Goal: Information Seeking & Learning: Learn about a topic

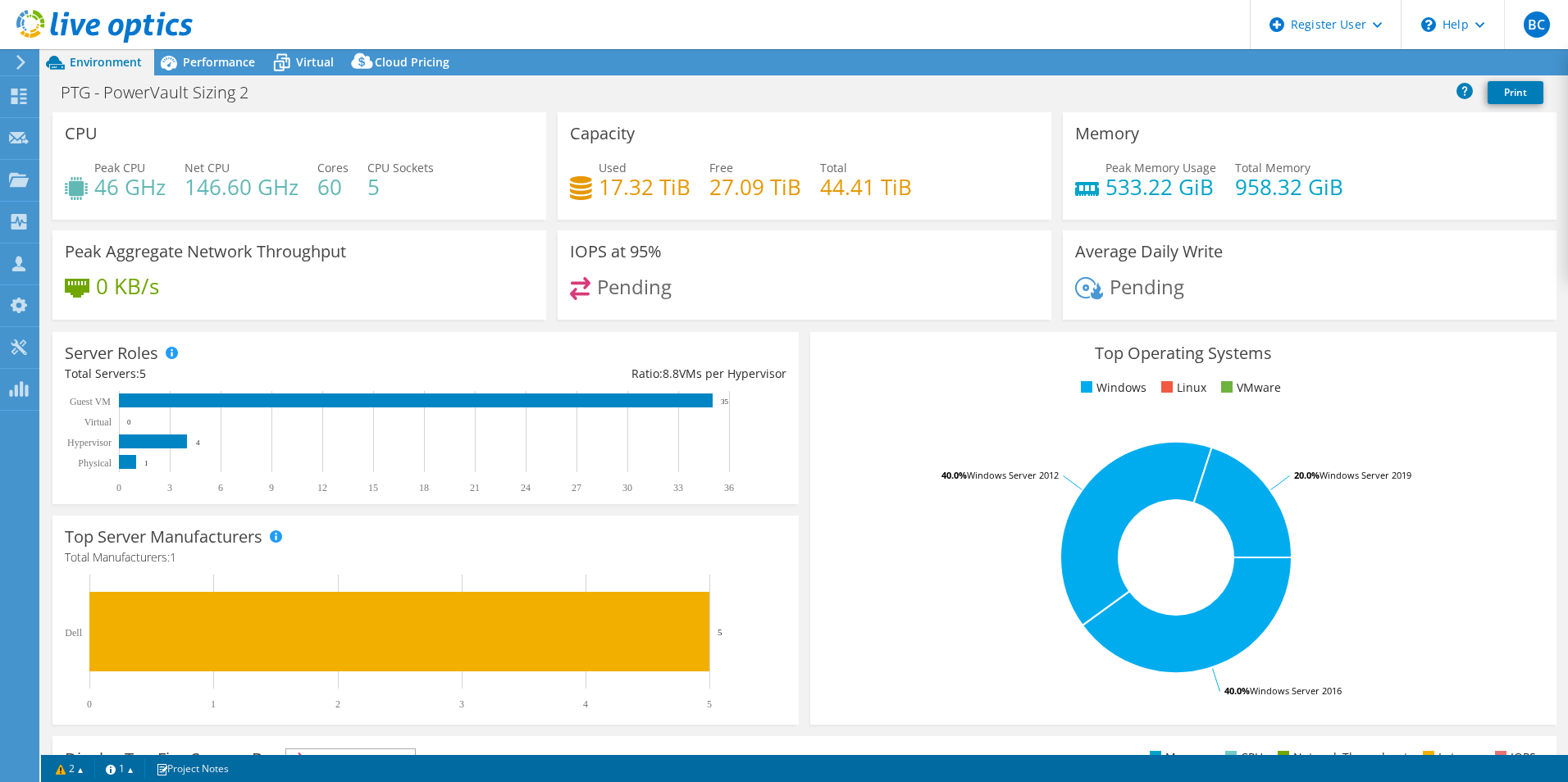
select select "USD"
click at [215, 62] on span "Performance" at bounding box center [218, 62] width 72 height 16
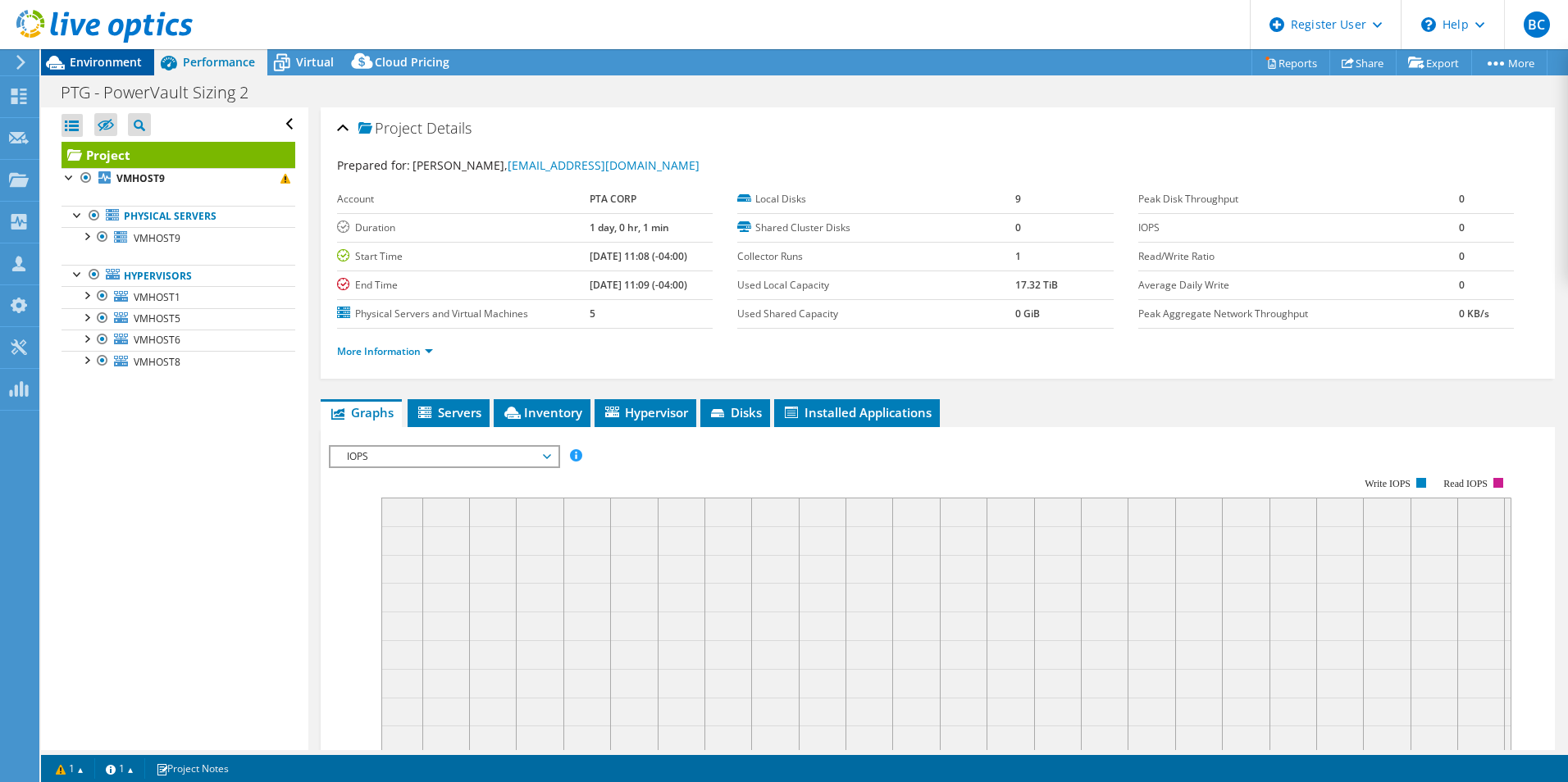
click at [117, 71] on div "Environment" at bounding box center [97, 63] width 113 height 26
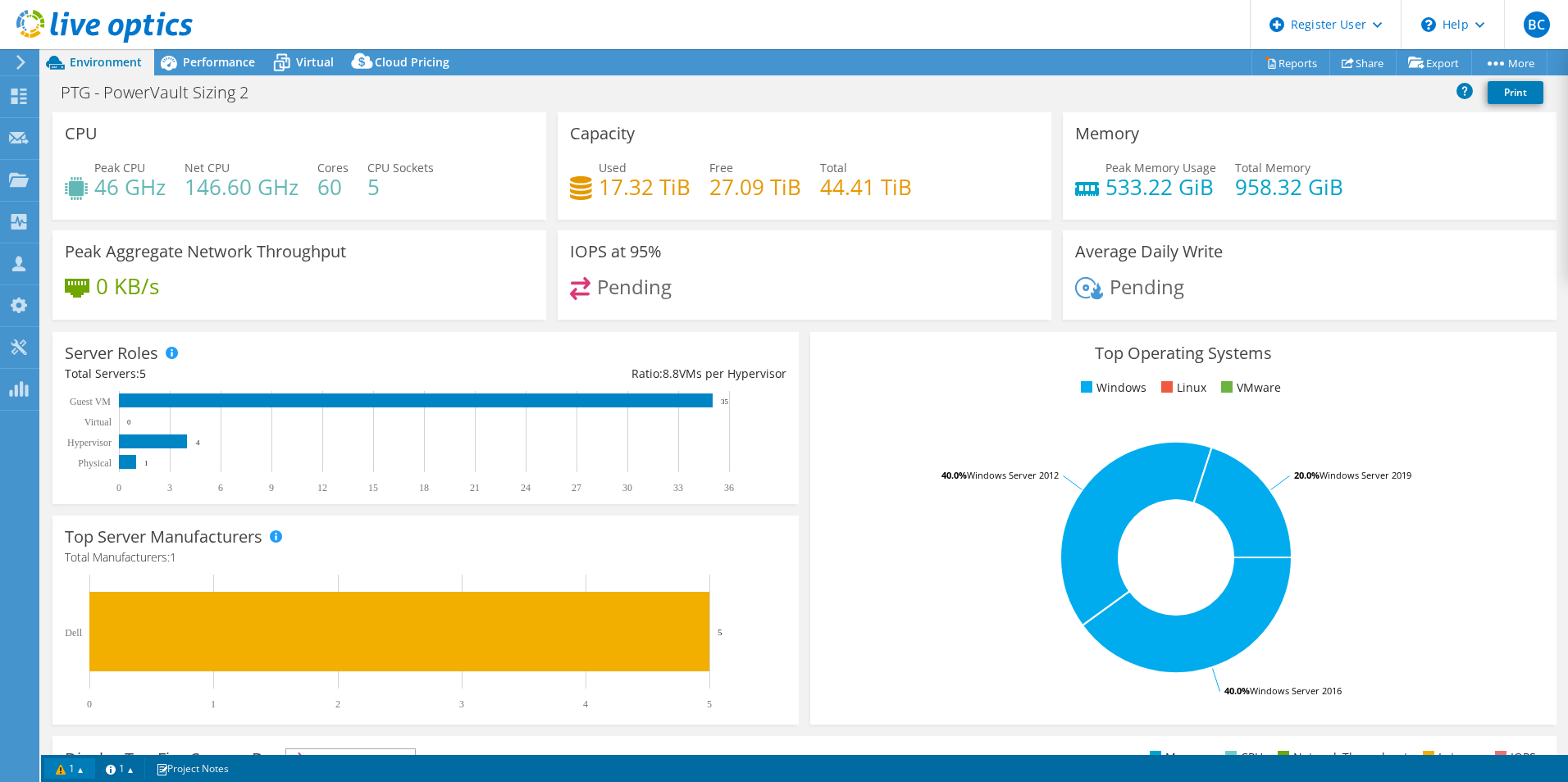
click at [80, 765] on link "1" at bounding box center [70, 769] width 51 height 21
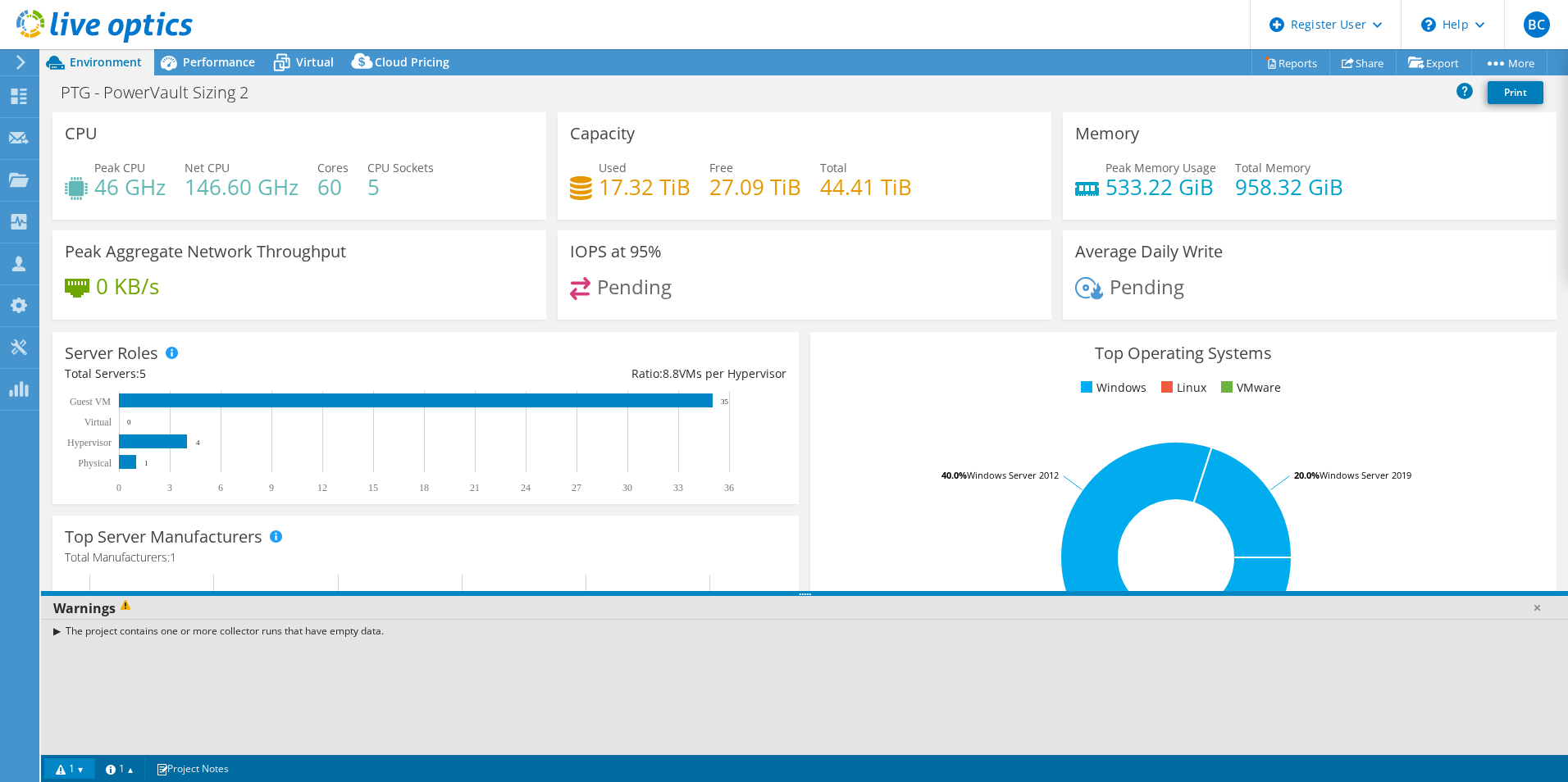
click at [80, 765] on link "1" at bounding box center [70, 769] width 51 height 21
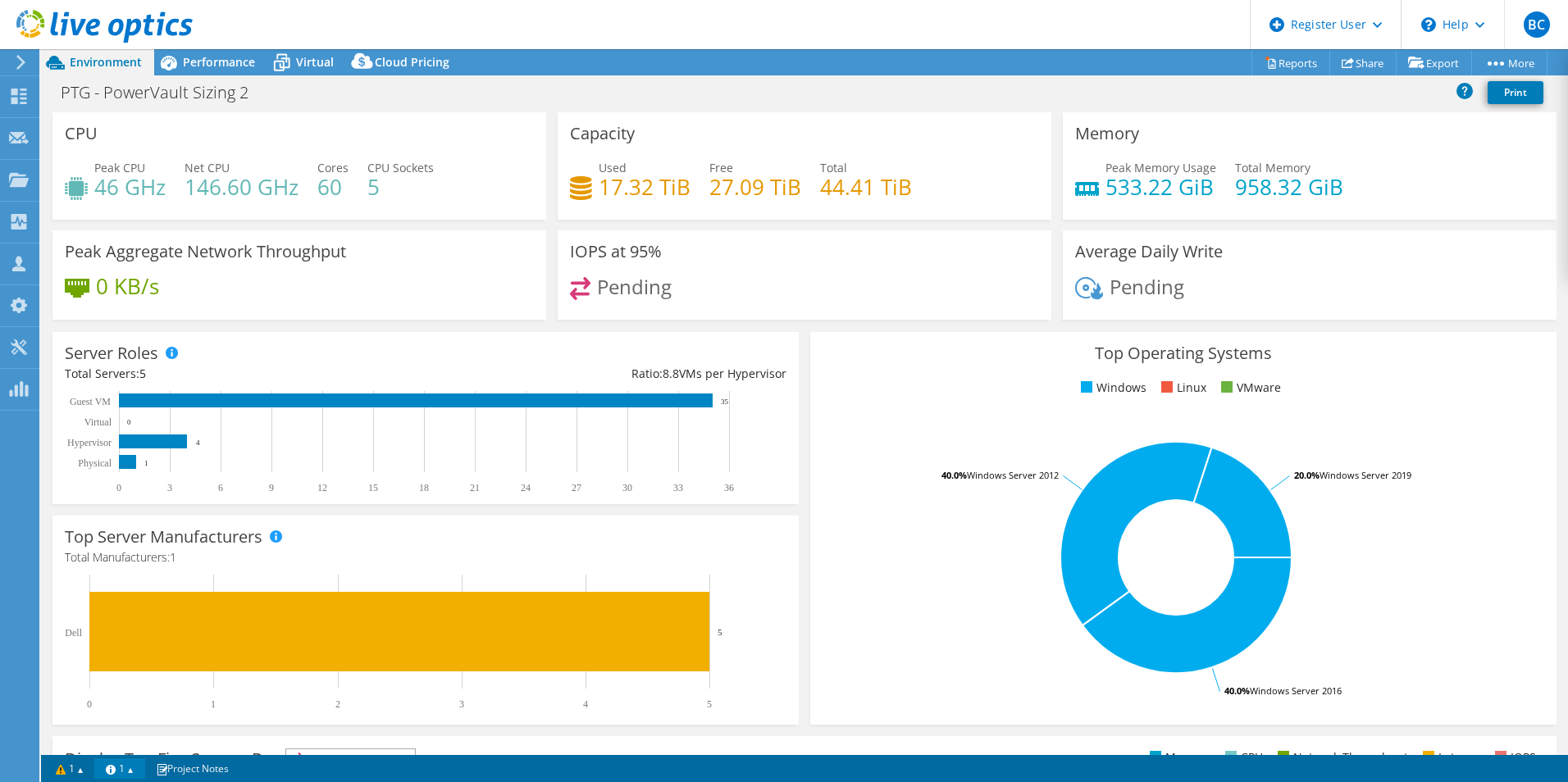
click at [136, 767] on link "1" at bounding box center [120, 769] width 51 height 21
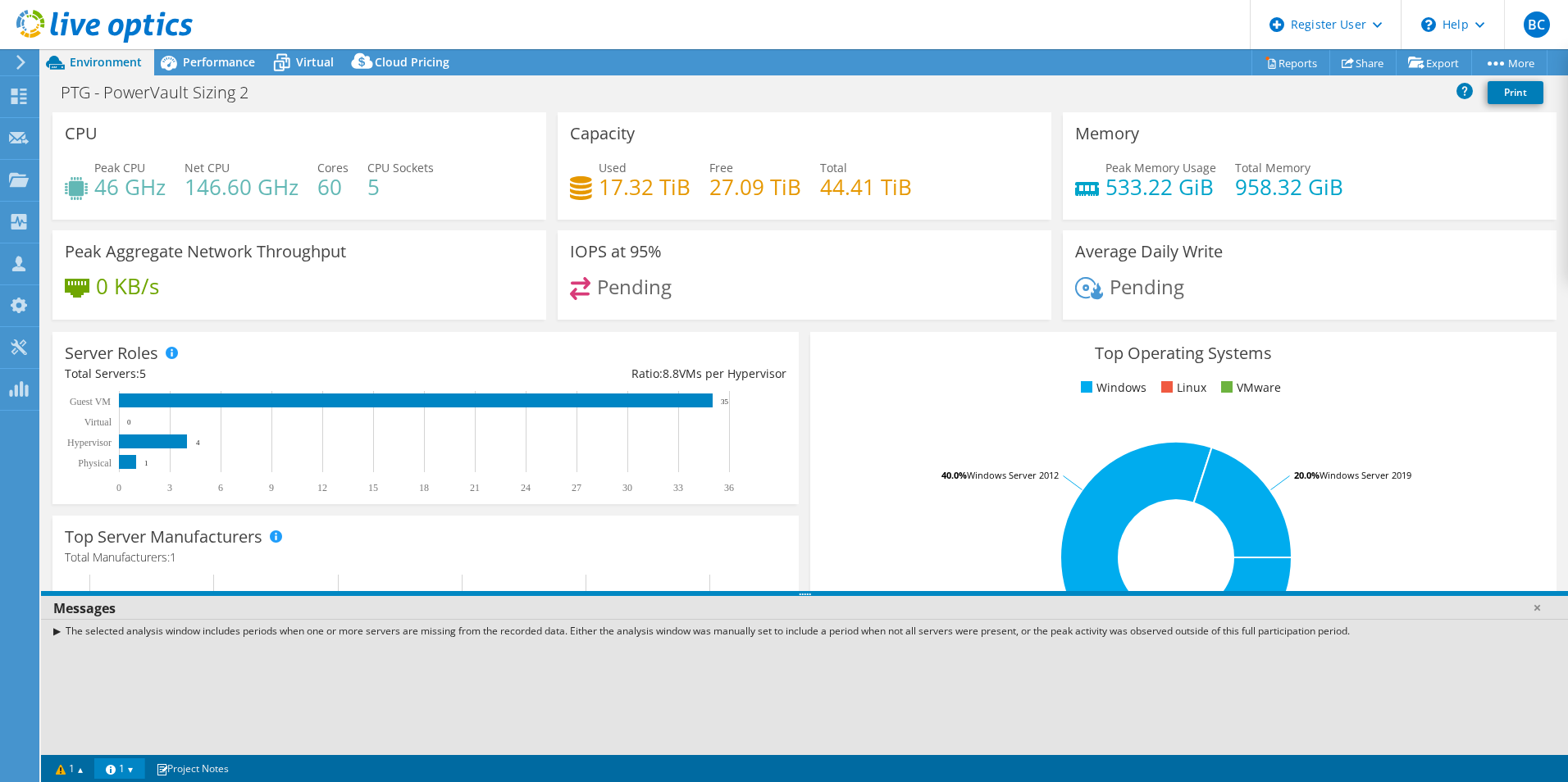
click at [136, 767] on link "1" at bounding box center [120, 769] width 51 height 21
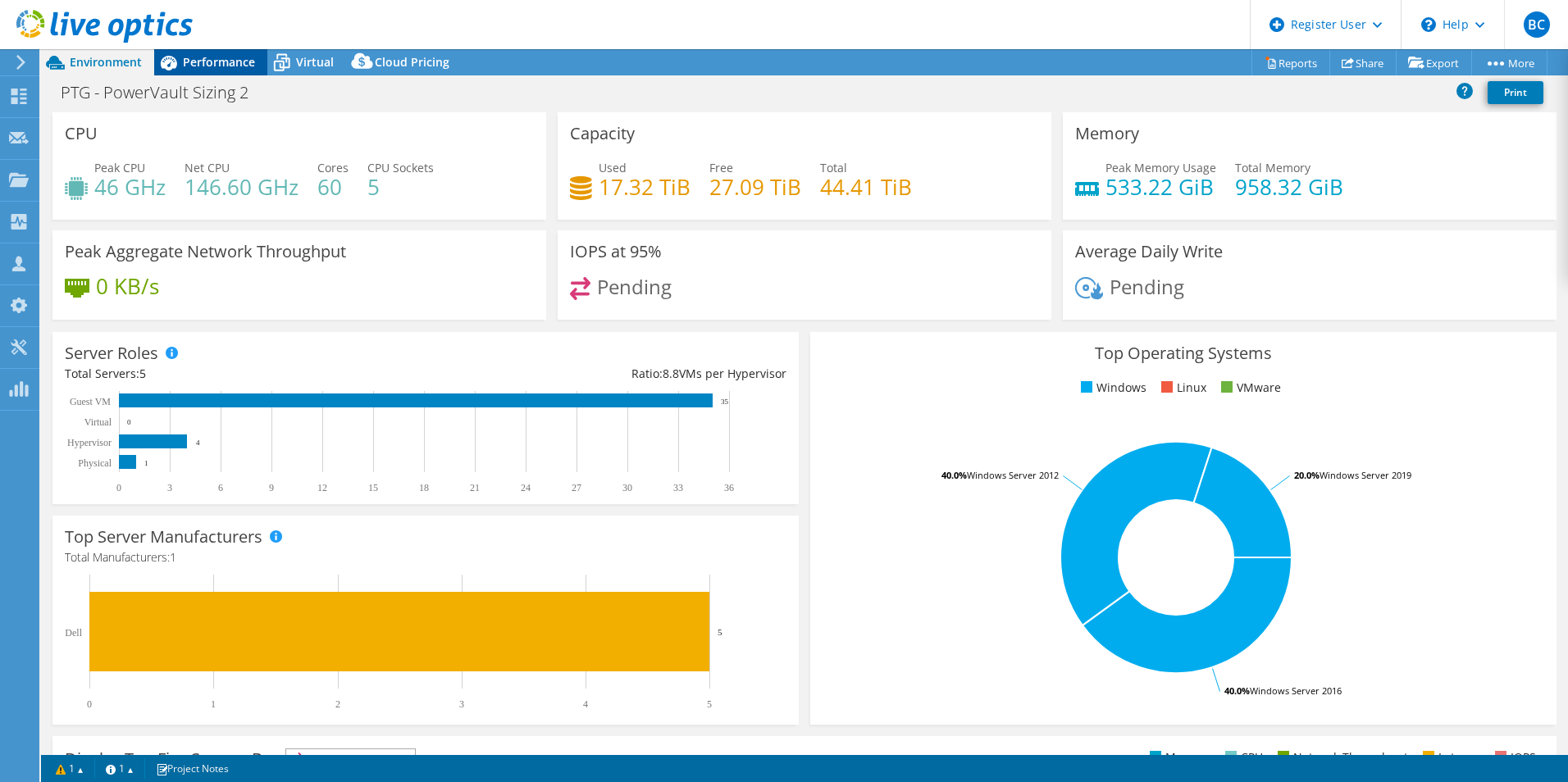
click at [215, 59] on span "Performance" at bounding box center [218, 62] width 72 height 16
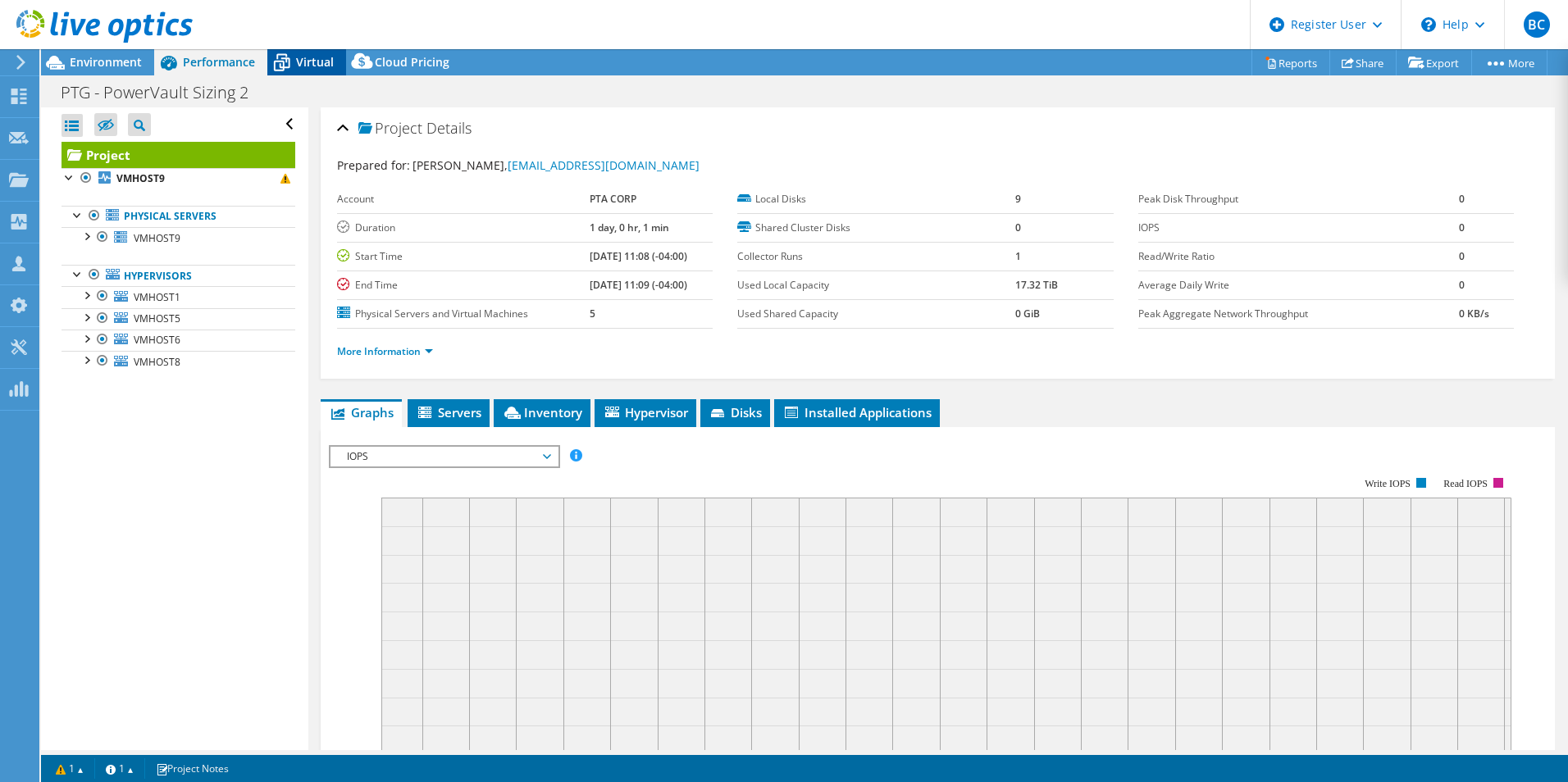
click at [305, 55] on span "Virtual" at bounding box center [315, 62] width 38 height 16
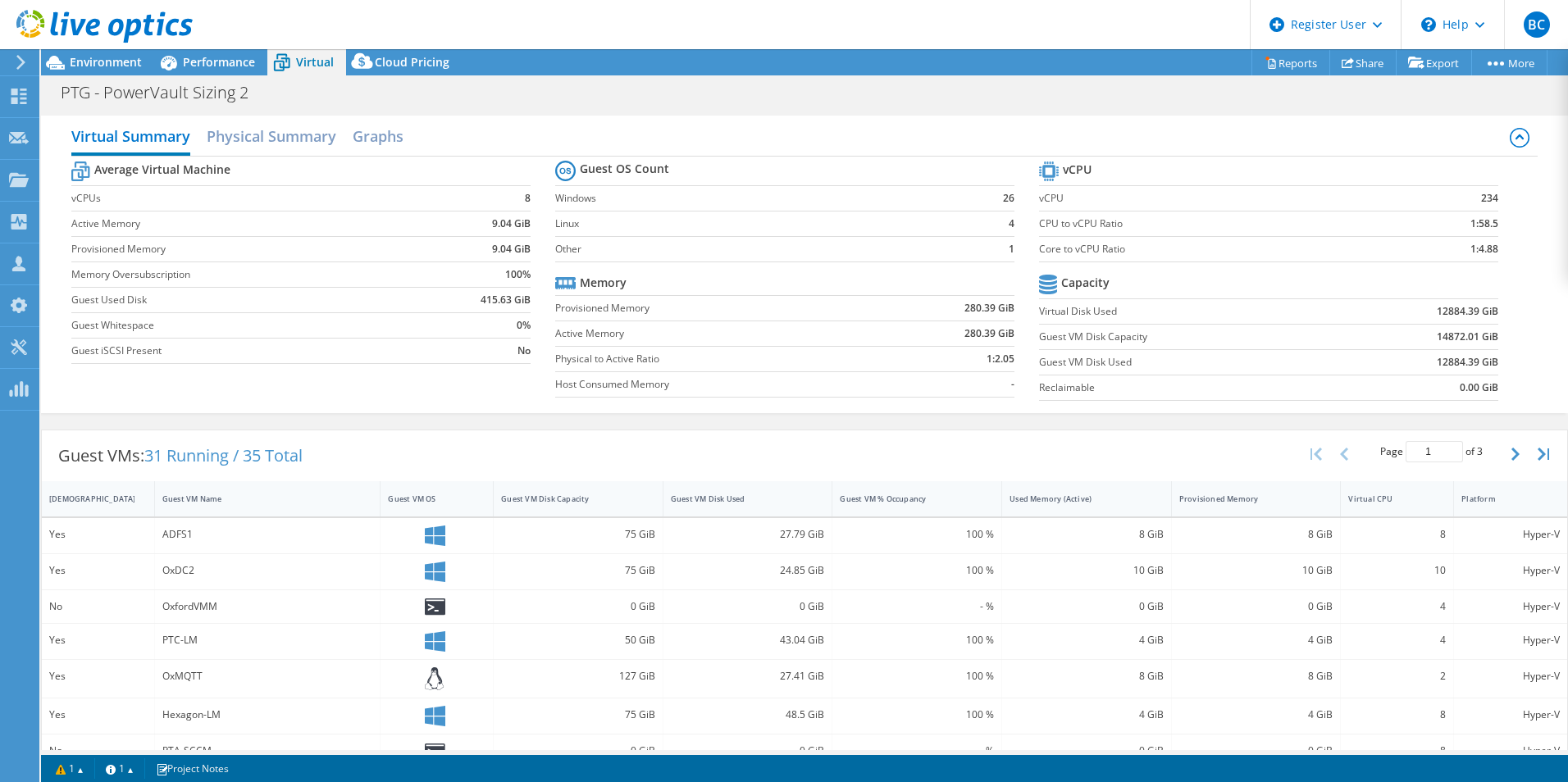
drag, startPoint x: 629, startPoint y: 310, endPoint x: 649, endPoint y: 189, distance: 122.6
click at [175, 63] on icon at bounding box center [169, 64] width 17 height 15
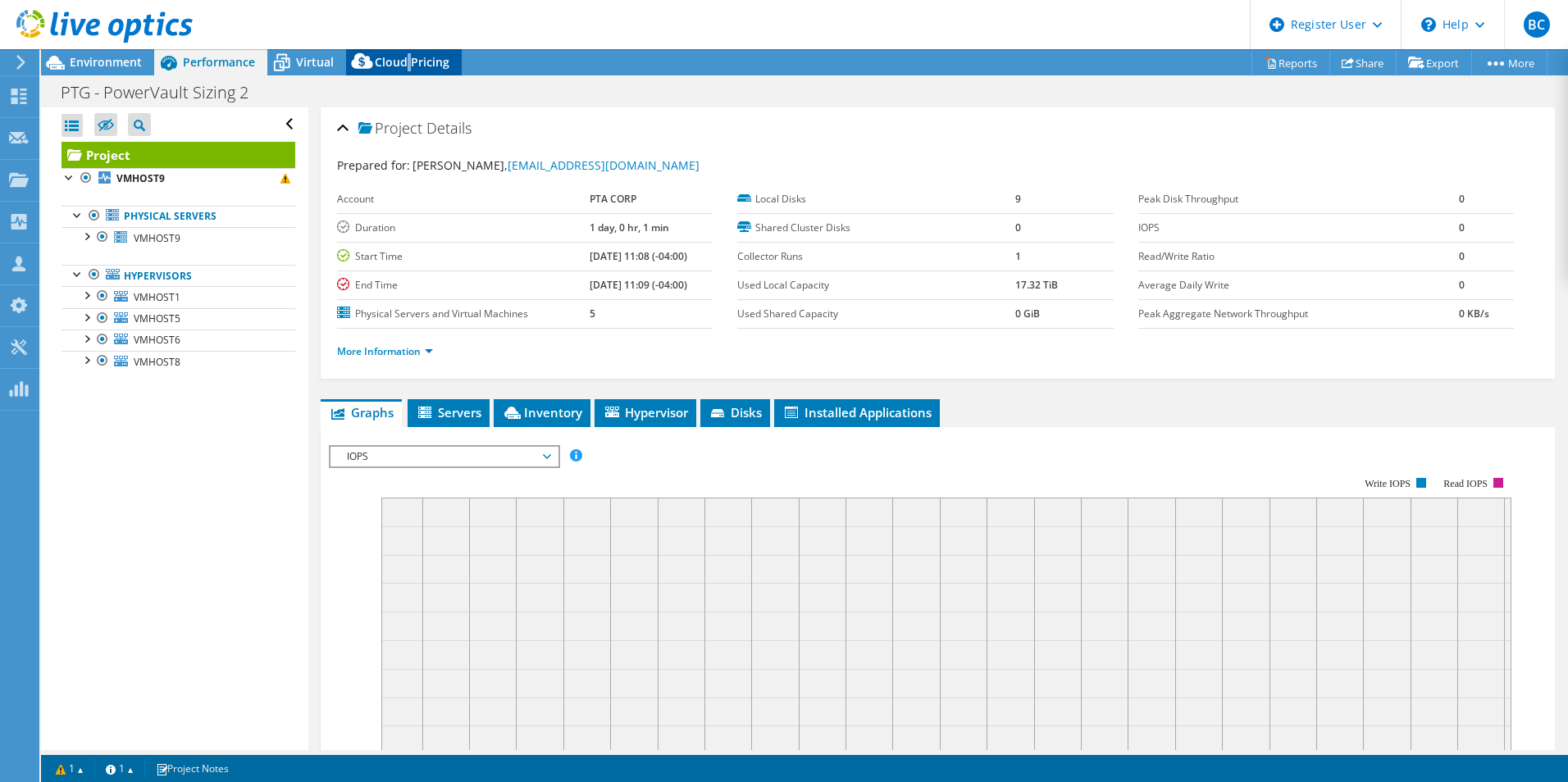
click at [408, 57] on span "Cloud Pricing" at bounding box center [412, 62] width 74 height 16
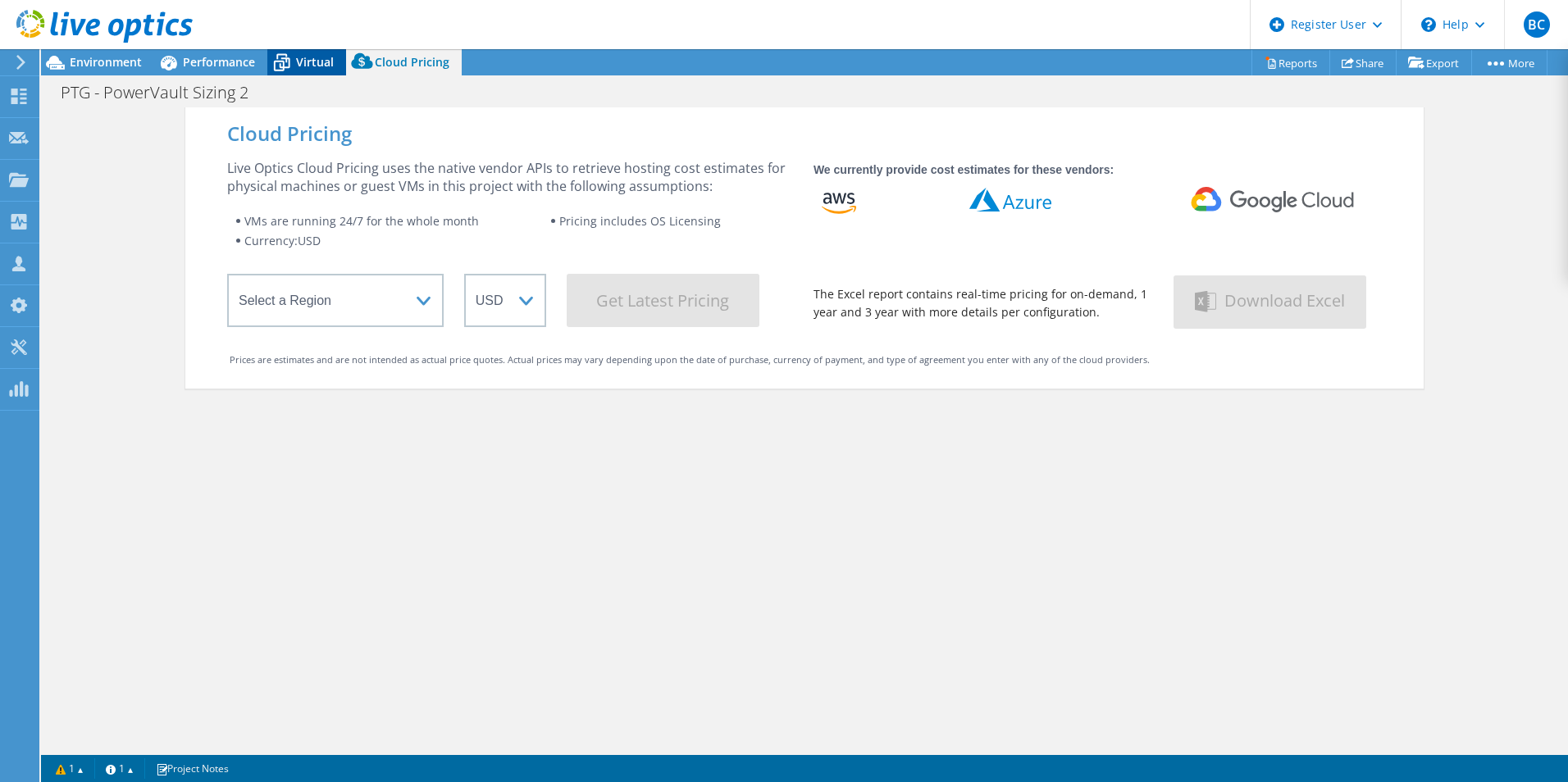
click at [311, 59] on span "Virtual" at bounding box center [315, 62] width 38 height 16
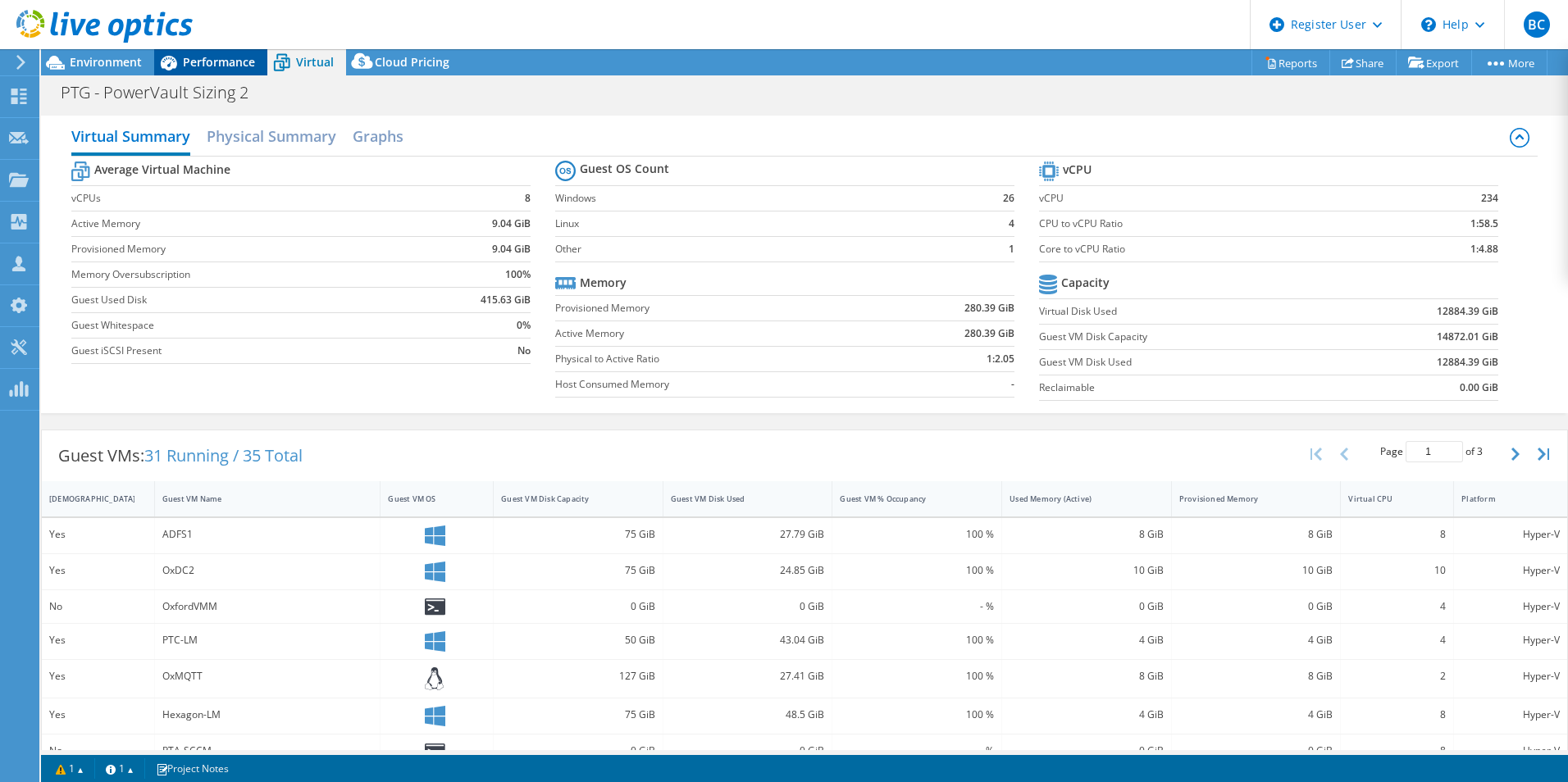
click at [206, 50] on div "Performance" at bounding box center [211, 63] width 113 height 26
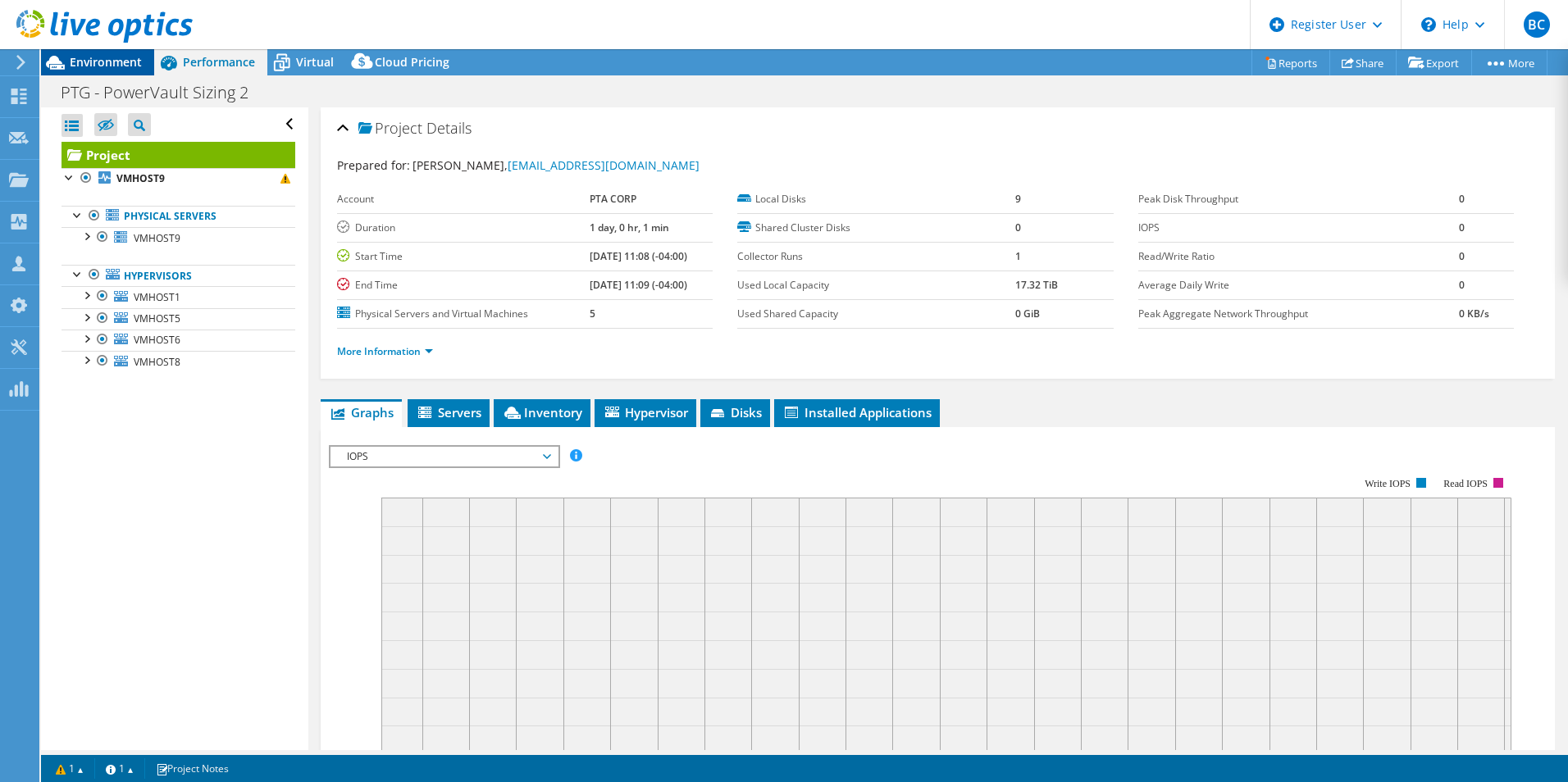
click at [123, 61] on span "Environment" at bounding box center [105, 62] width 72 height 16
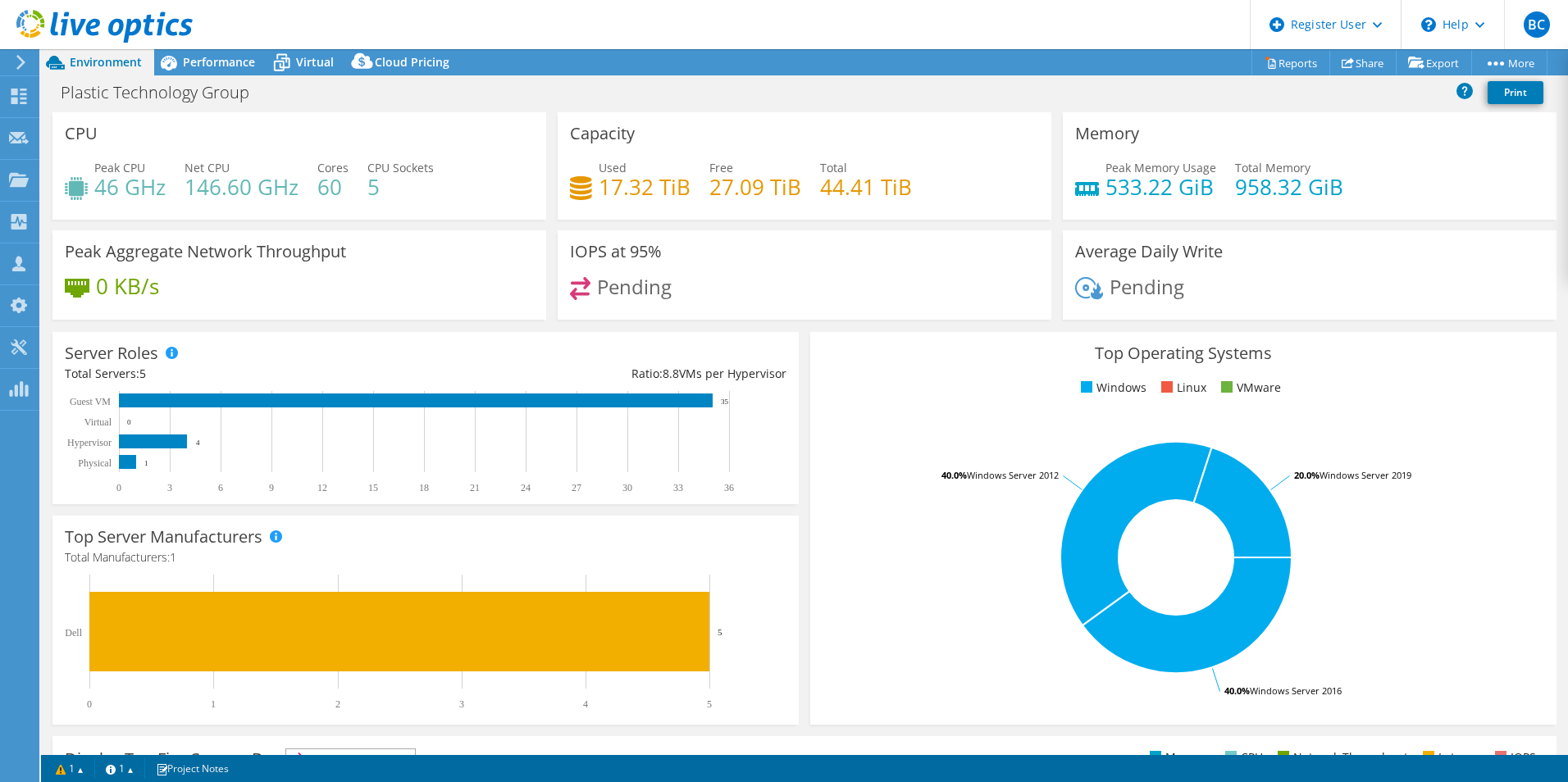
select select "USD"
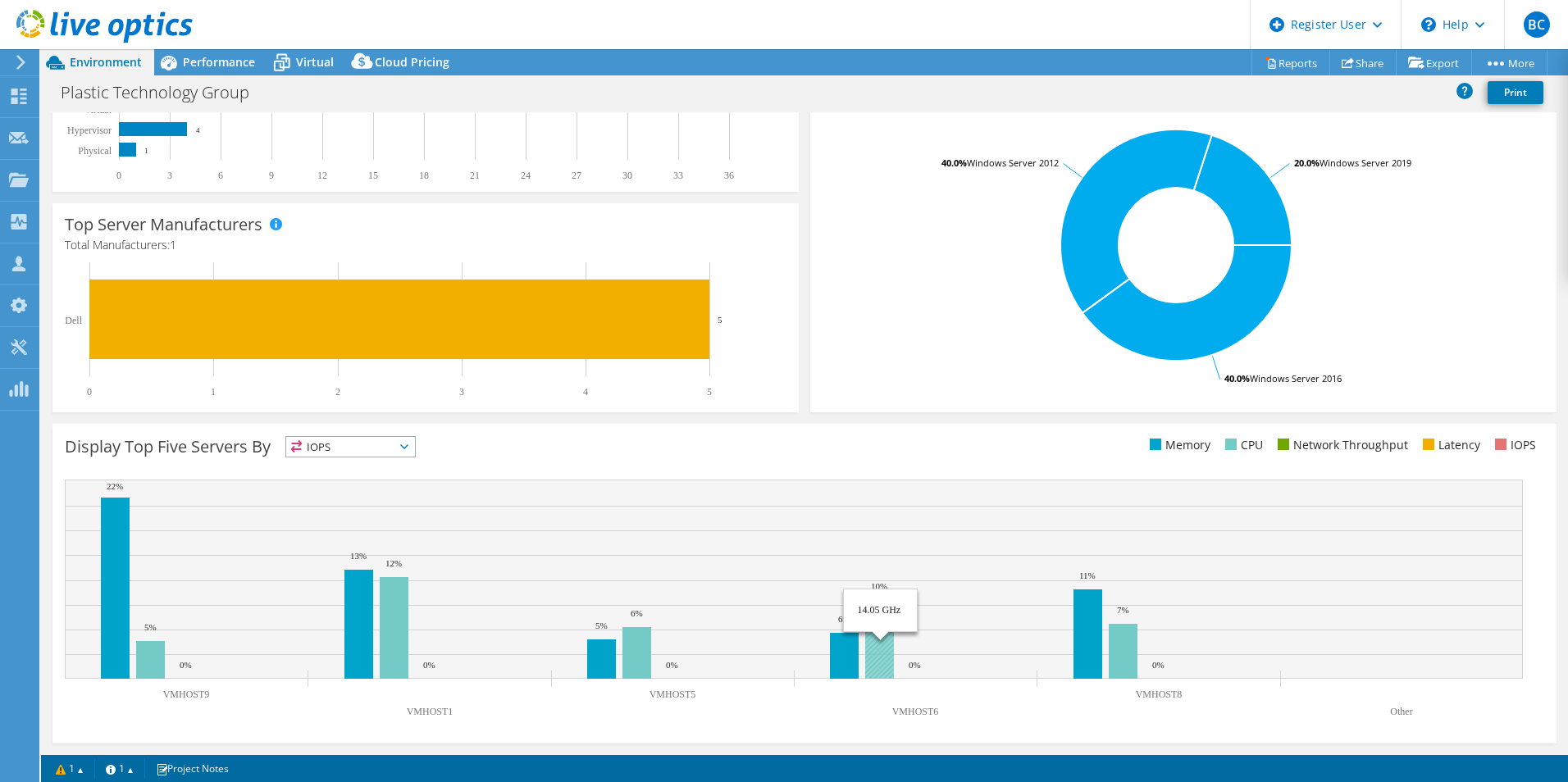
drag, startPoint x: 930, startPoint y: 490, endPoint x: 876, endPoint y: 620, distance: 140.8
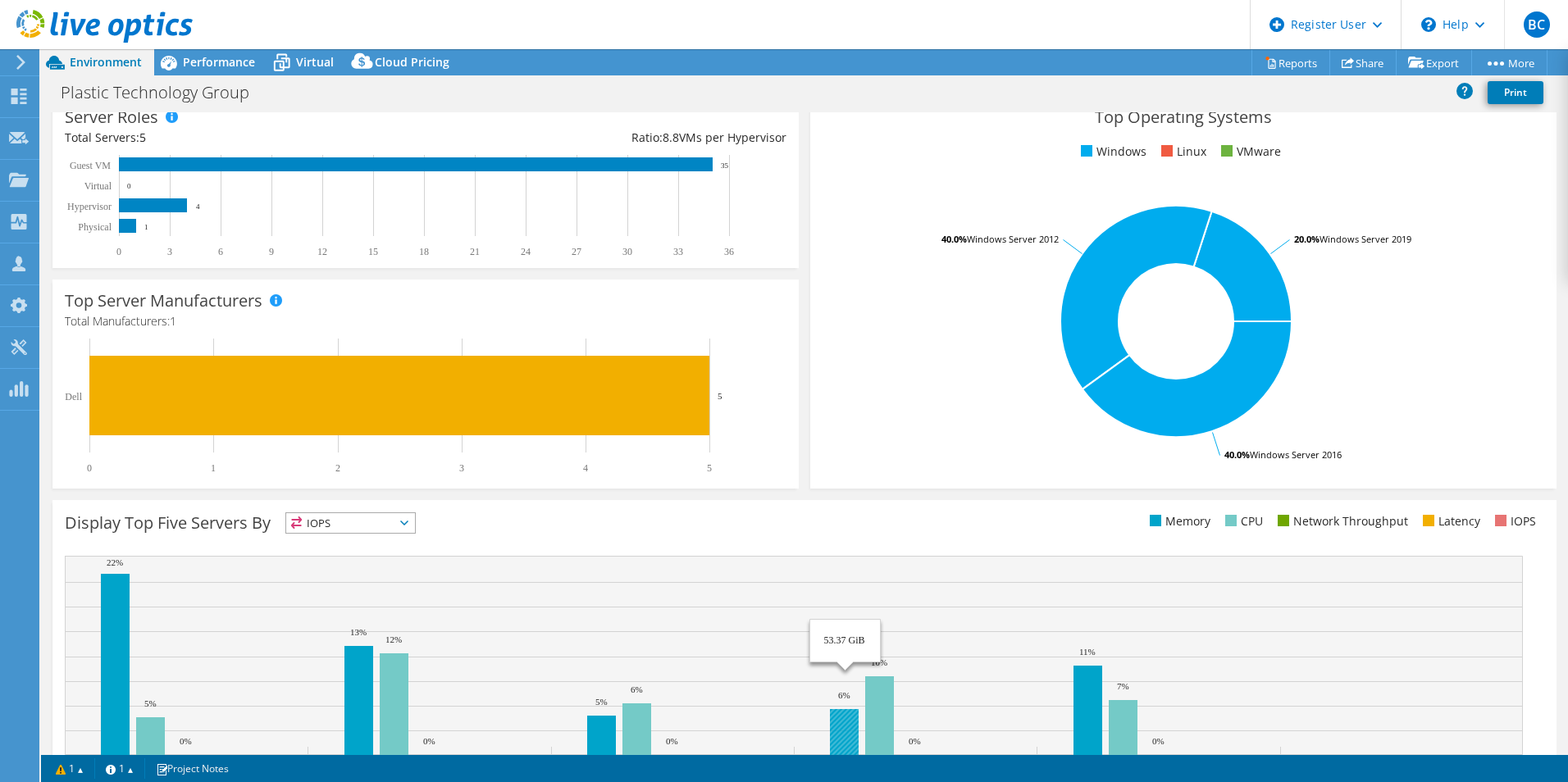
scroll to position [312, 0]
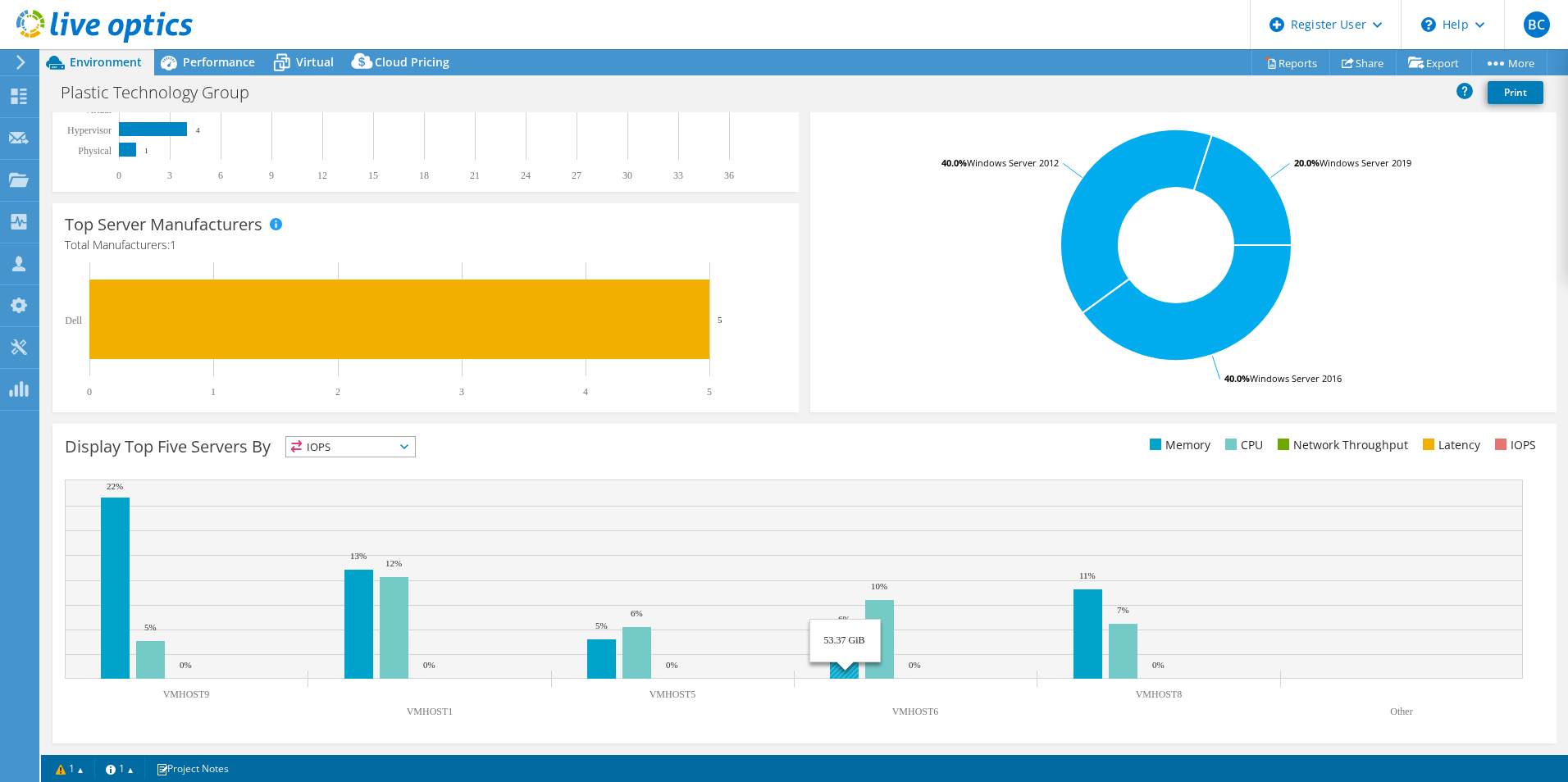
drag, startPoint x: 897, startPoint y: 491, endPoint x: 815, endPoint y: 620, distance: 152.9
click at [358, 438] on span "IOPS" at bounding box center [351, 447] width 129 height 20
click at [368, 462] on li "IOPS" at bounding box center [351, 468] width 129 height 23
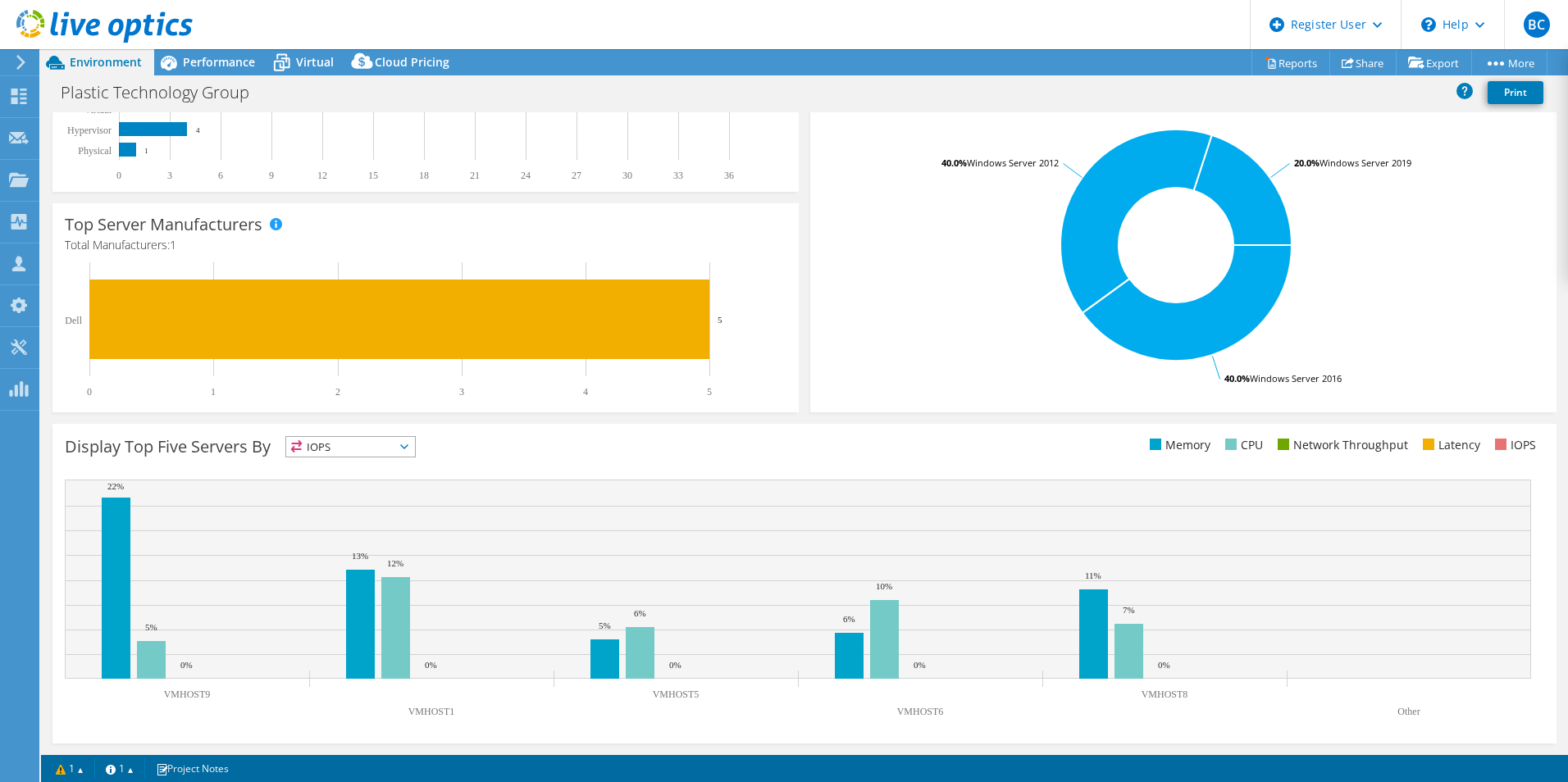
click at [372, 447] on span "IOPS" at bounding box center [340, 447] width 108 height 20
click at [373, 446] on span "IOPS" at bounding box center [340, 447] width 108 height 20
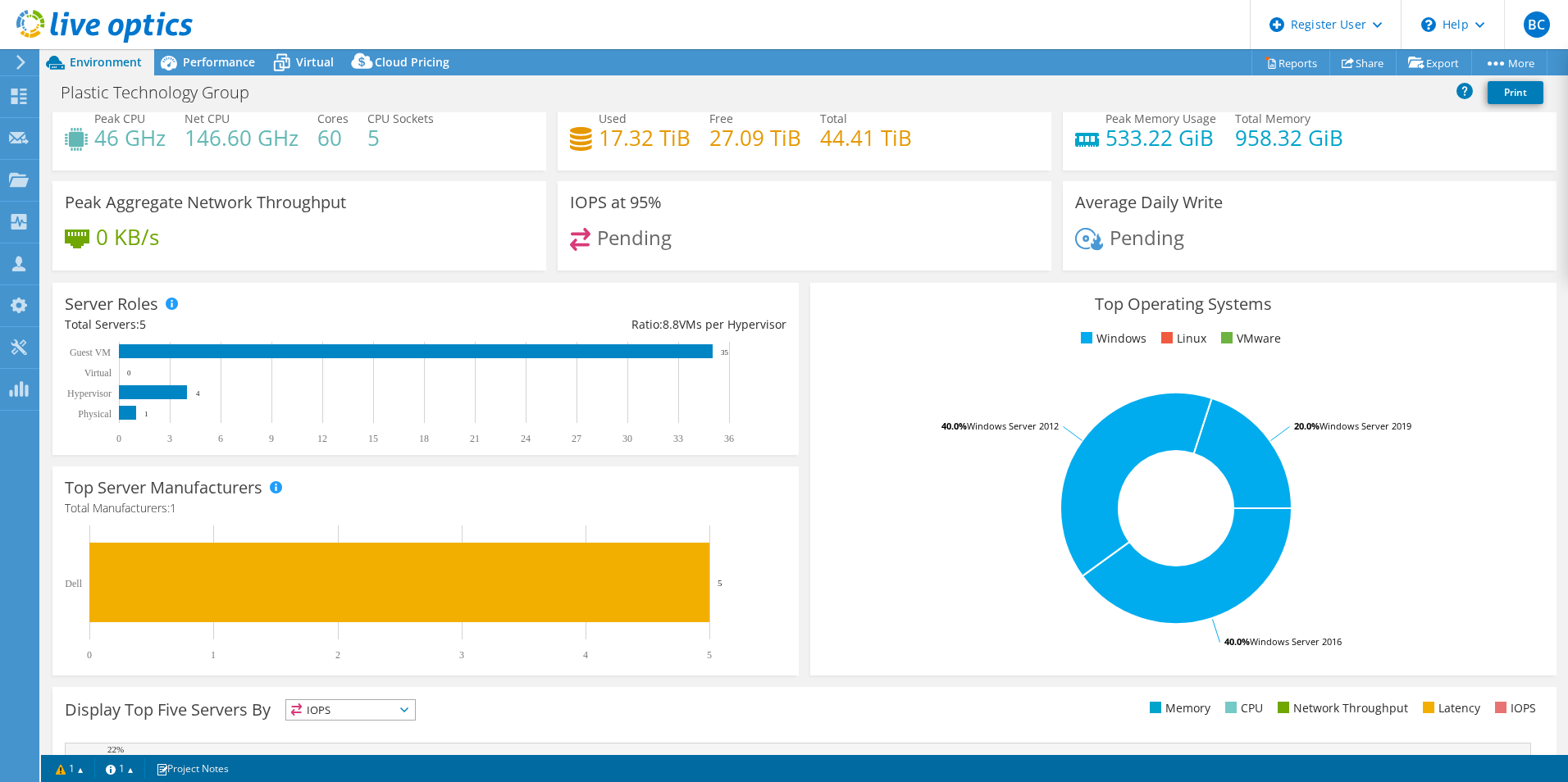
scroll to position [0, 0]
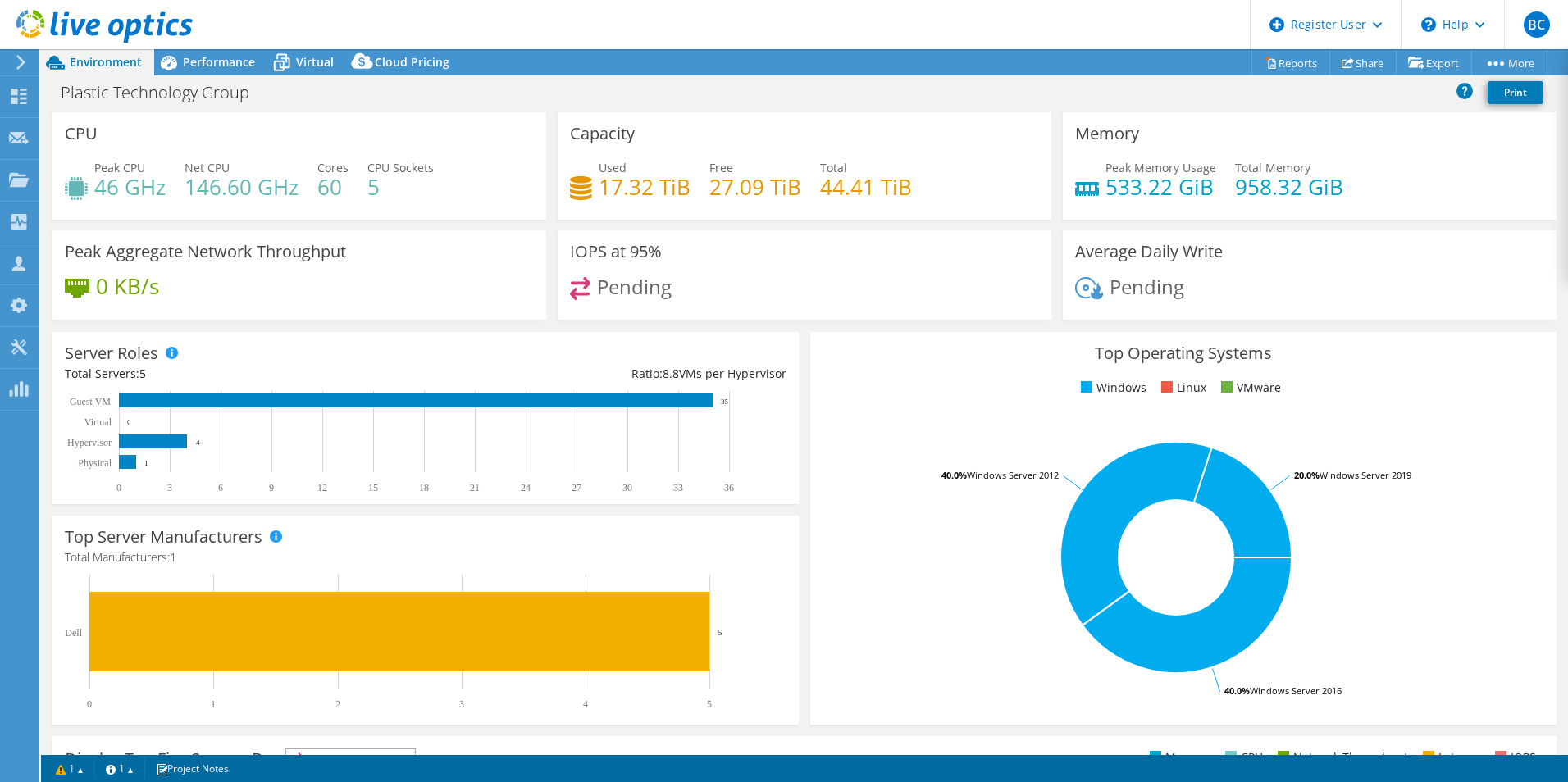
drag, startPoint x: 1040, startPoint y: 449, endPoint x: 1019, endPoint y: 382, distance: 70.2
drag, startPoint x: 942, startPoint y: 425, endPoint x: 939, endPoint y: 362, distance: 63.1
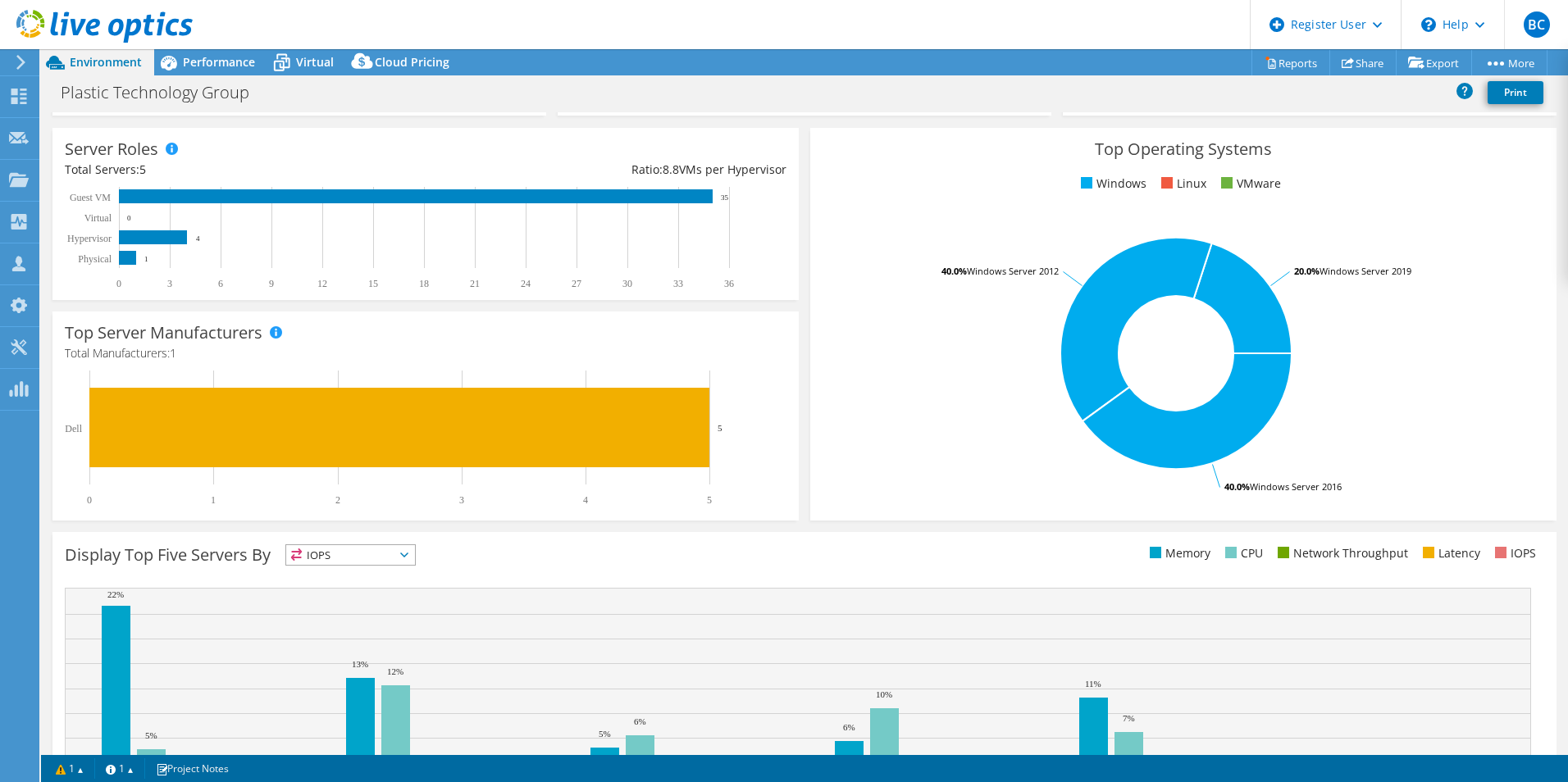
drag, startPoint x: 929, startPoint y: 379, endPoint x: 902, endPoint y: 408, distance: 39.6
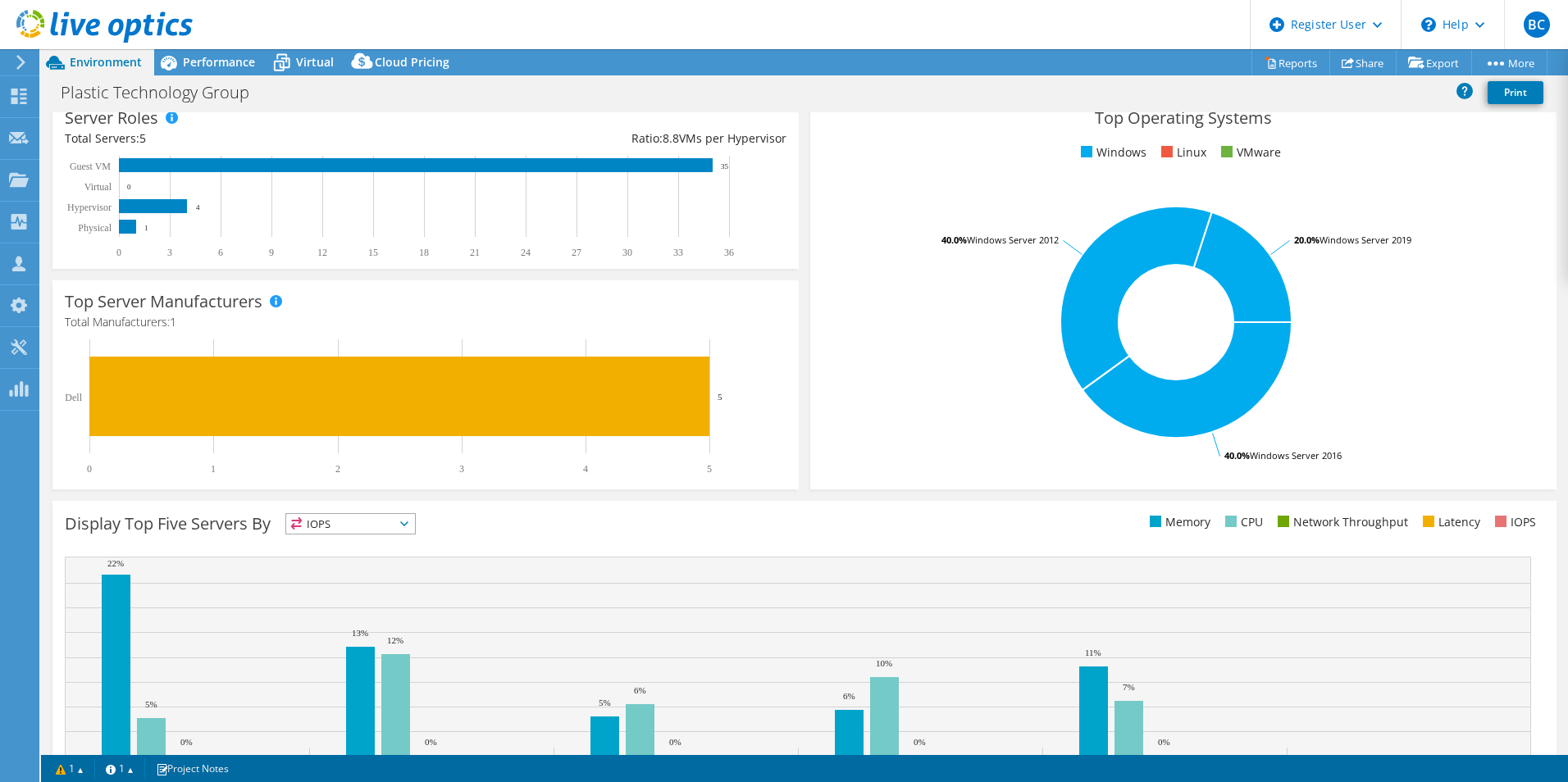
scroll to position [245, 0]
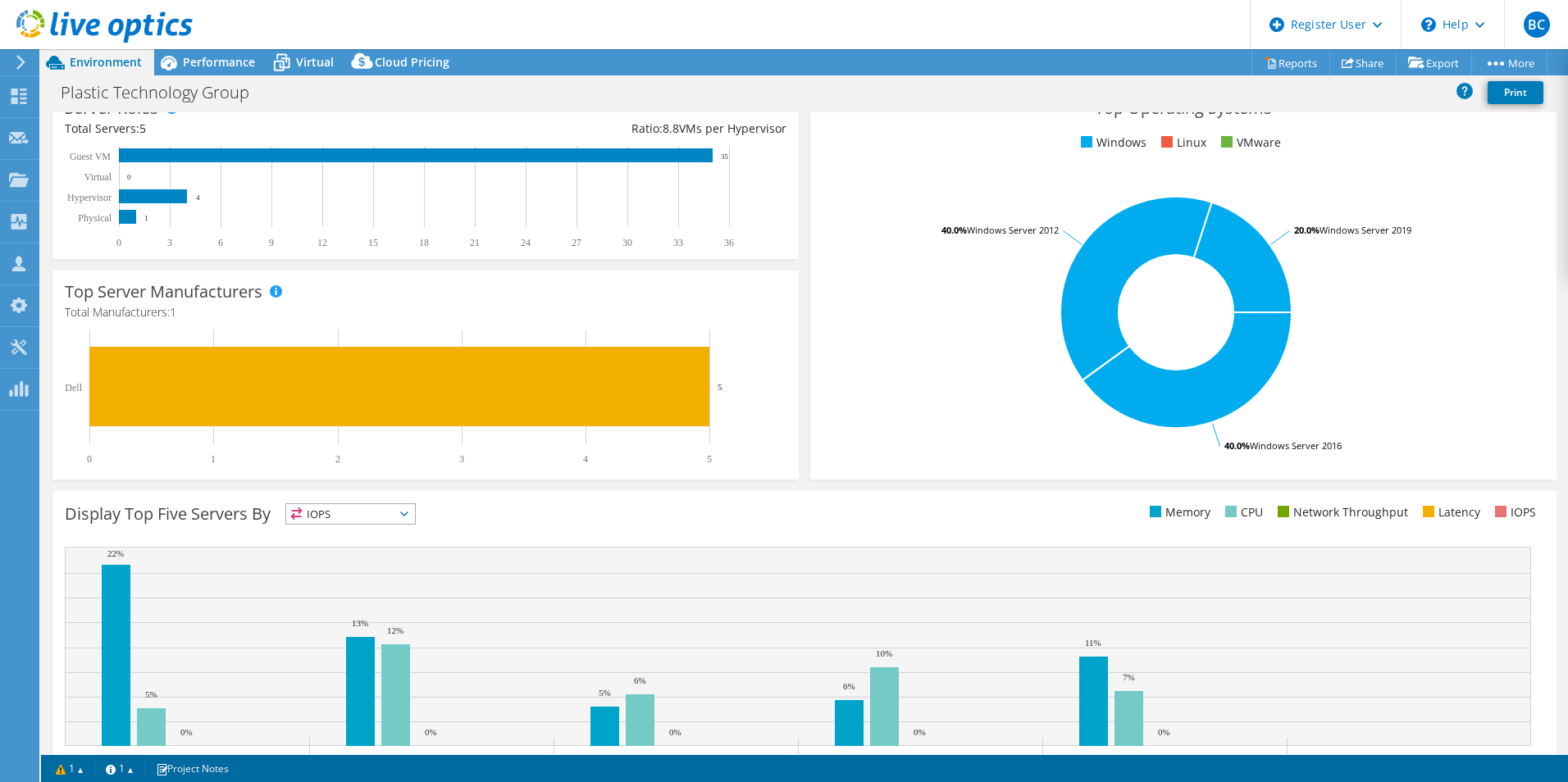
drag, startPoint x: 918, startPoint y: 428, endPoint x: 912, endPoint y: 448, distance: 20.9
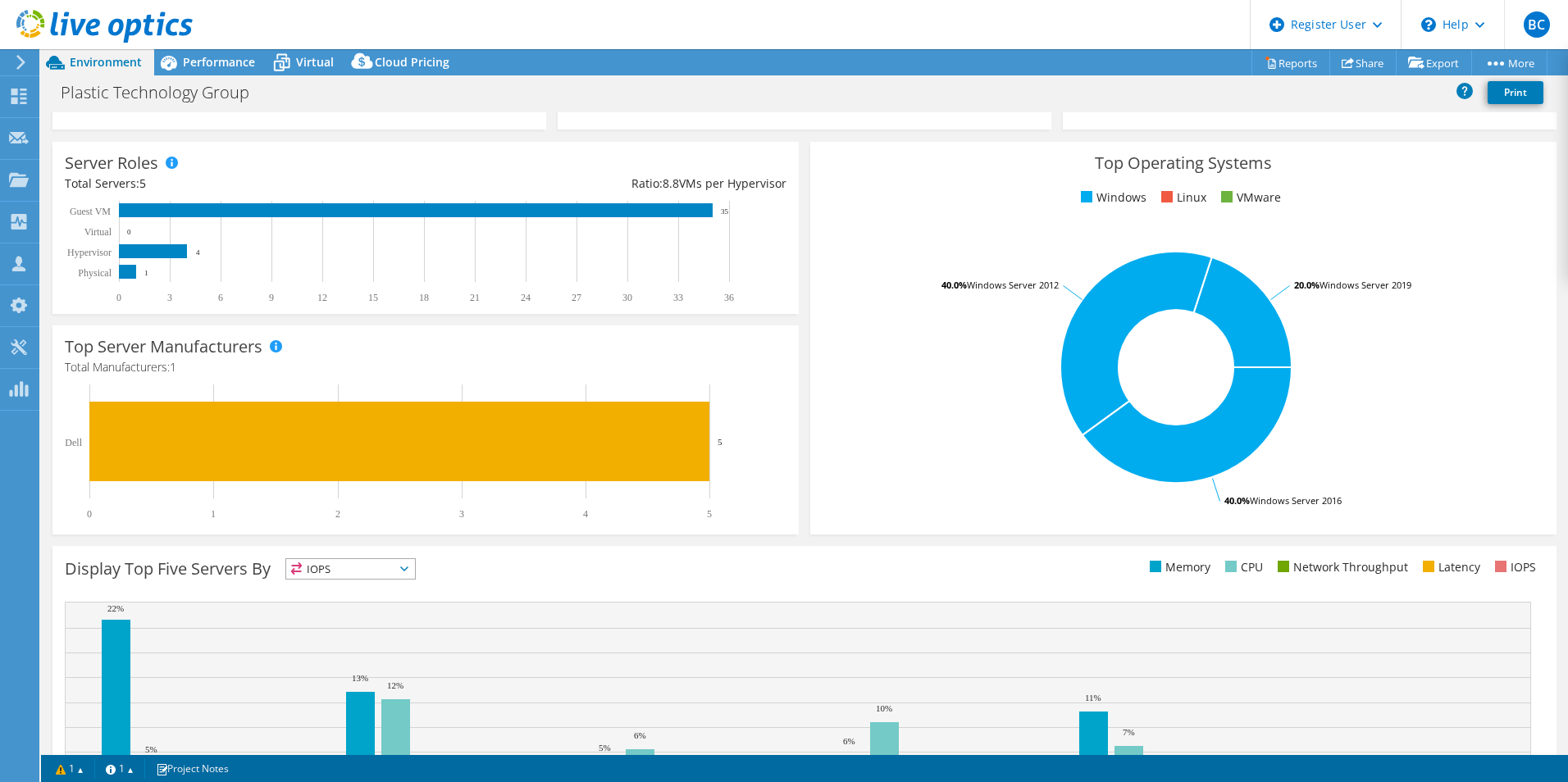
scroll to position [0, 0]
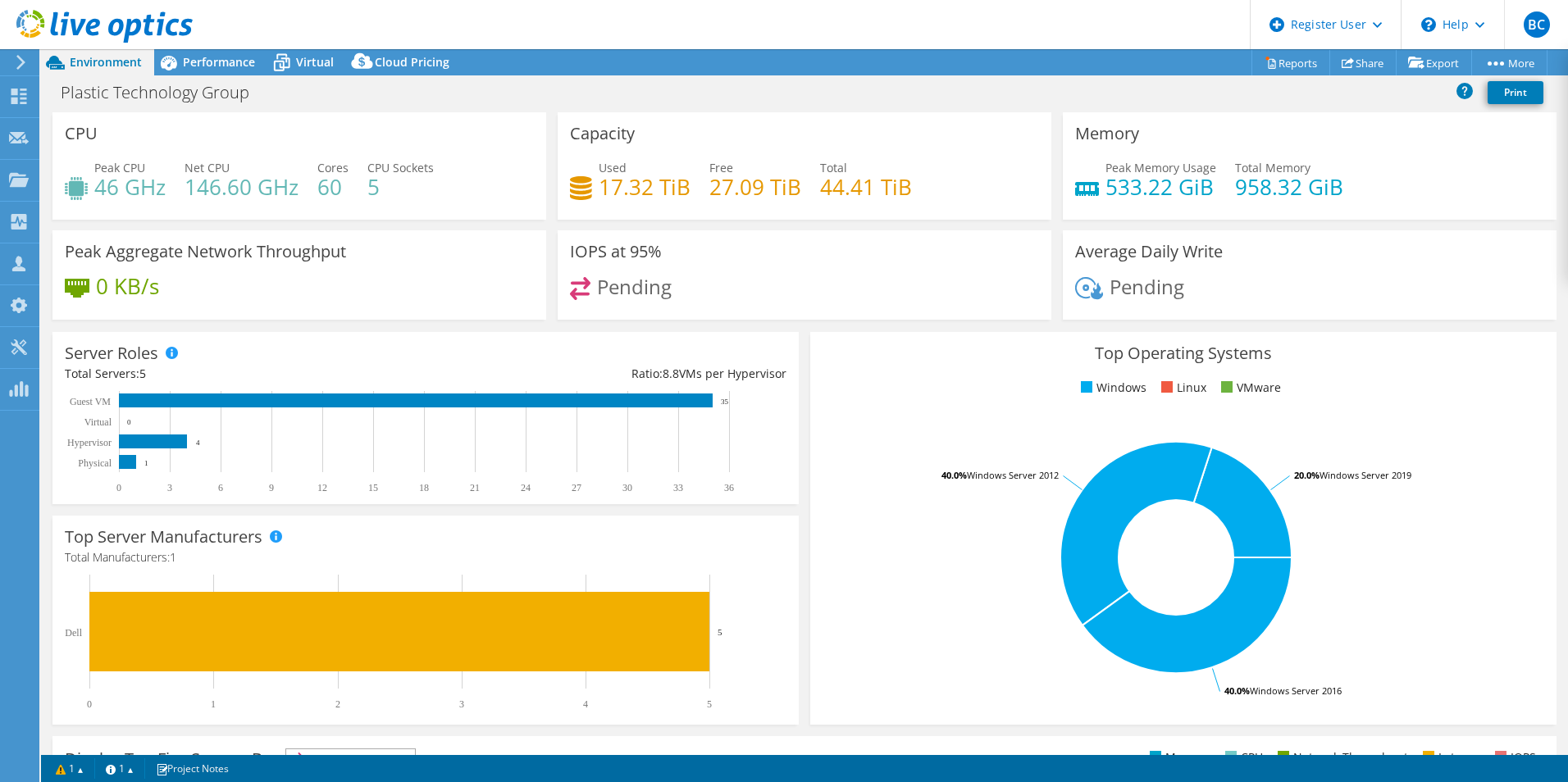
drag, startPoint x: 904, startPoint y: 454, endPoint x: 903, endPoint y: 315, distance: 139.0
click at [220, 69] on span "Performance" at bounding box center [218, 62] width 72 height 16
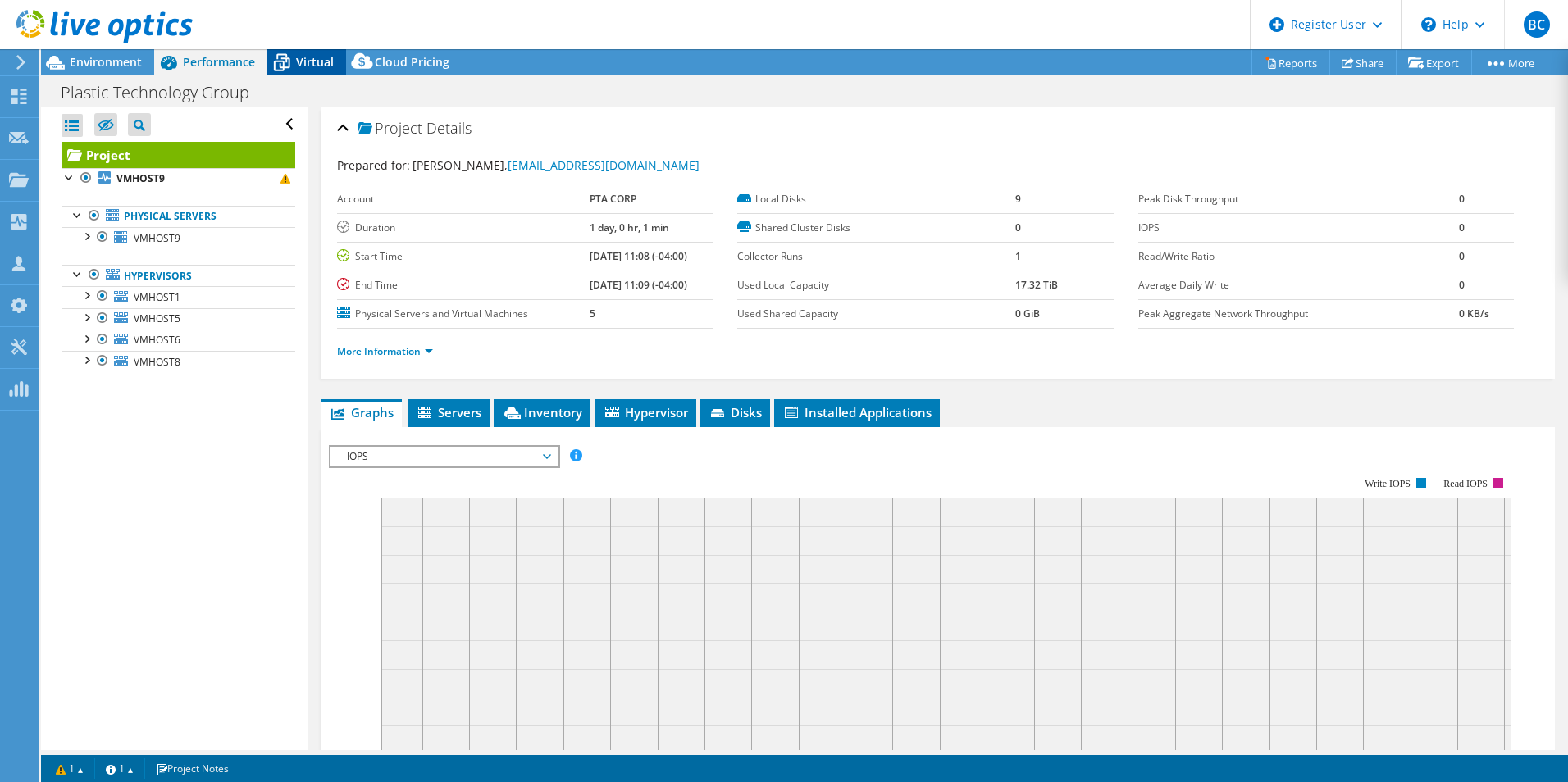
click at [303, 69] on div "Virtual" at bounding box center [306, 63] width 78 height 26
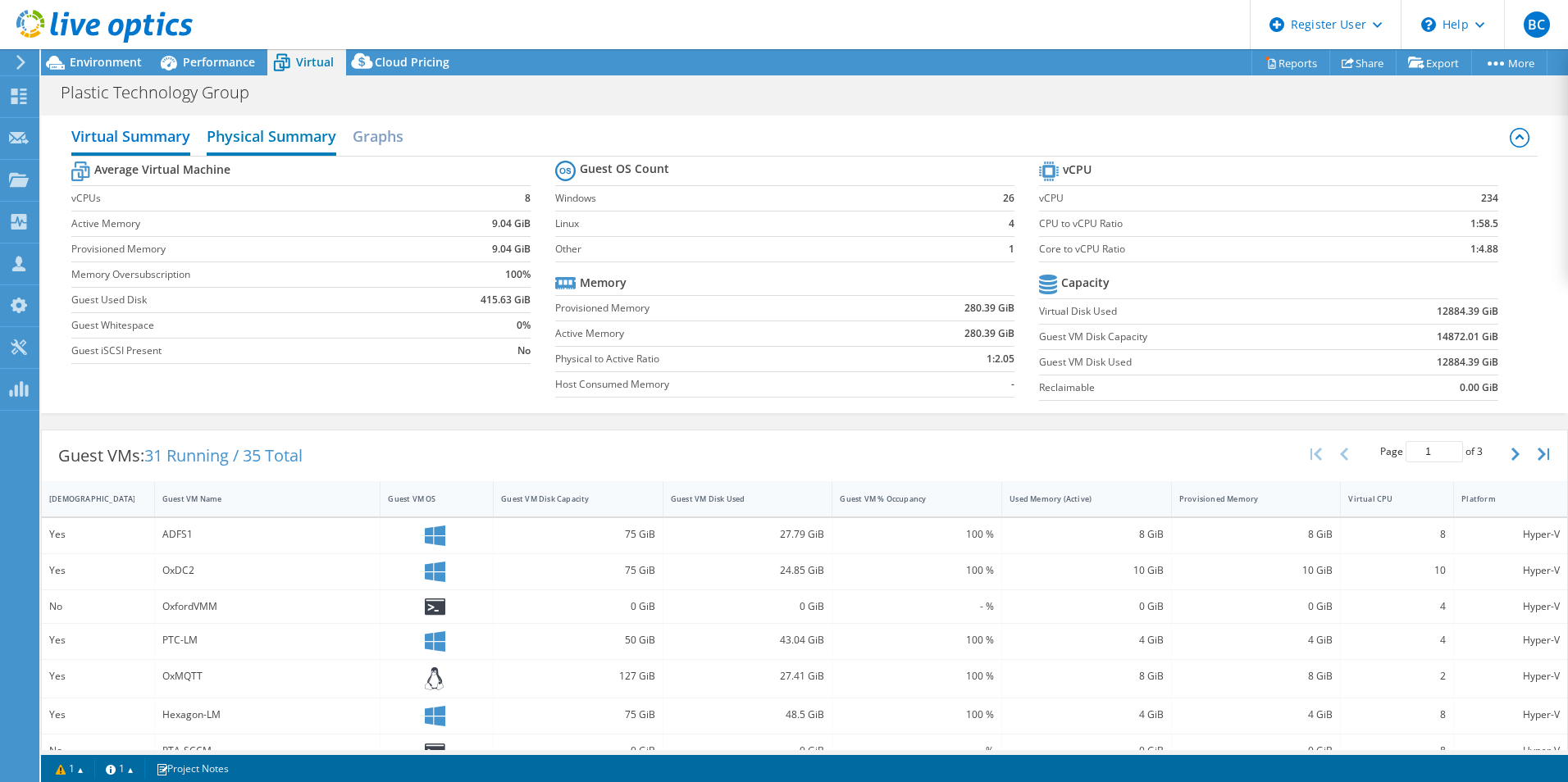
click at [244, 140] on h2 "Physical Summary" at bounding box center [271, 138] width 130 height 36
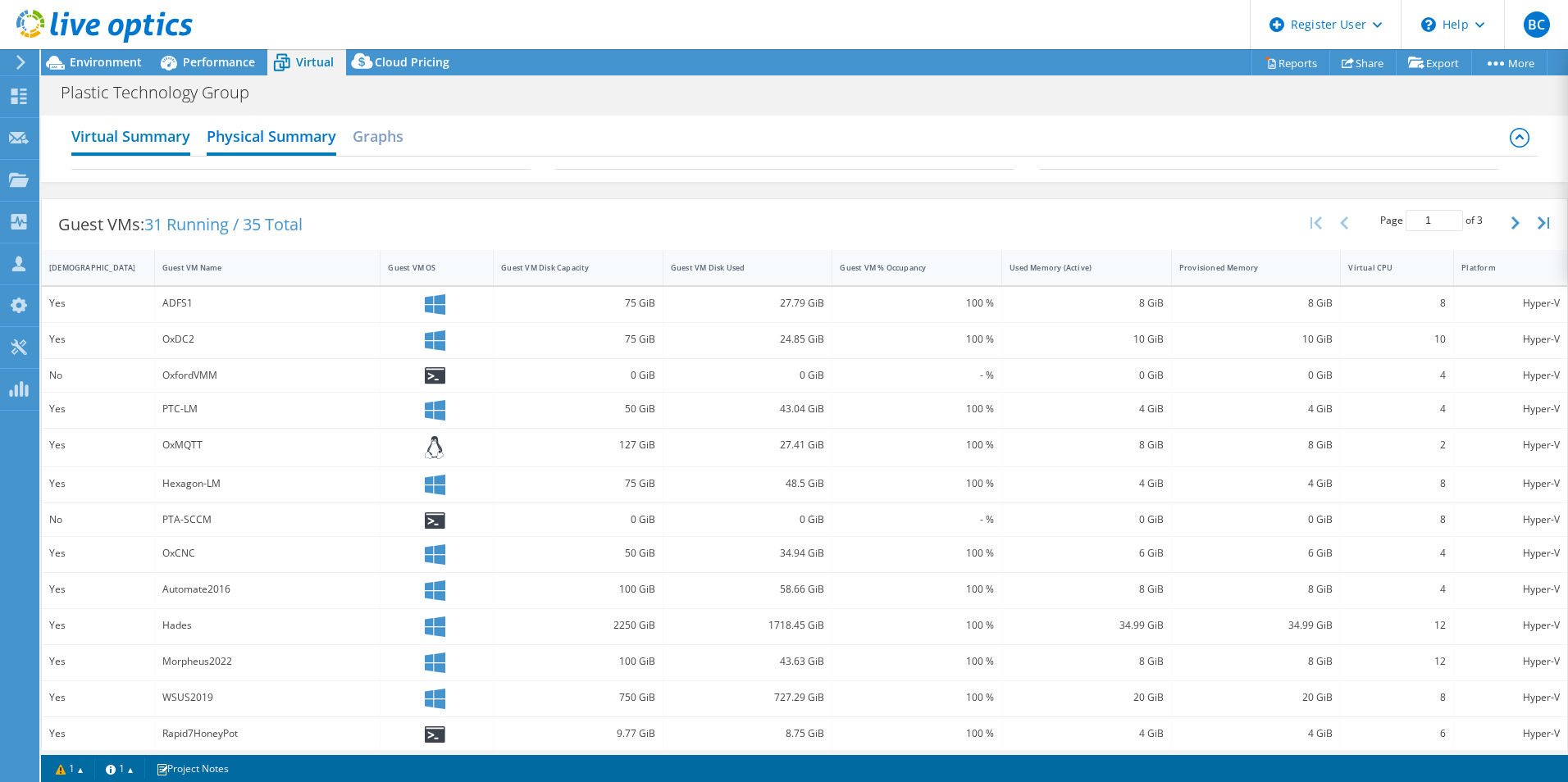
click at [130, 147] on h2 "Virtual Summary" at bounding box center [130, 138] width 119 height 36
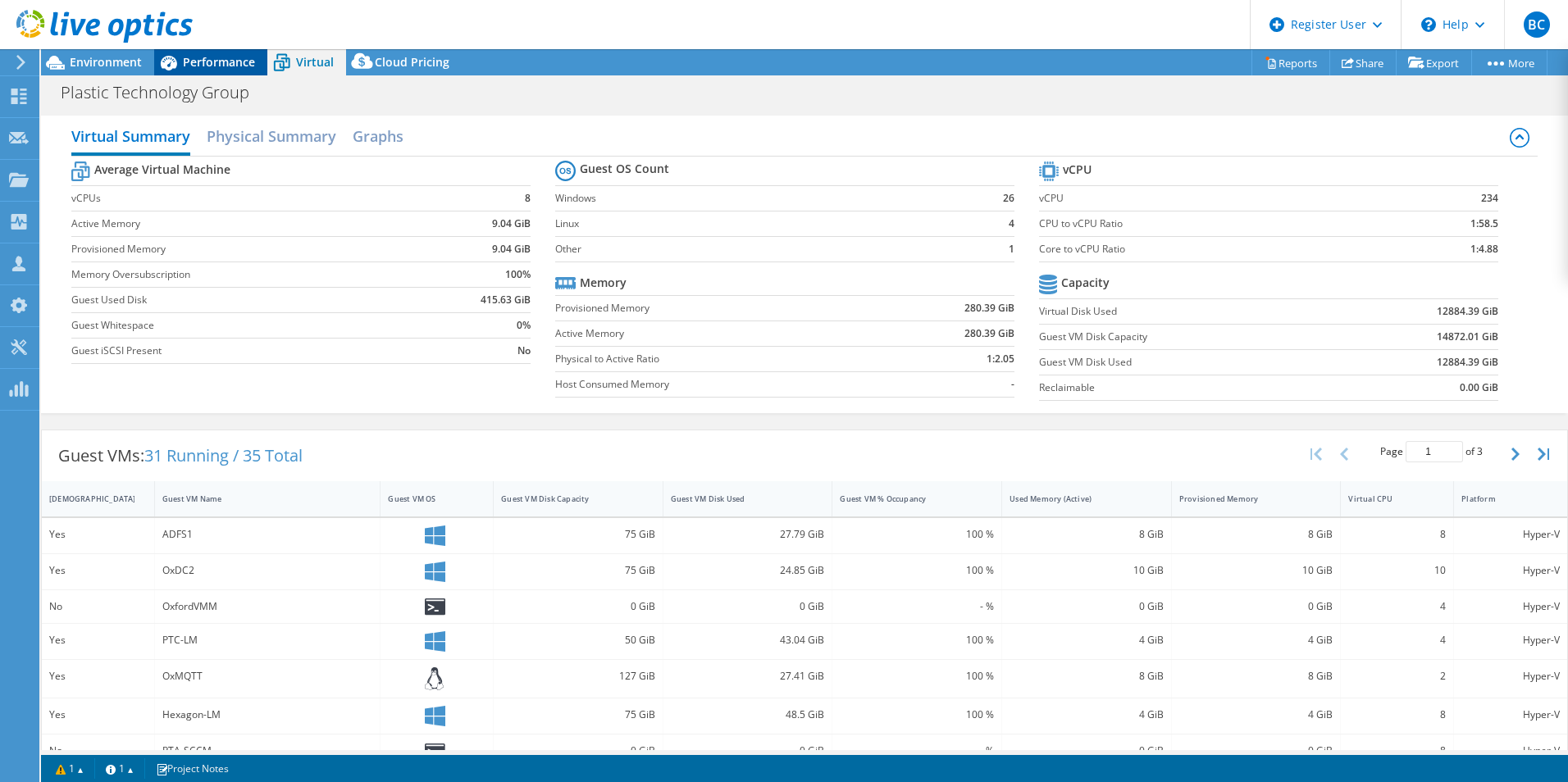
click at [180, 57] on icon at bounding box center [168, 63] width 29 height 29
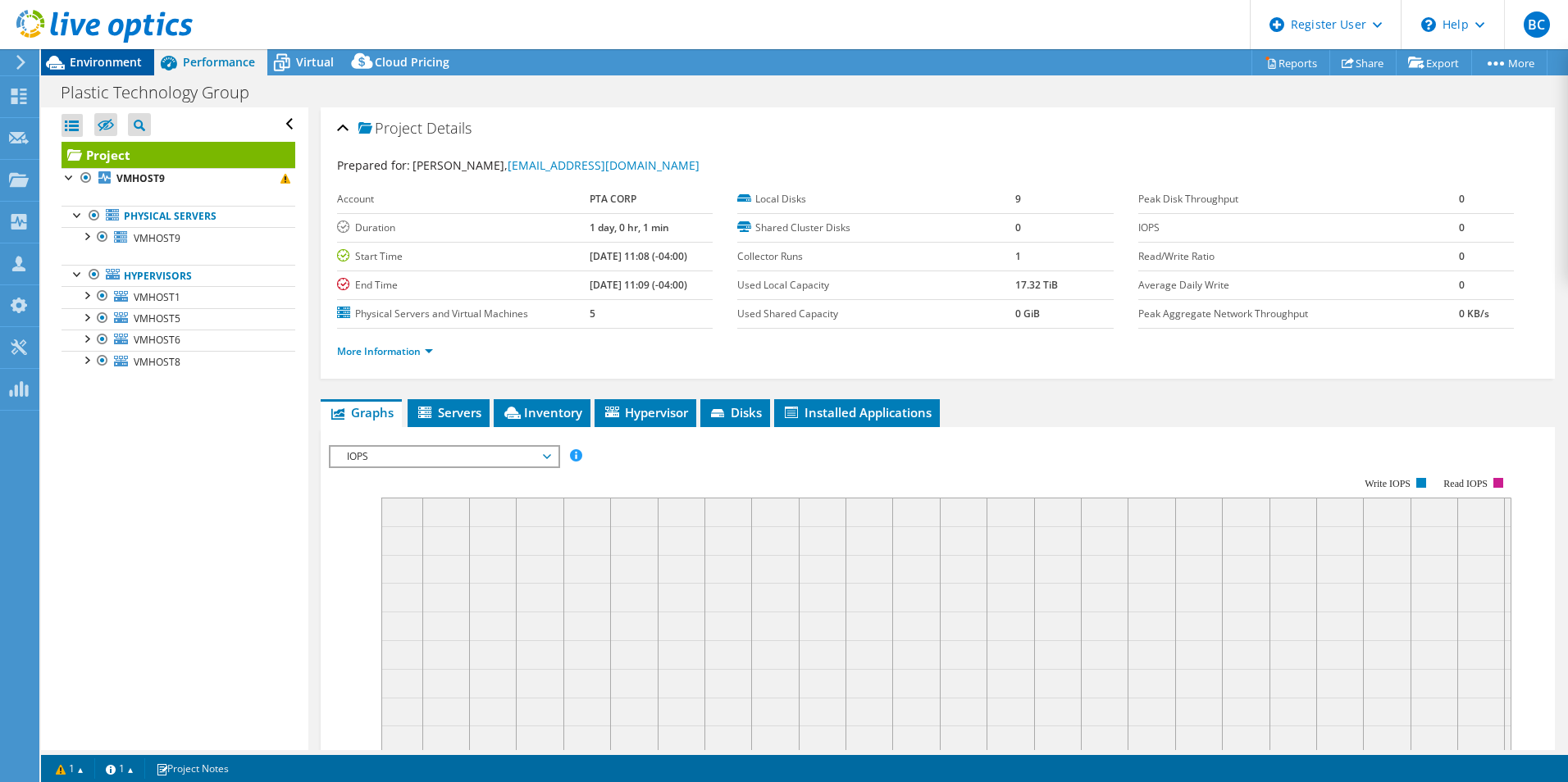
click at [125, 64] on span "Environment" at bounding box center [105, 62] width 72 height 16
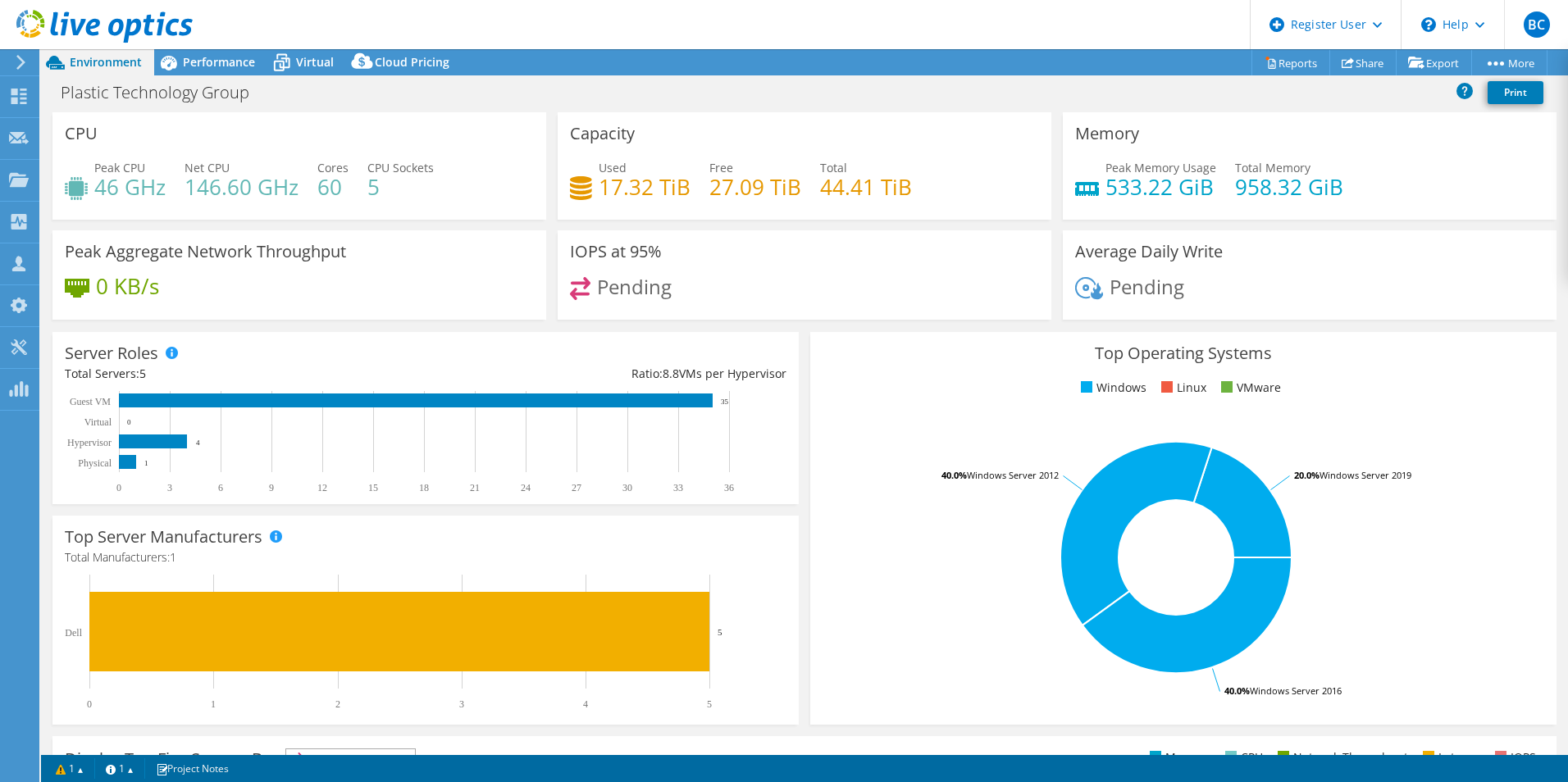
drag, startPoint x: 282, startPoint y: 287, endPoint x: 230, endPoint y: 118, distance: 176.8
click at [218, 60] on span "Performance" at bounding box center [218, 62] width 72 height 16
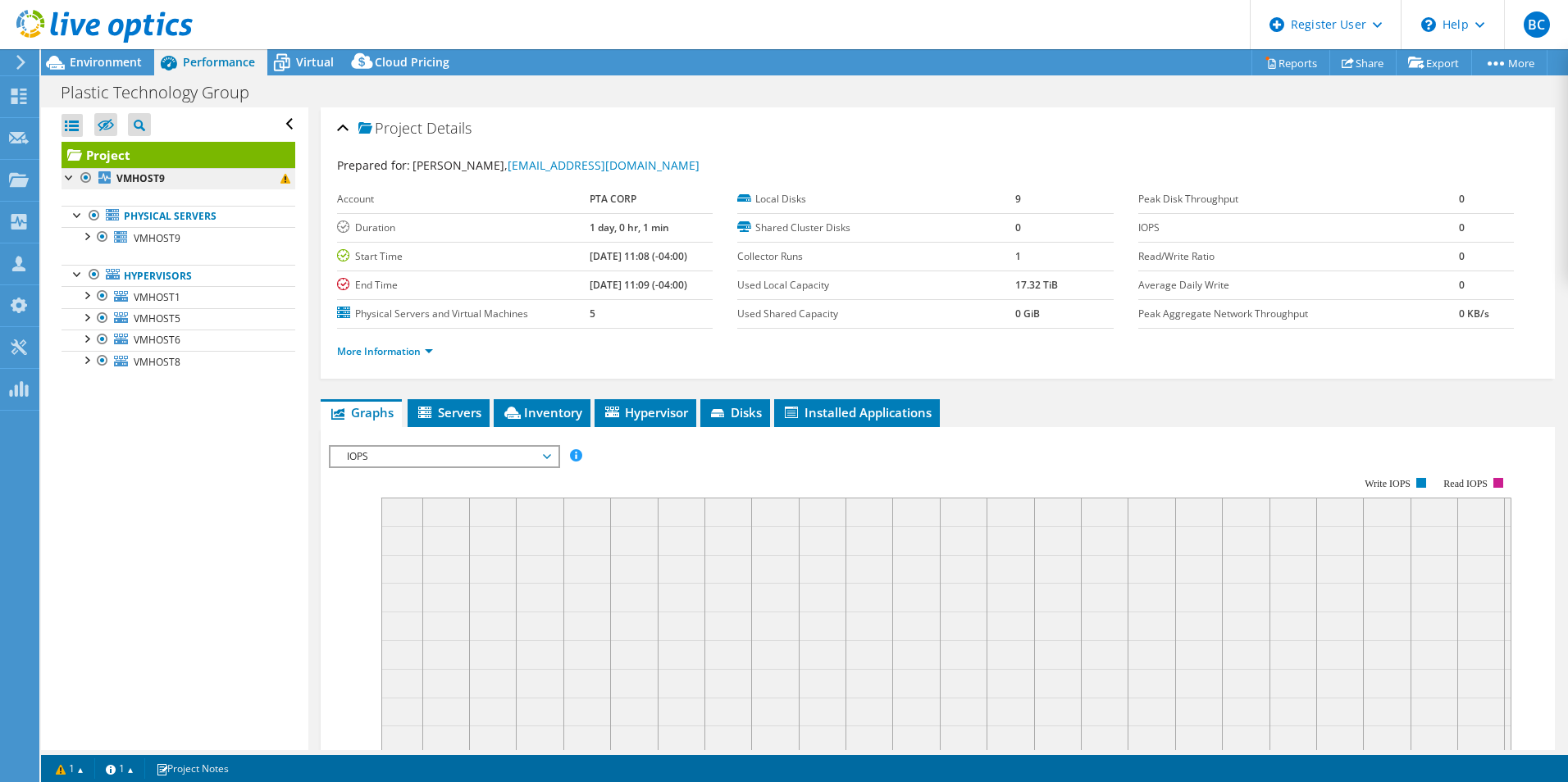
click at [191, 188] on li "VMHOST9 Physical Servers VMHOST9 0 C:" at bounding box center [178, 279] width 234 height 221
drag, startPoint x: 191, startPoint y: 188, endPoint x: 181, endPoint y: 184, distance: 10.8
click at [181, 184] on link "VMHOST9" at bounding box center [178, 179] width 234 height 21
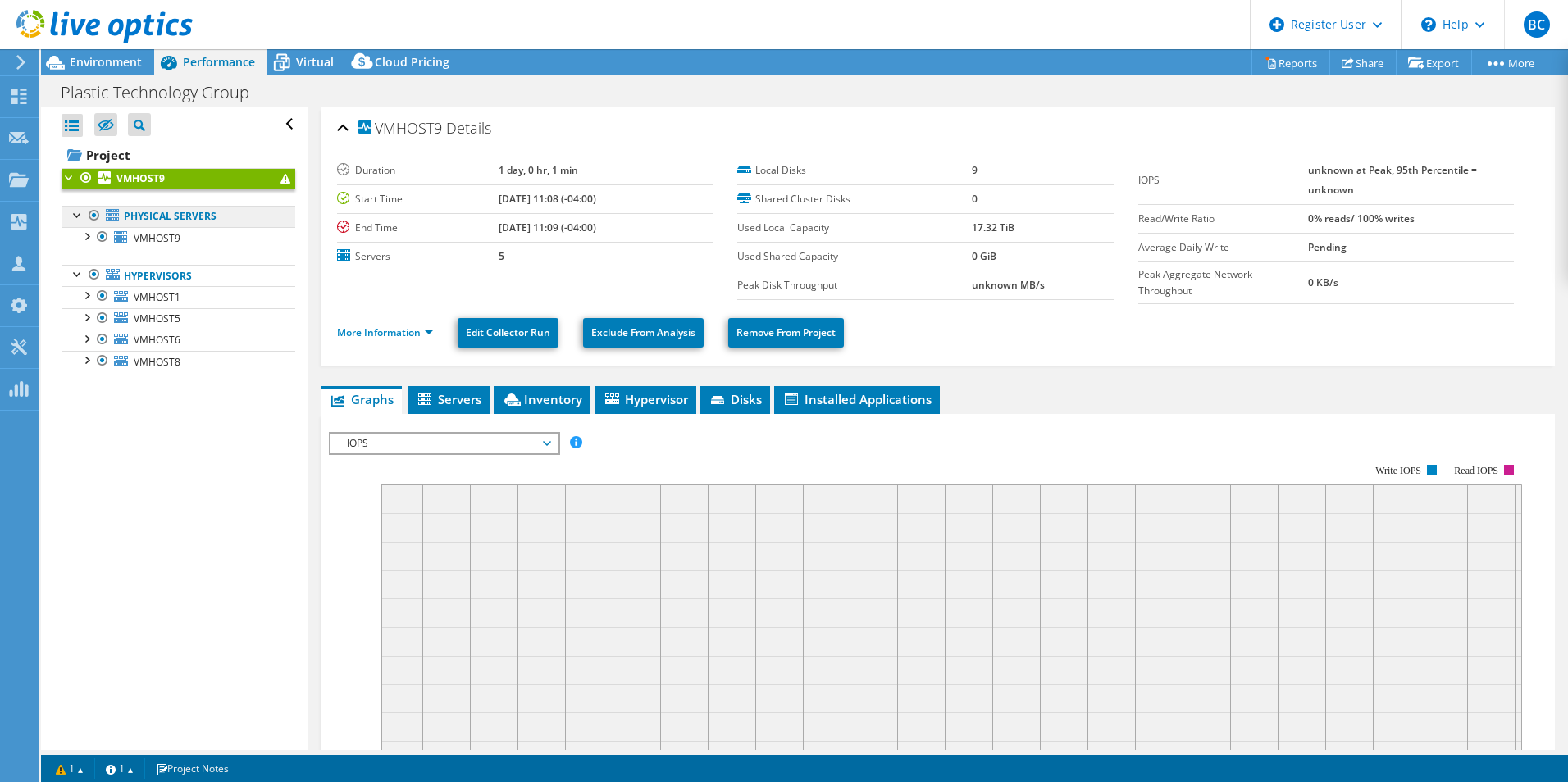
click at [182, 219] on link "Physical Servers" at bounding box center [178, 216] width 234 height 21
click at [219, 220] on link "Physical Servers" at bounding box center [178, 216] width 234 height 21
click at [164, 241] on span "VMHOST9" at bounding box center [157, 238] width 47 height 14
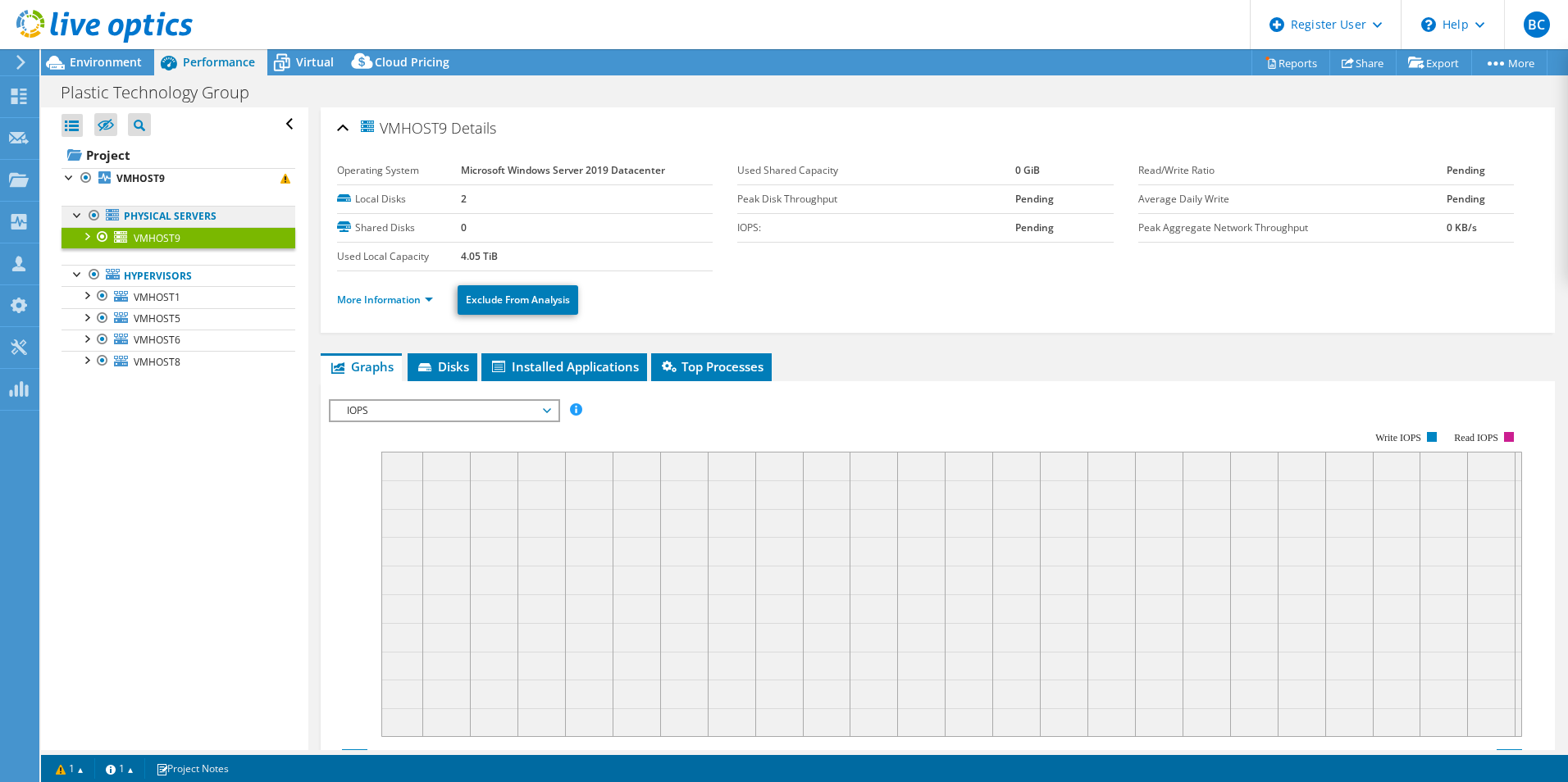
click at [154, 211] on link "Physical Servers" at bounding box center [178, 216] width 234 height 21
click at [445, 372] on span "Disks" at bounding box center [442, 367] width 54 height 17
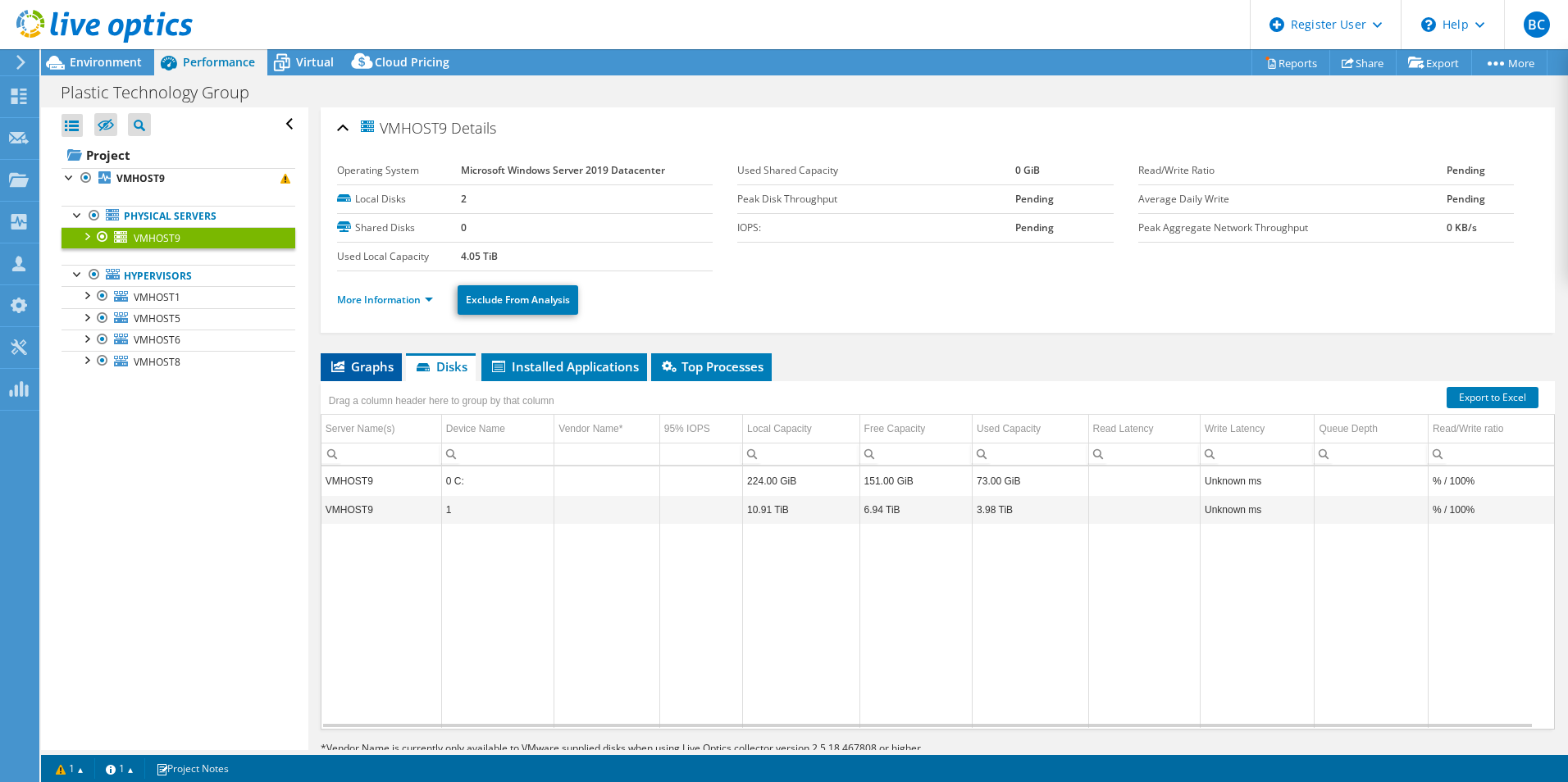
click at [393, 362] on span "Graphs" at bounding box center [361, 367] width 64 height 17
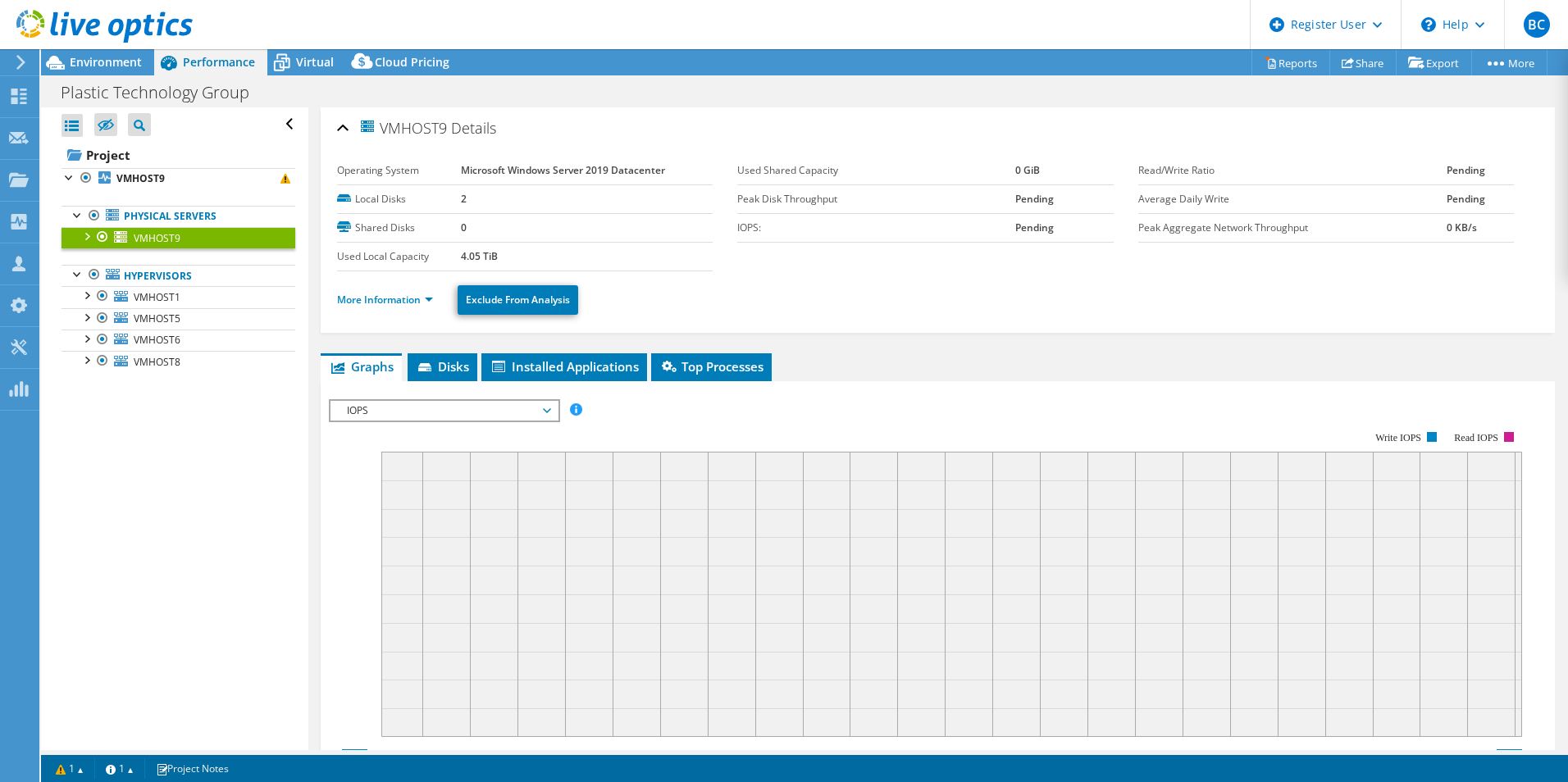
click at [91, 235] on div at bounding box center [86, 235] width 17 height 17
click at [148, 216] on link "Physical Servers" at bounding box center [178, 216] width 234 height 21
click at [167, 348] on link "Hypervisors" at bounding box center [178, 340] width 234 height 21
click at [157, 340] on link "Hypervisors" at bounding box center [178, 340] width 234 height 21
click at [92, 339] on div at bounding box center [94, 339] width 17 height 20
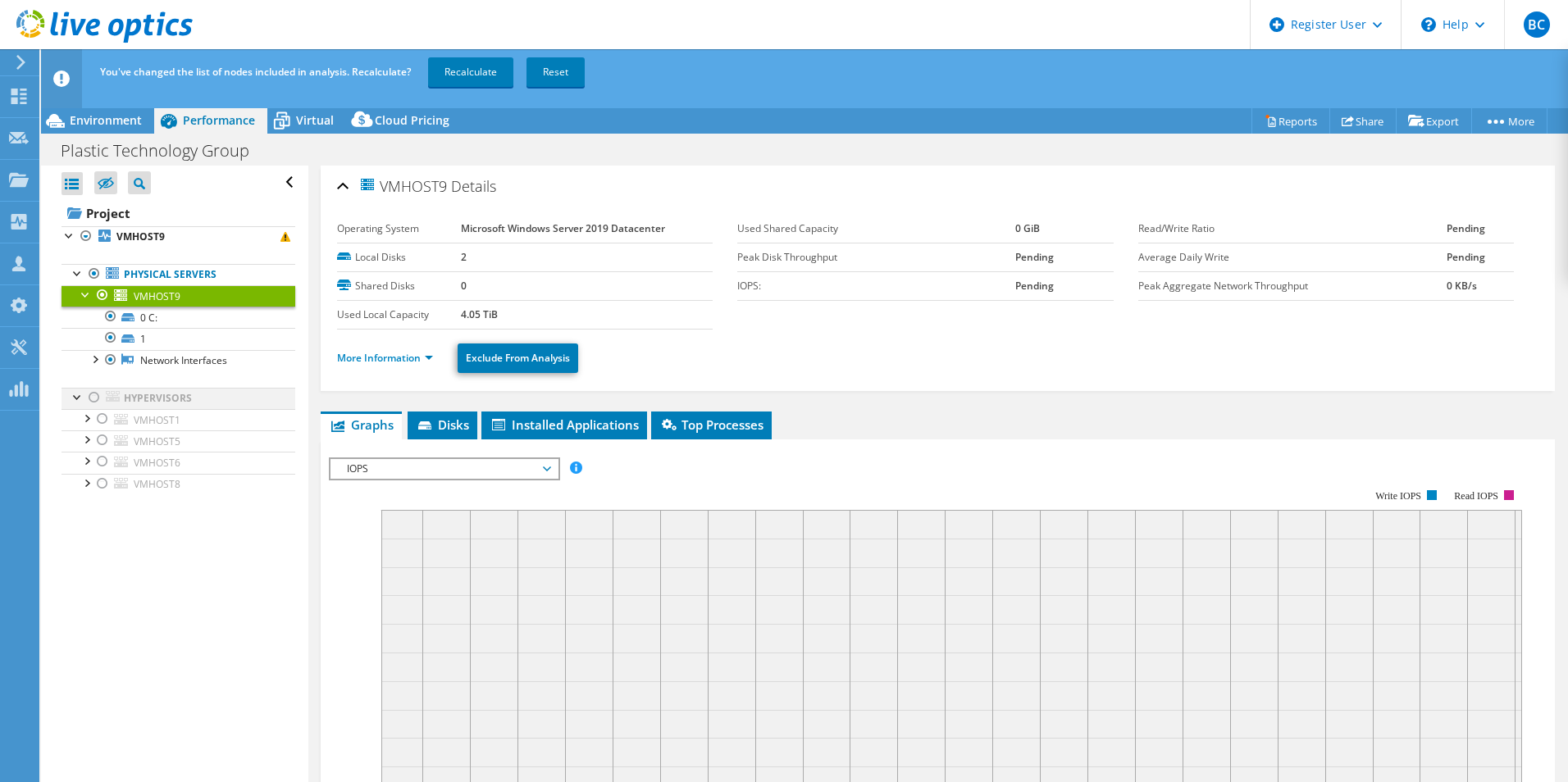
click at [93, 400] on div at bounding box center [94, 398] width 17 height 20
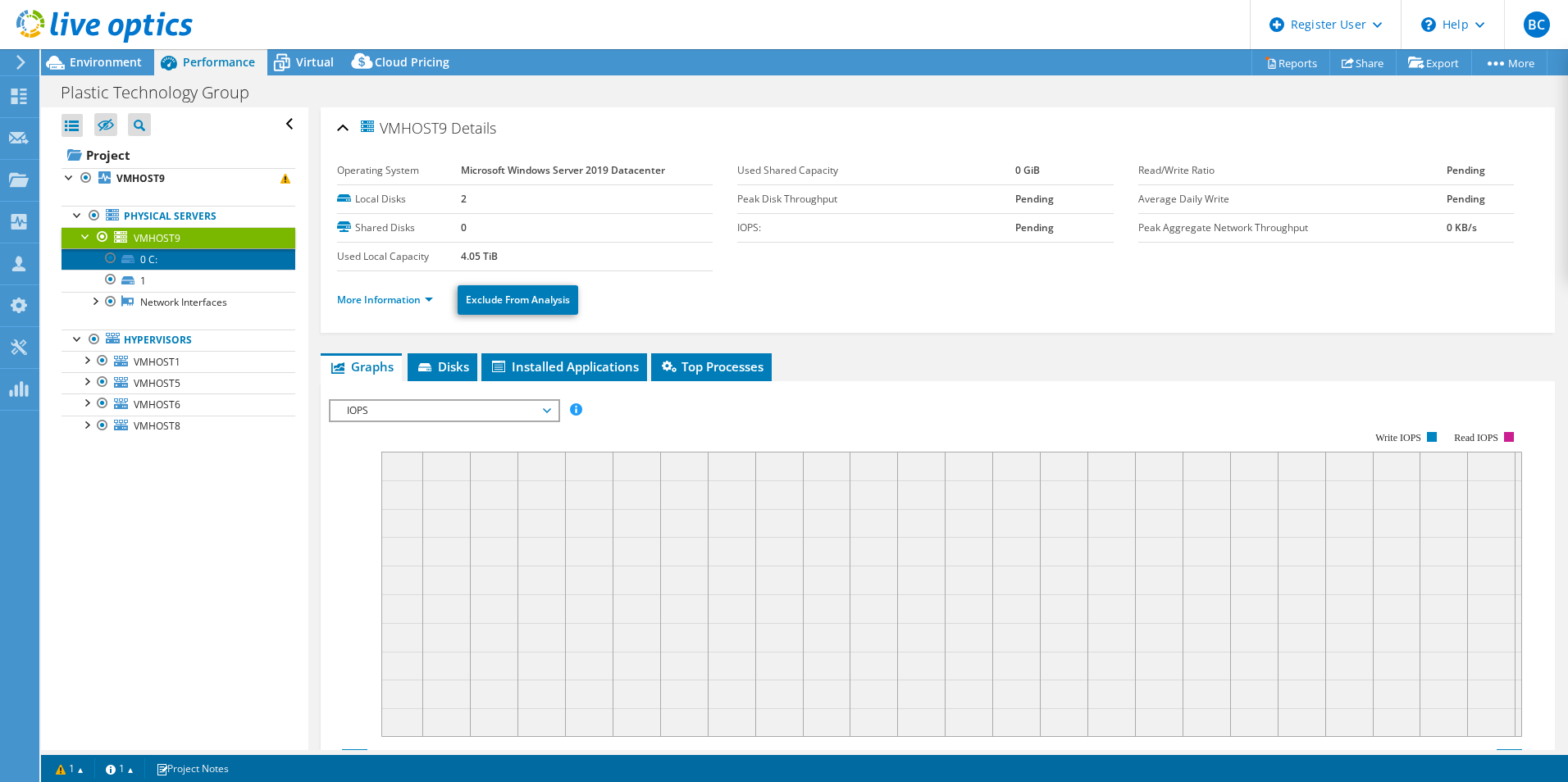
click at [181, 250] on link "0 C:" at bounding box center [178, 259] width 234 height 21
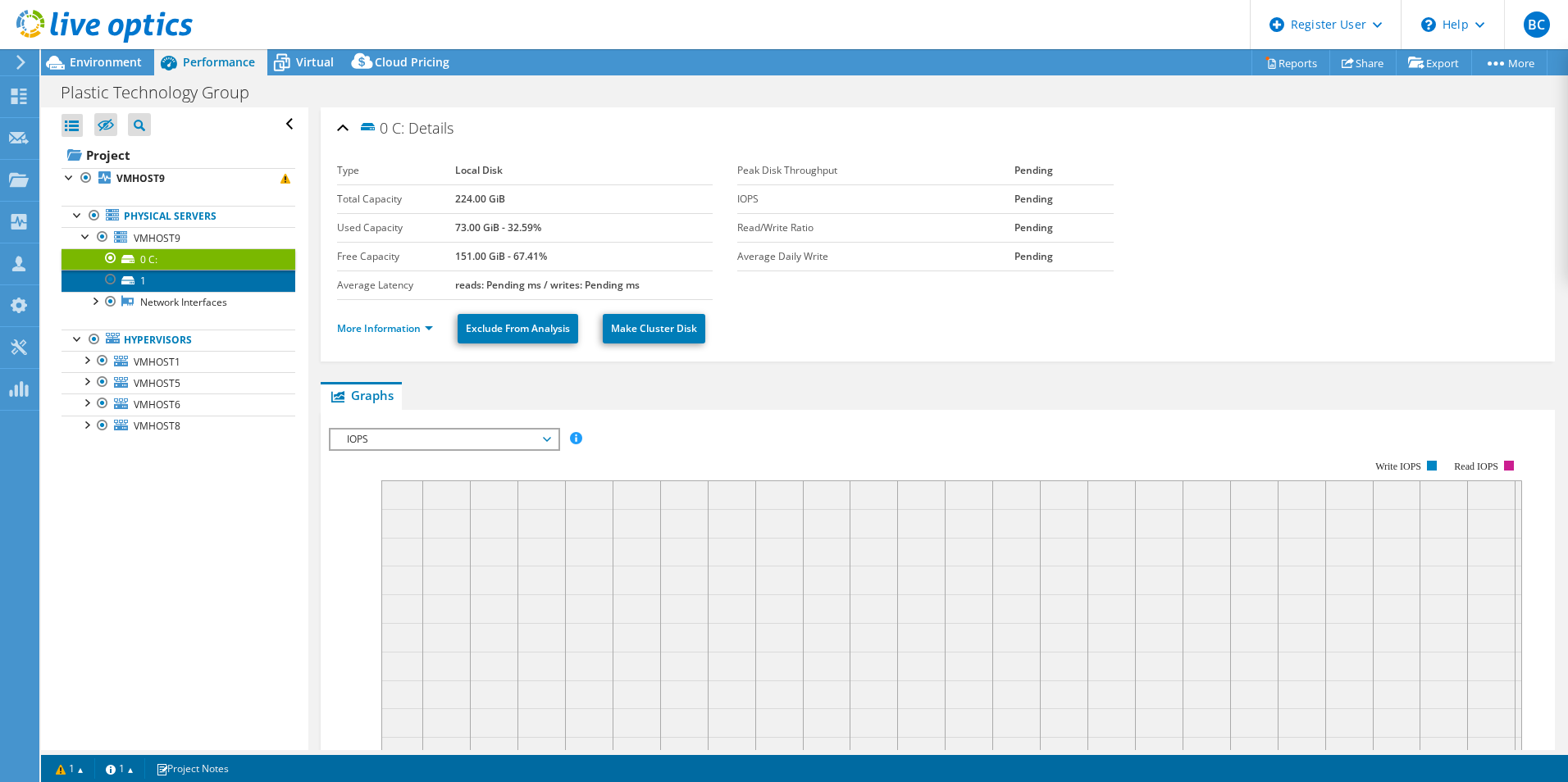
click at [187, 277] on link "1" at bounding box center [178, 281] width 234 height 21
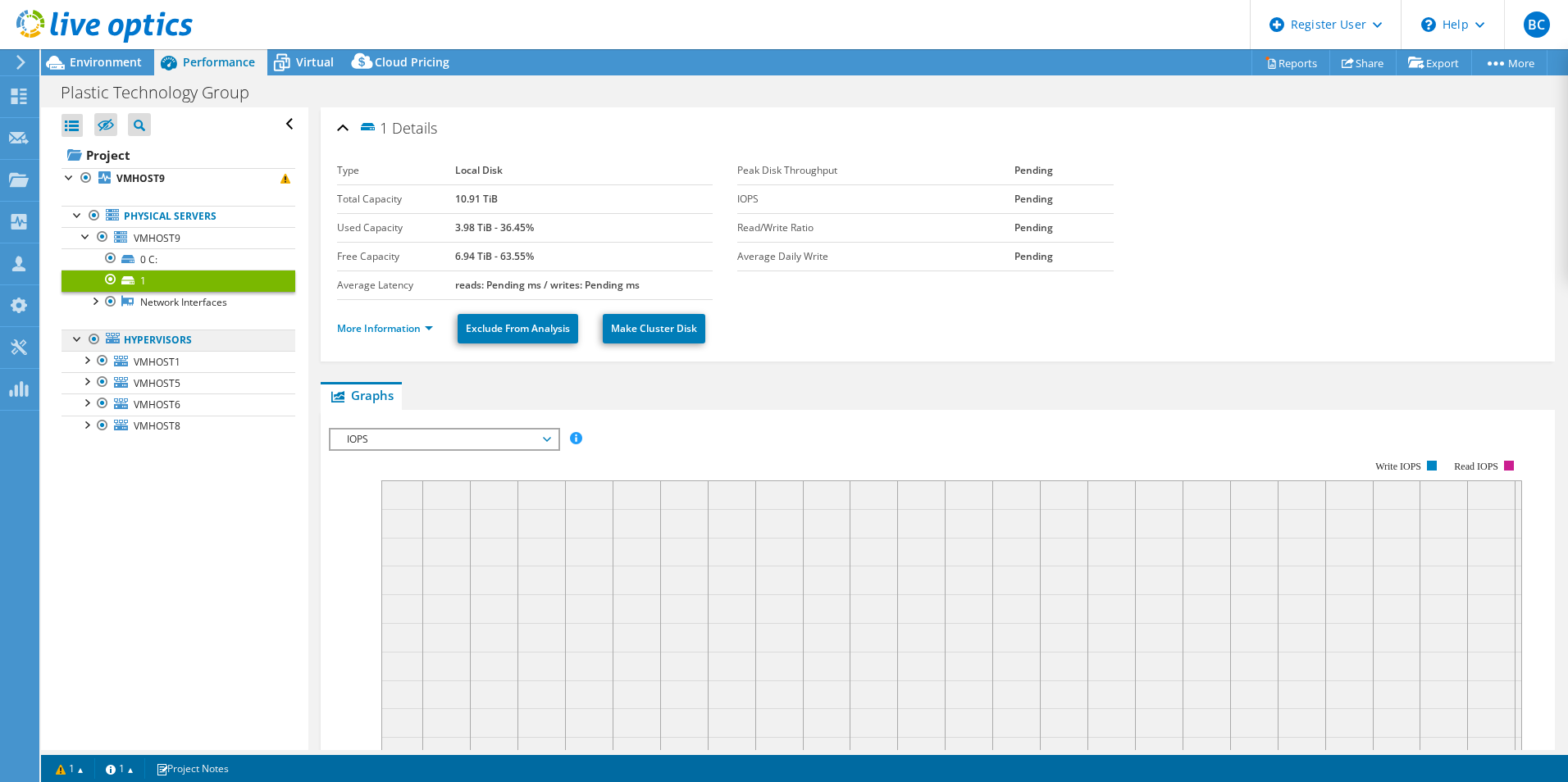
click at [182, 332] on link "Hypervisors" at bounding box center [178, 340] width 234 height 21
click at [177, 341] on link "Hypervisors" at bounding box center [178, 340] width 234 height 21
click at [164, 362] on span "VMHOST1" at bounding box center [157, 362] width 47 height 14
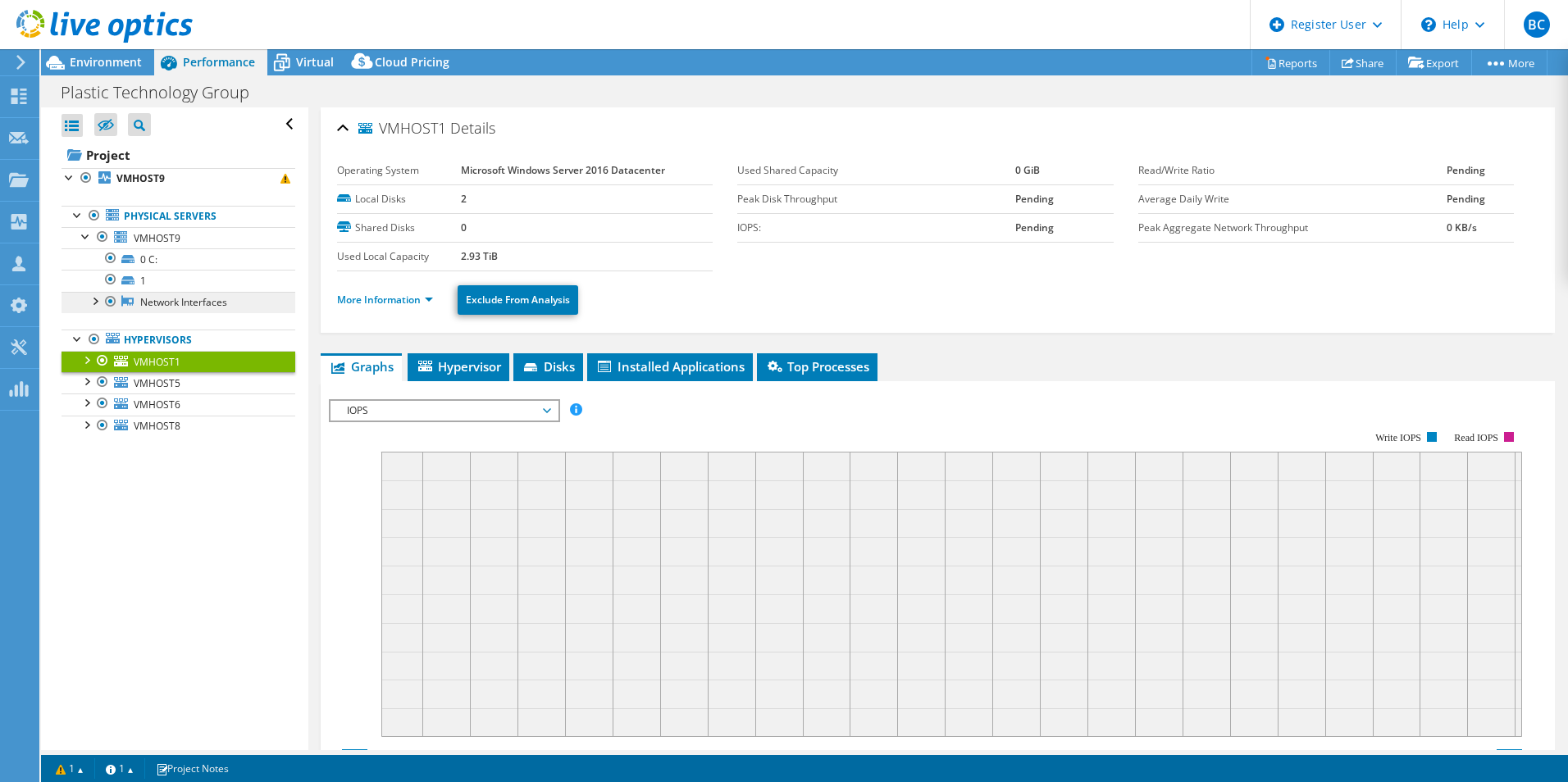
click at [159, 306] on link "Network Interfaces" at bounding box center [178, 303] width 234 height 21
click at [156, 220] on link "Physical Servers" at bounding box center [178, 216] width 234 height 21
click at [142, 231] on span "VMHOST9" at bounding box center [157, 238] width 47 height 14
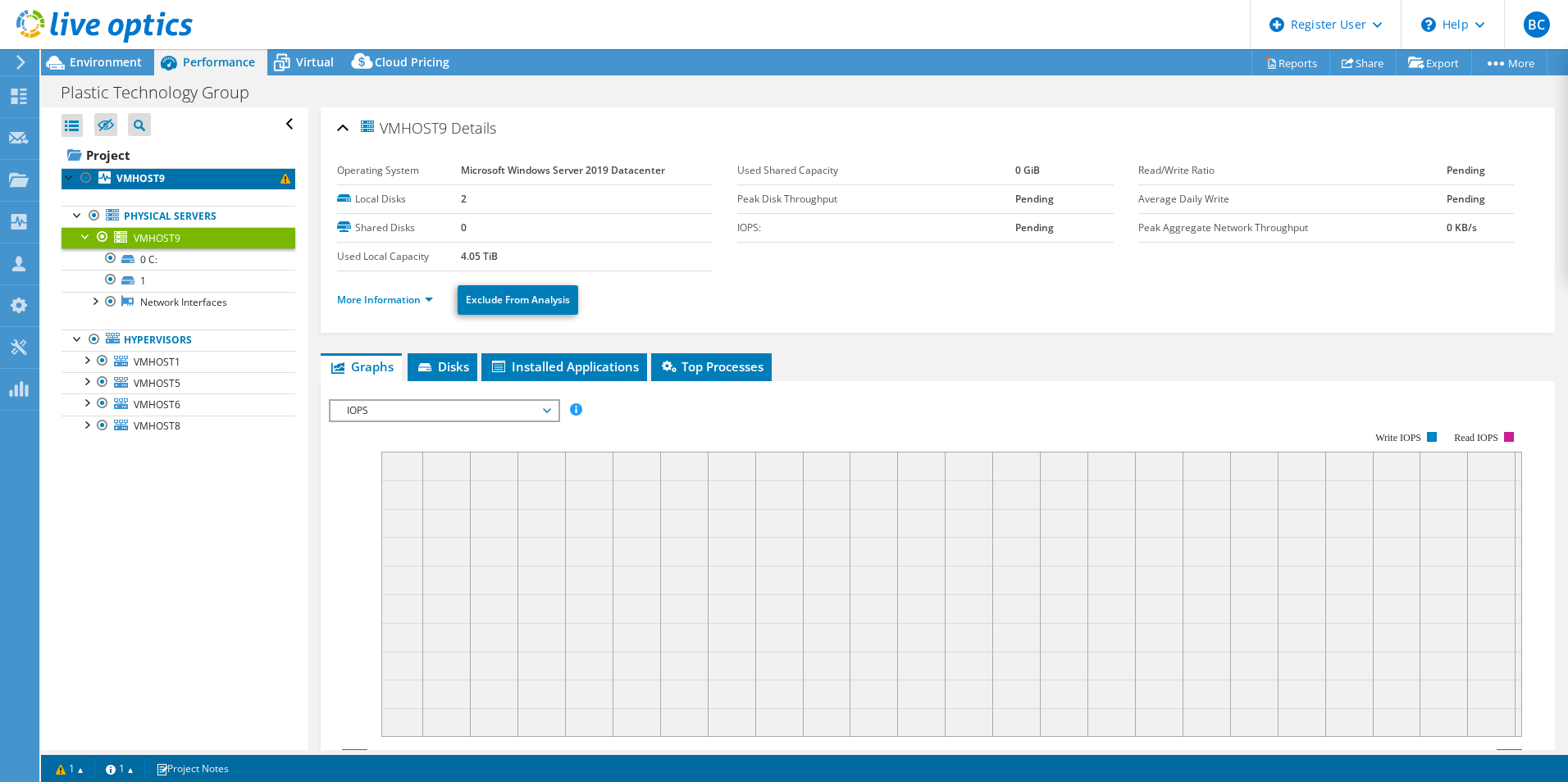
click at [148, 177] on b "VMHOST9" at bounding box center [140, 178] width 49 height 14
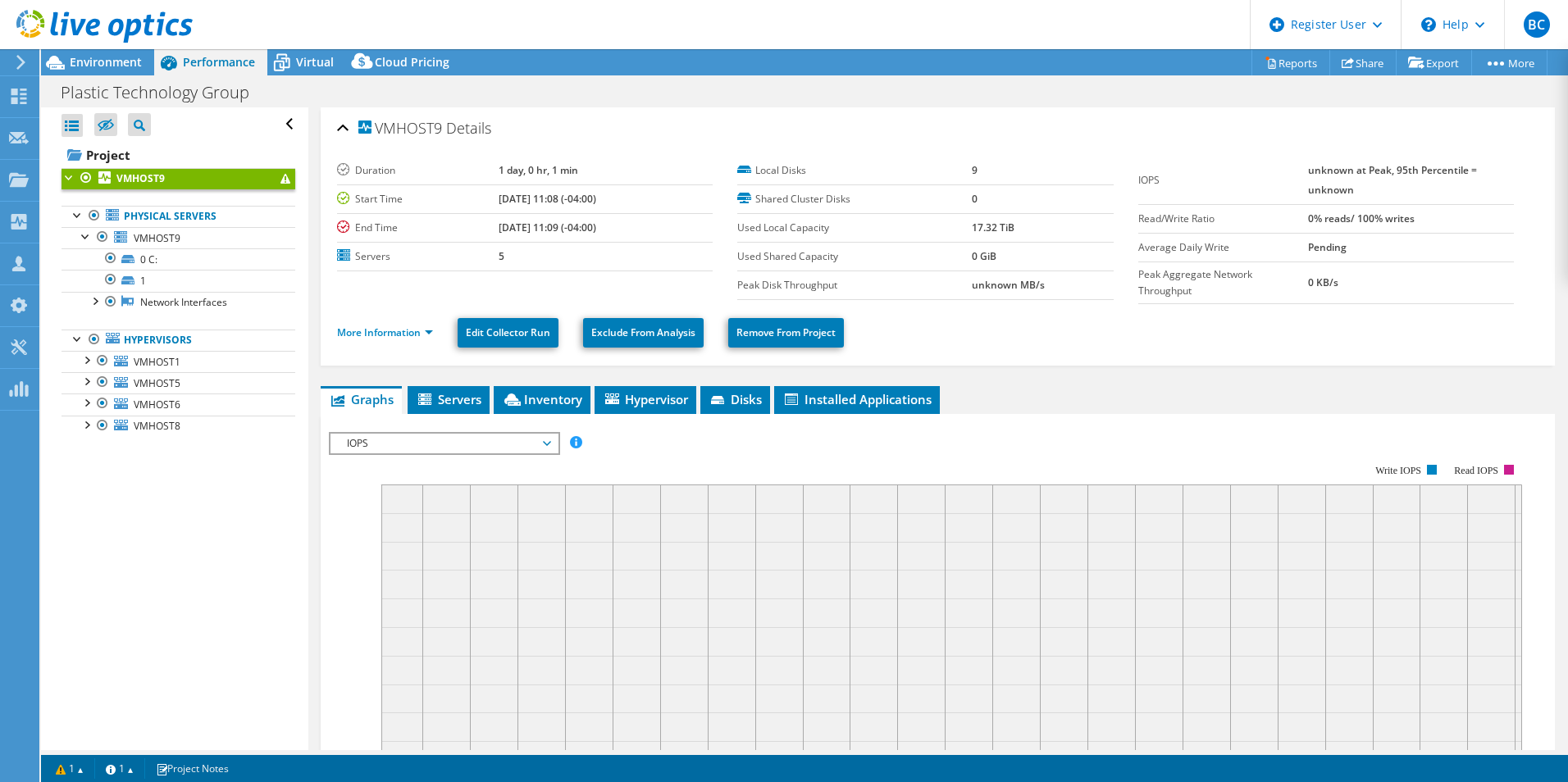
click at [70, 177] on div at bounding box center [69, 177] width 17 height 17
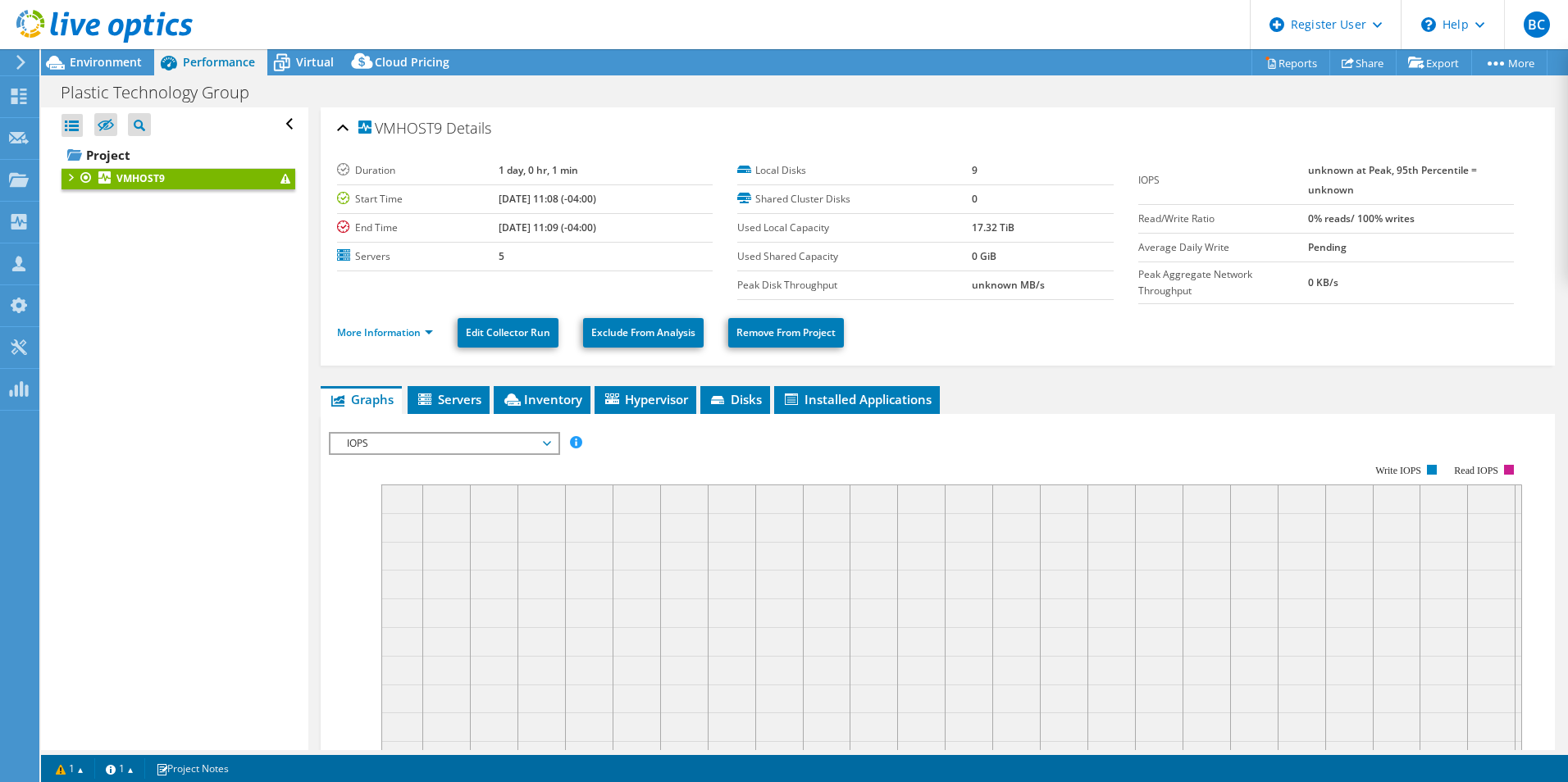
click at [70, 177] on div at bounding box center [69, 177] width 17 height 17
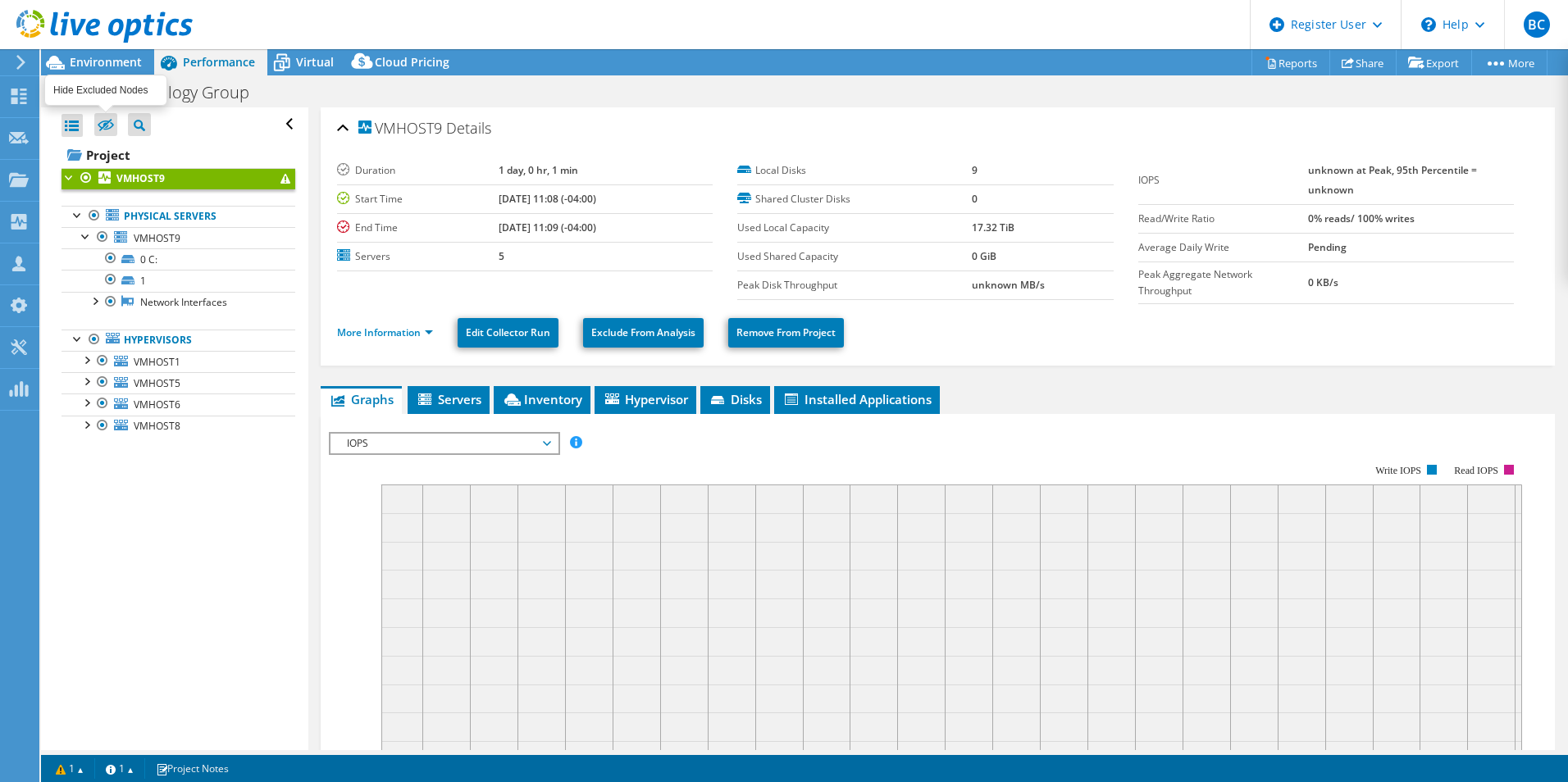
click at [107, 133] on label at bounding box center [106, 125] width 23 height 23
click at [0, 0] on input "checkbox" at bounding box center [0, 0] width 0 height 0
click at [107, 133] on label at bounding box center [106, 125] width 23 height 23
click at [0, 0] on input "checkbox" at bounding box center [0, 0] width 0 height 0
click at [306, 52] on div "Virtual" at bounding box center [306, 63] width 78 height 26
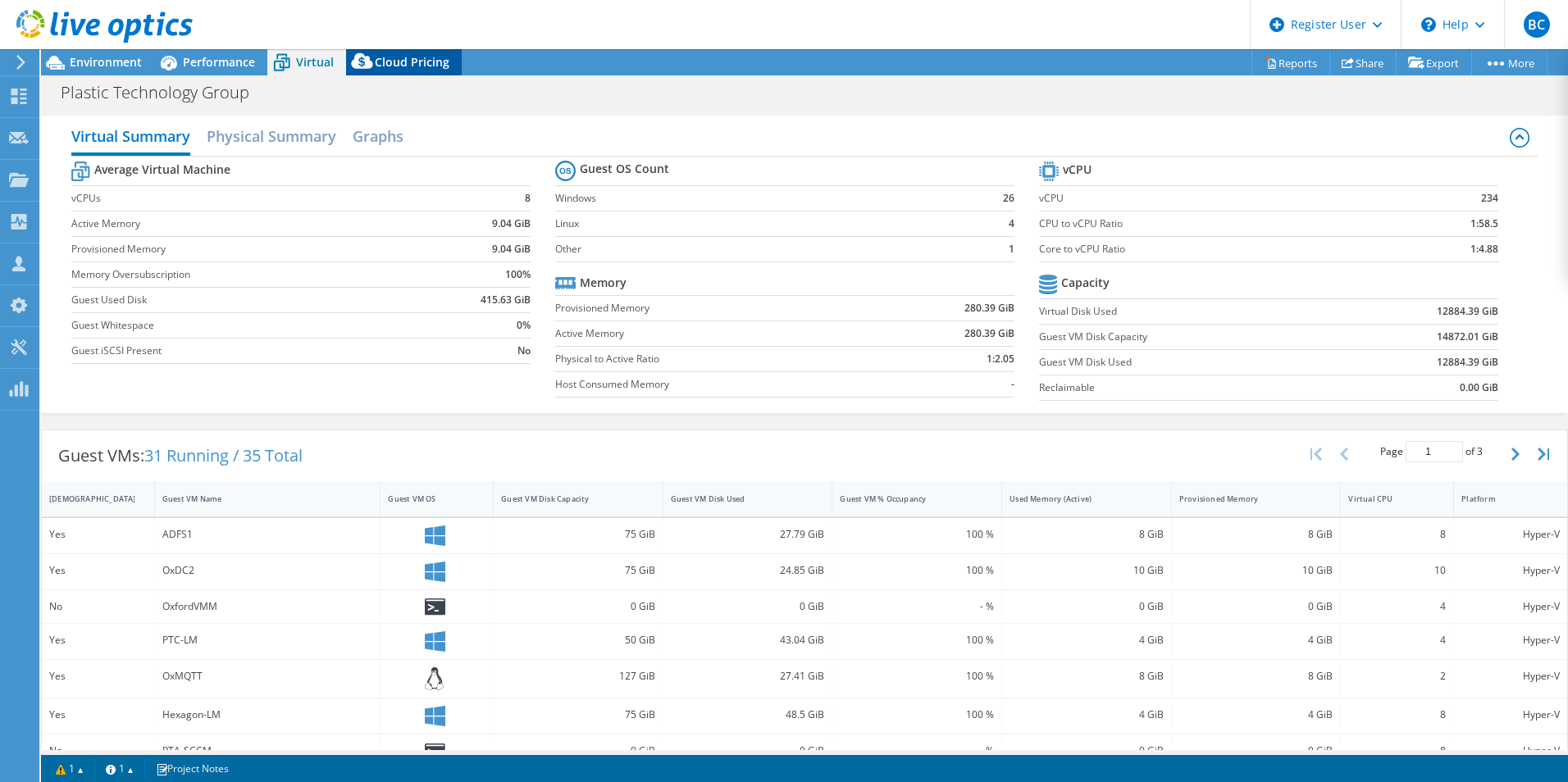
click at [421, 62] on span "Cloud Pricing" at bounding box center [412, 62] width 74 height 16
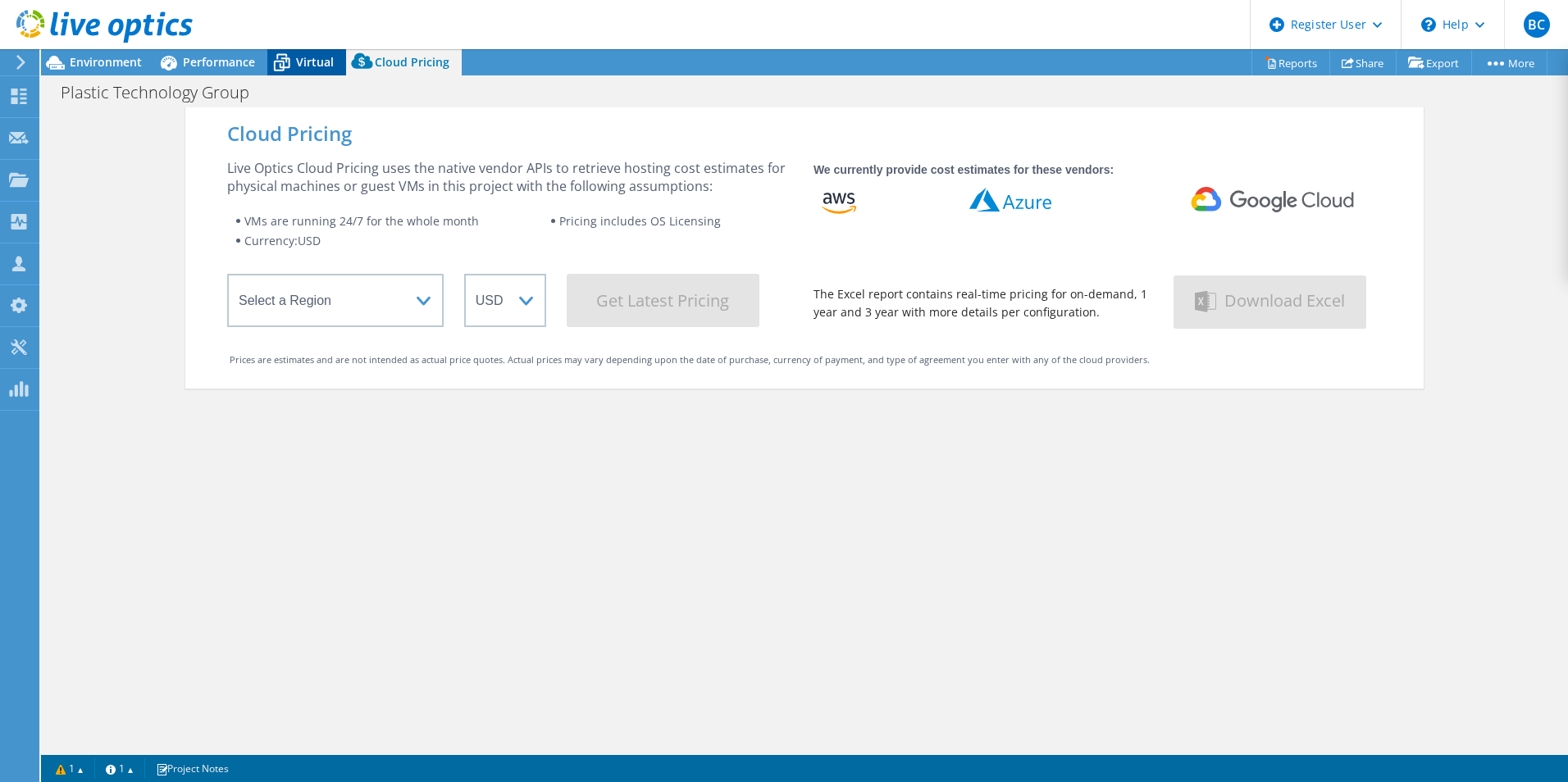
click at [315, 59] on span "Virtual" at bounding box center [315, 62] width 38 height 16
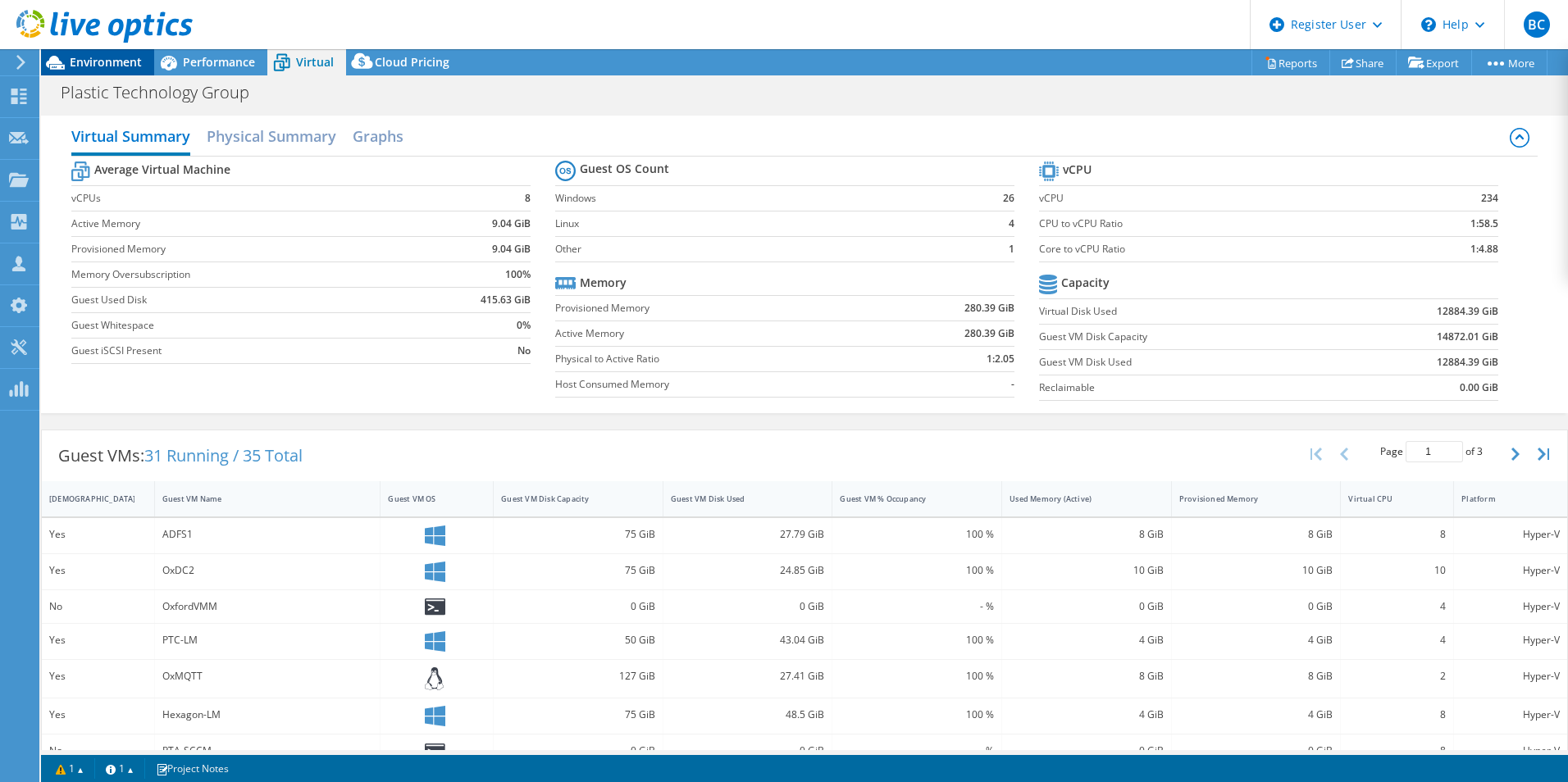
click at [101, 59] on span "Environment" at bounding box center [105, 62] width 72 height 16
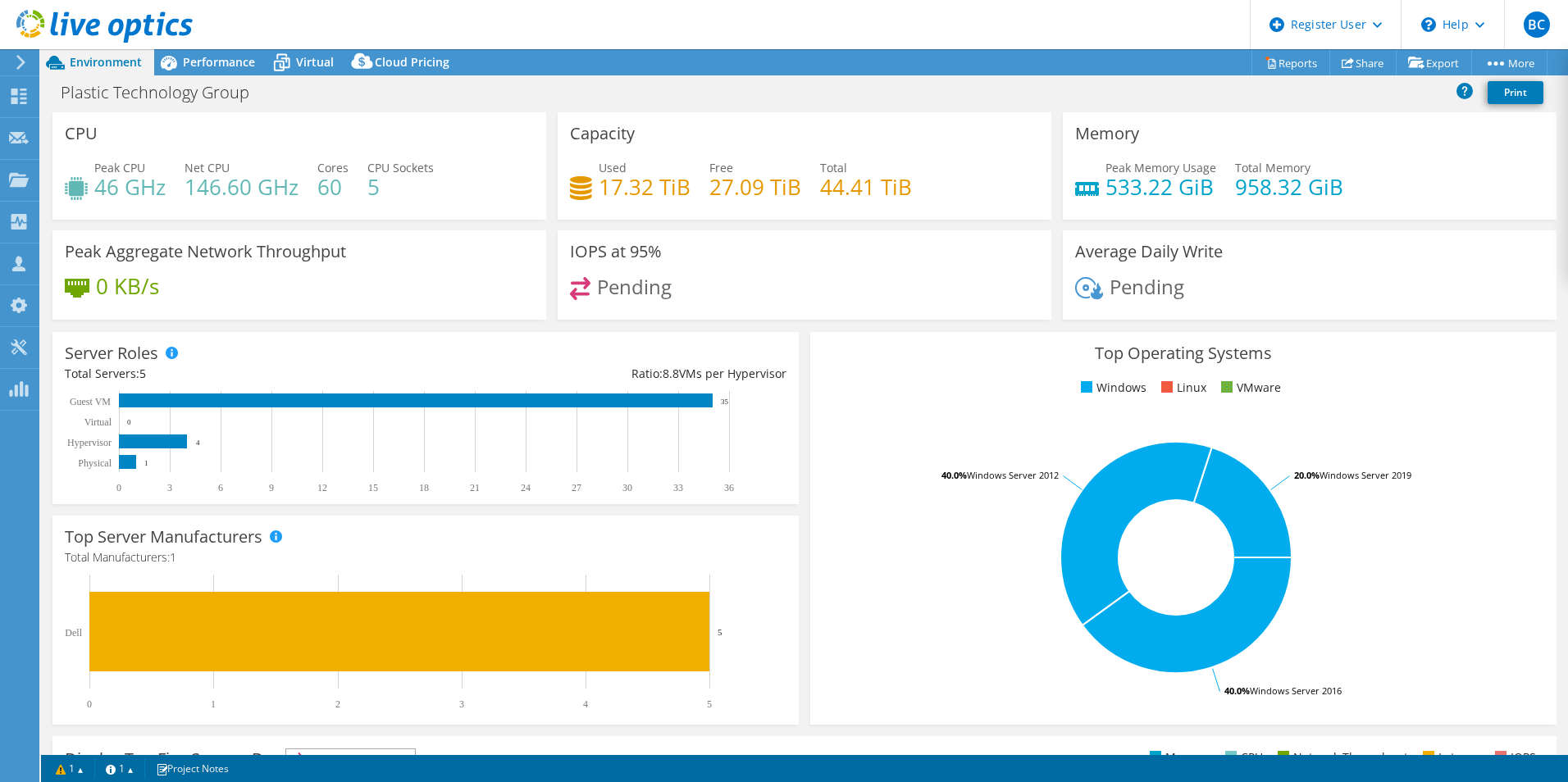
drag, startPoint x: 694, startPoint y: 433, endPoint x: 703, endPoint y: 309, distance: 124.3
click at [91, 137] on h3 "CPU" at bounding box center [81, 134] width 33 height 18
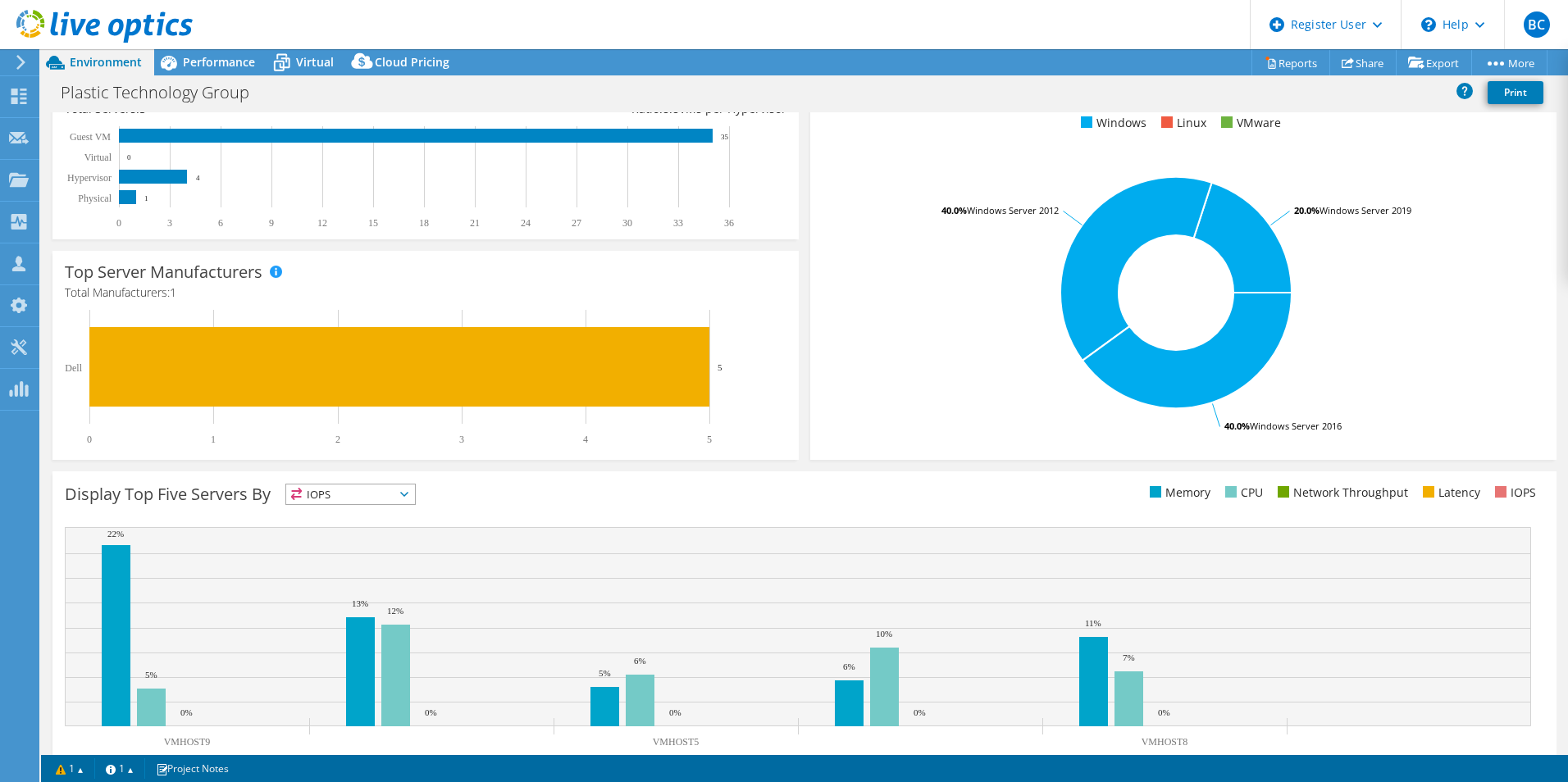
scroll to position [312, 0]
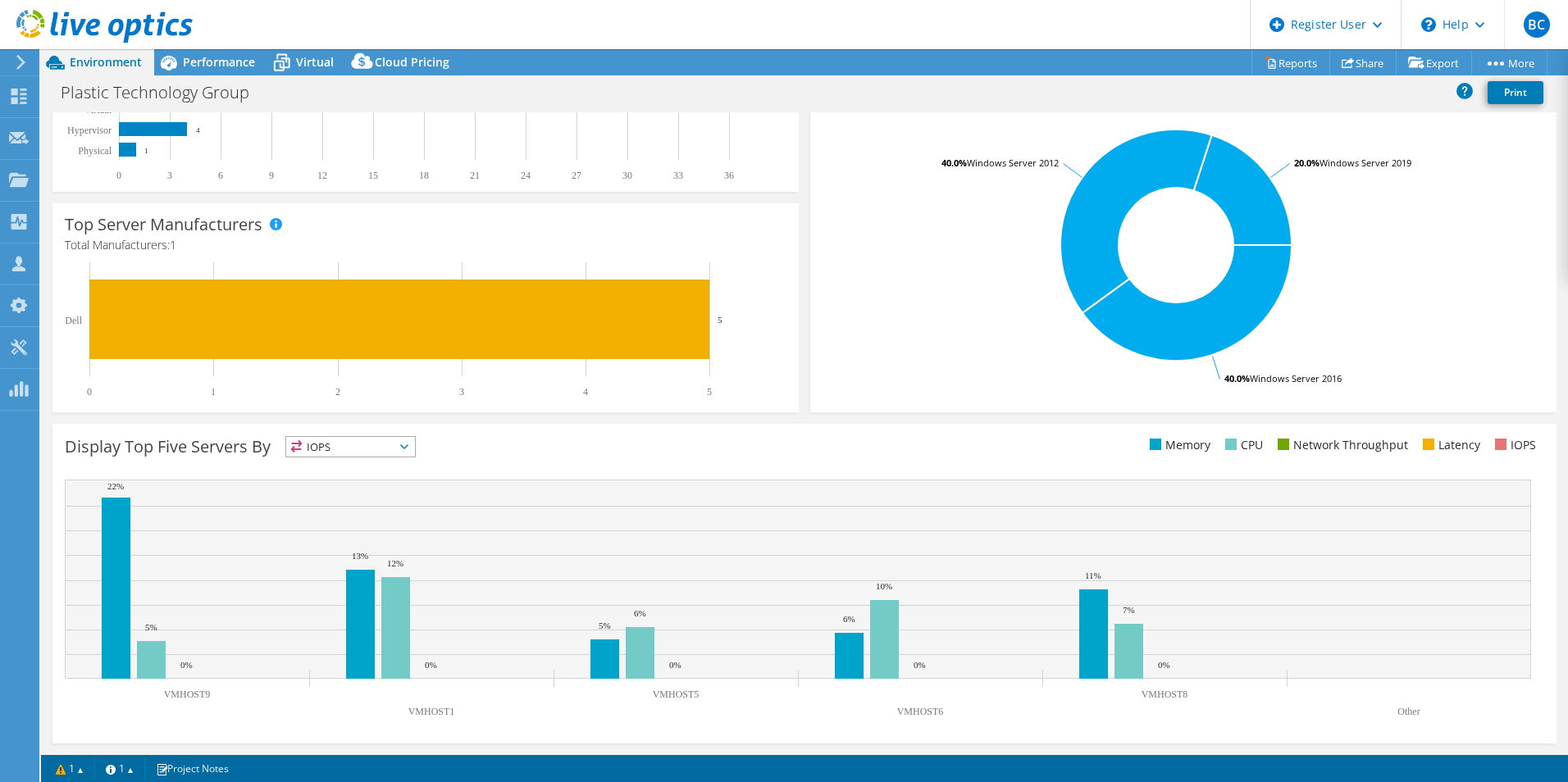
drag, startPoint x: 225, startPoint y: 171, endPoint x: 234, endPoint y: 322, distance: 151.3
click at [306, 453] on span "IOPS" at bounding box center [340, 447] width 108 height 20
click at [366, 533] on li "Network Throughput" at bounding box center [351, 538] width 129 height 23
click at [394, 441] on span "Network Throughput" at bounding box center [359, 447] width 145 height 20
click at [386, 563] on li "Latency" at bounding box center [369, 560] width 166 height 23
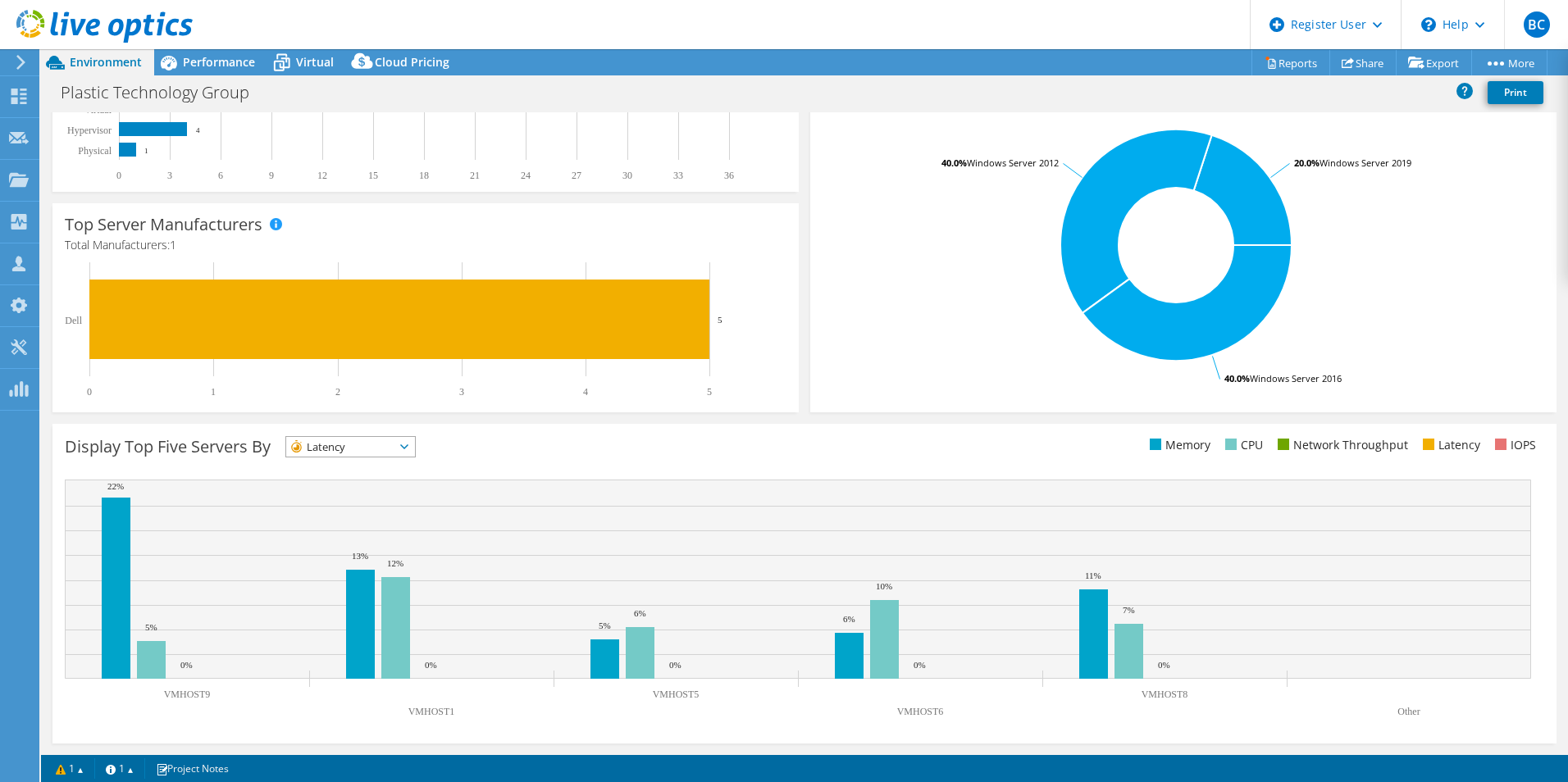
drag, startPoint x: 583, startPoint y: 469, endPoint x: 583, endPoint y: 555, distance: 86.0
click at [411, 452] on span "Latency" at bounding box center [351, 447] width 129 height 20
click at [391, 540] on li "Network Throughput" at bounding box center [351, 538] width 129 height 23
click at [372, 446] on span "Network Throughput" at bounding box center [359, 447] width 145 height 20
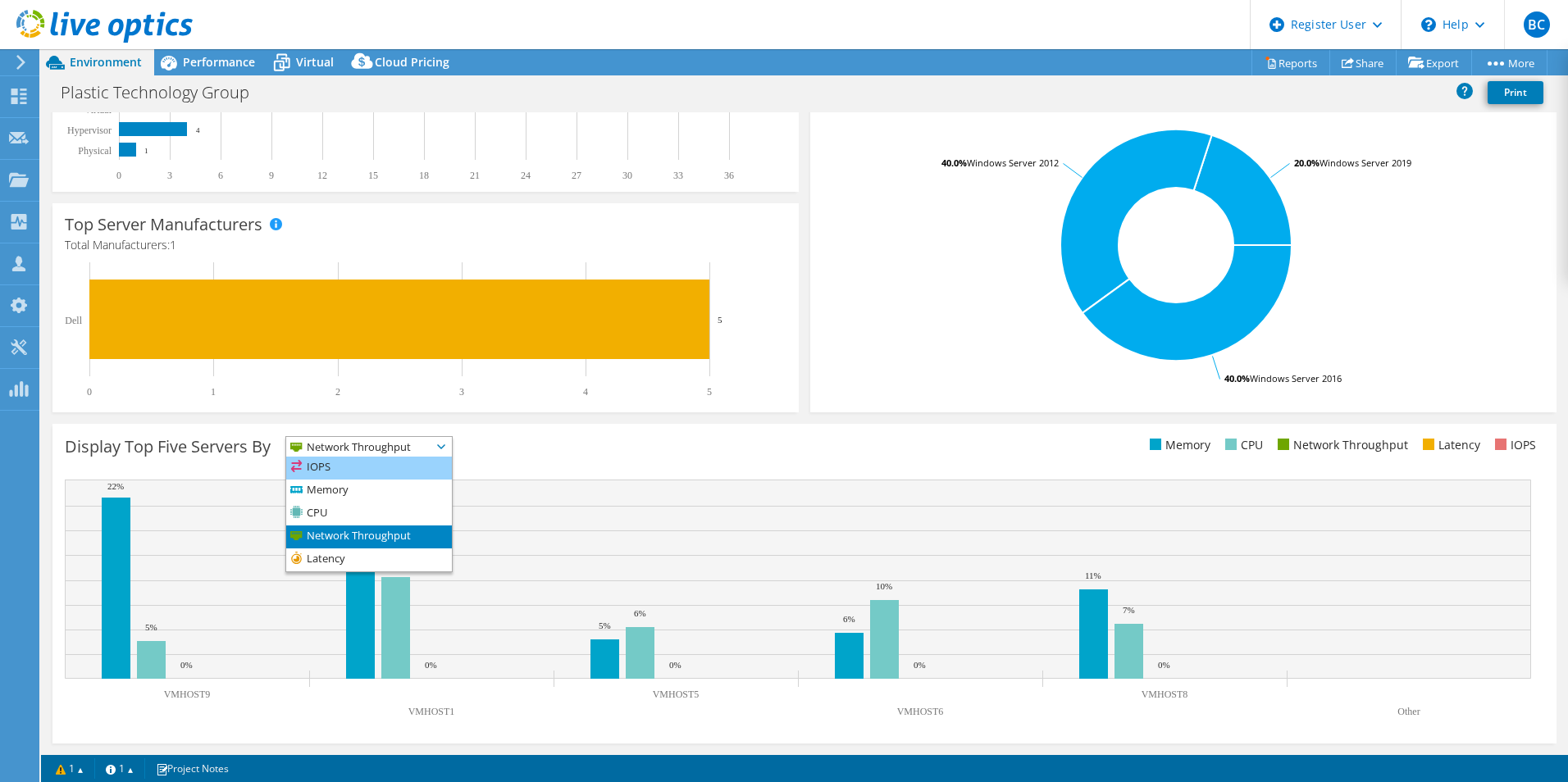
click at [346, 467] on li "IOPS" at bounding box center [369, 468] width 166 height 23
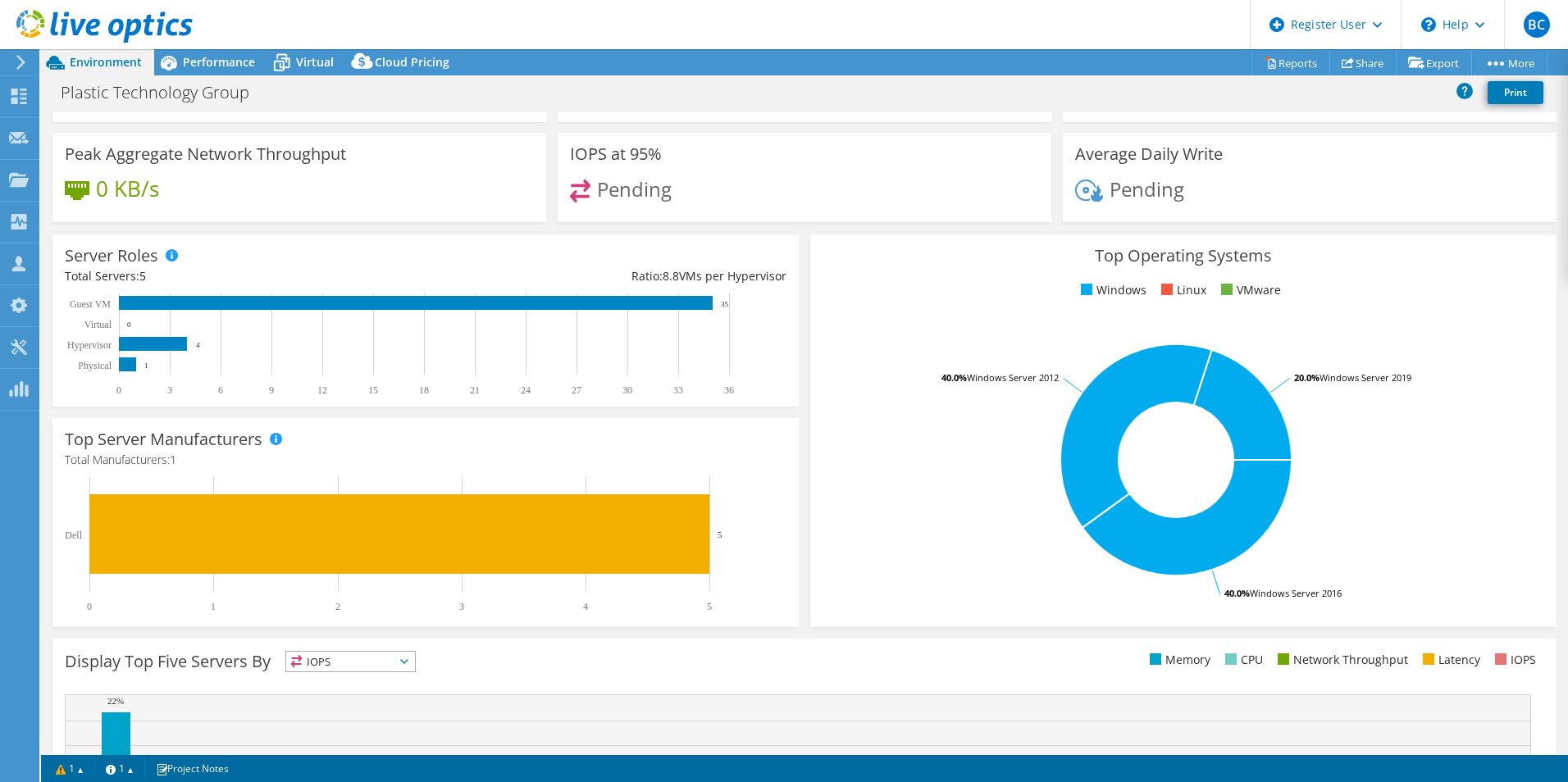
scroll to position [0, 0]
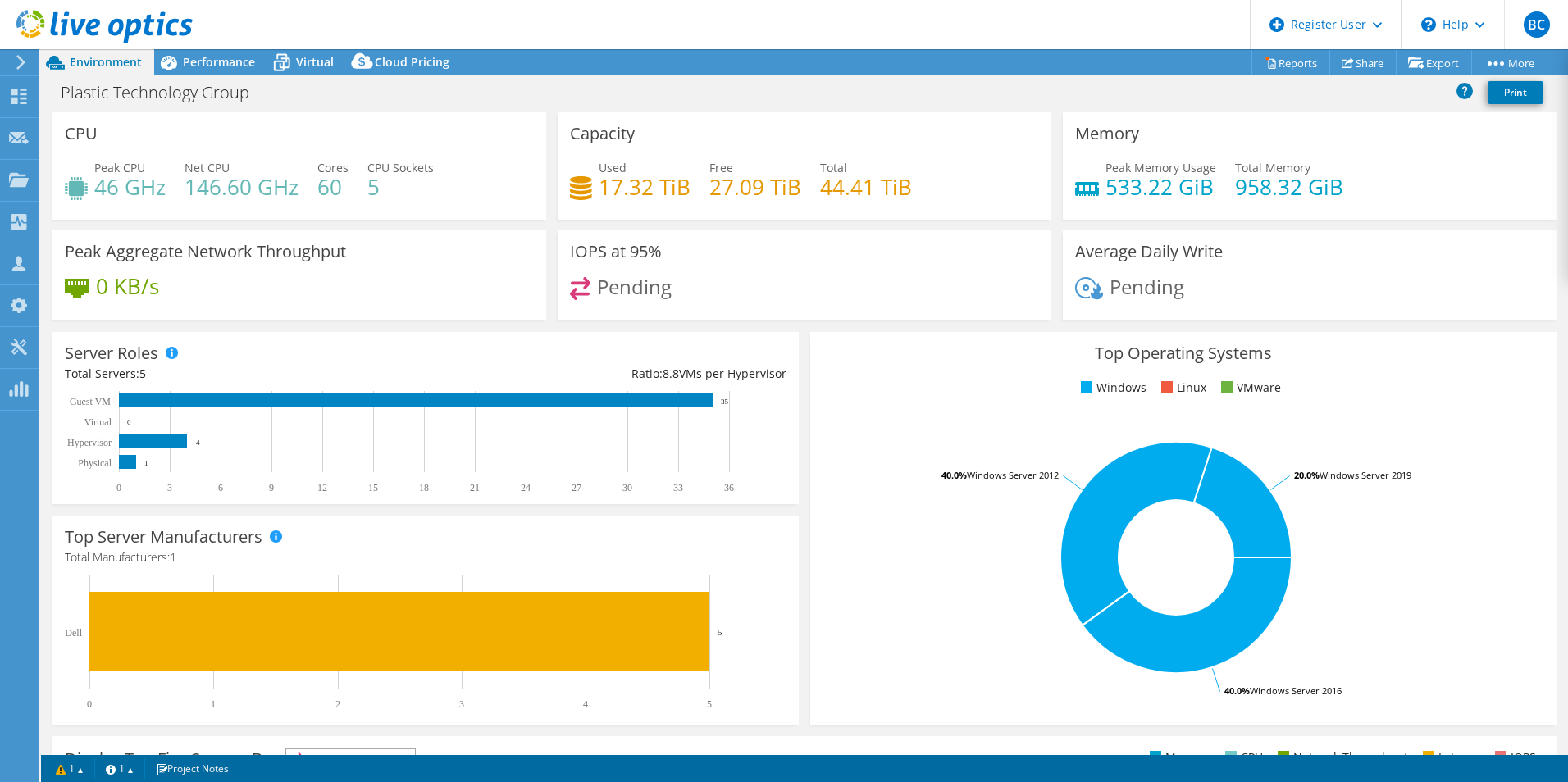
drag, startPoint x: 728, startPoint y: 404, endPoint x: 731, endPoint y: 383, distance: 21.2
click at [21, 55] on icon at bounding box center [21, 63] width 12 height 15
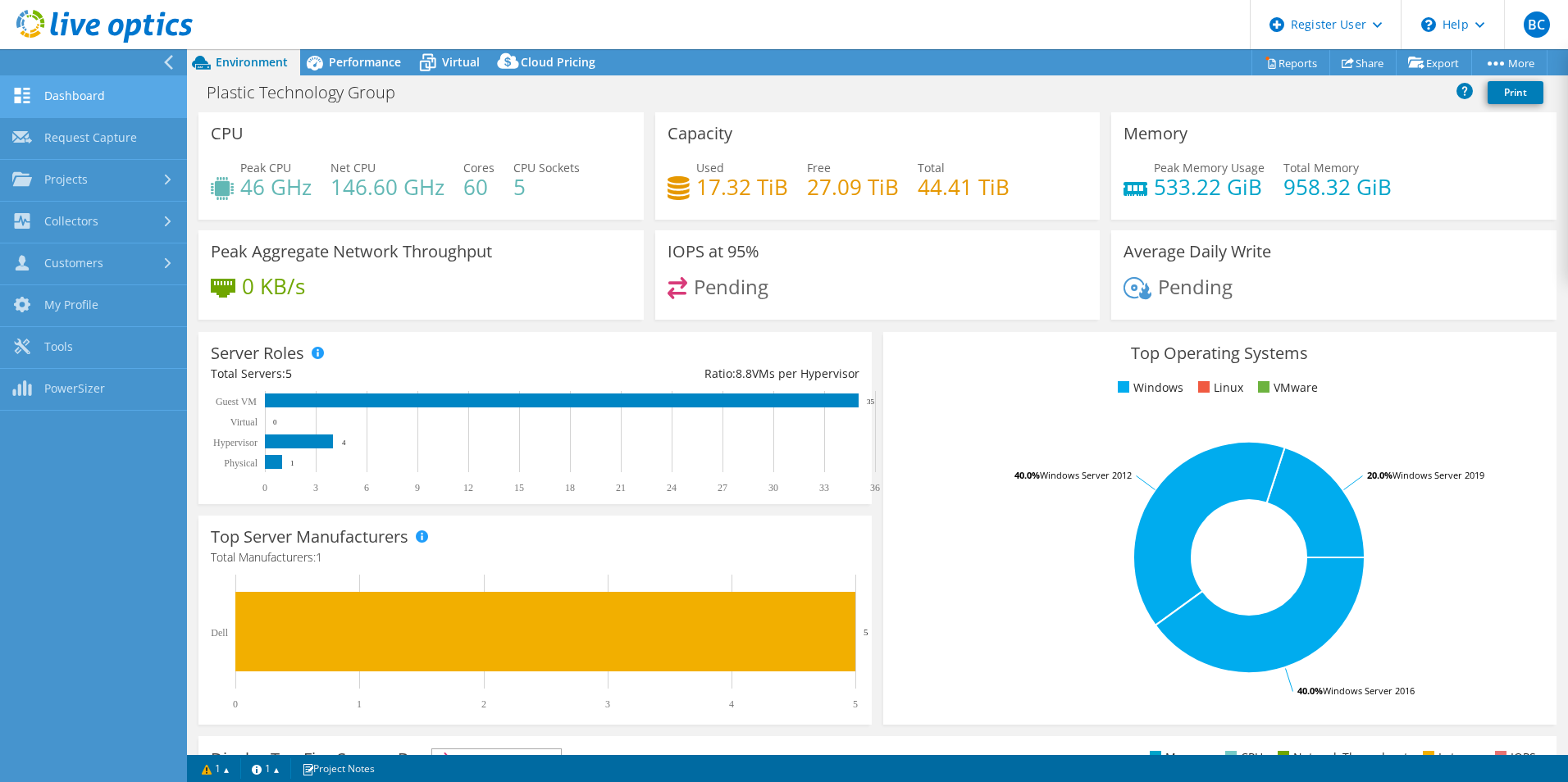
click at [48, 92] on link "Dashboard" at bounding box center [93, 97] width 187 height 42
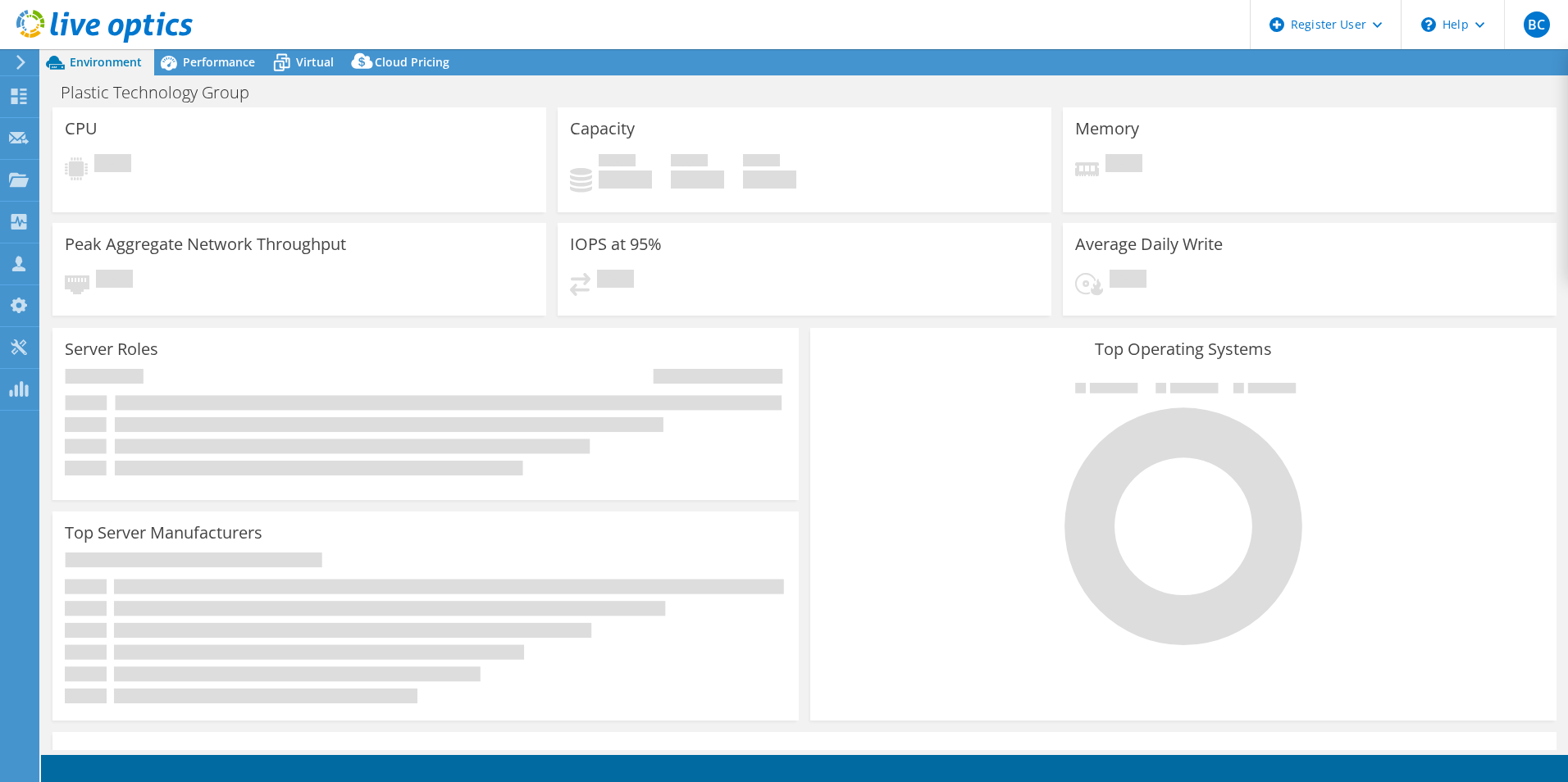
select select
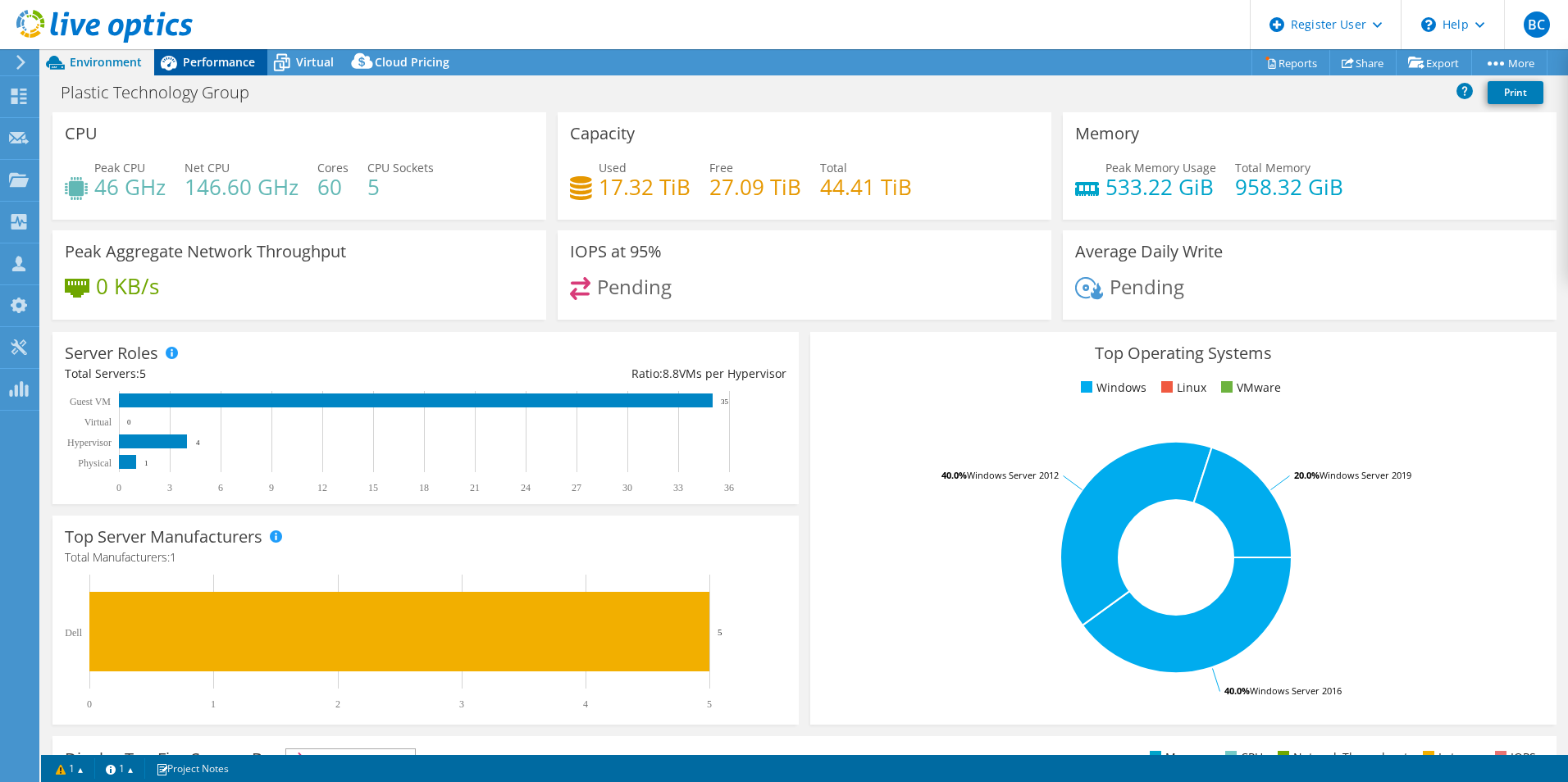
click at [216, 55] on span "Performance" at bounding box center [218, 62] width 72 height 16
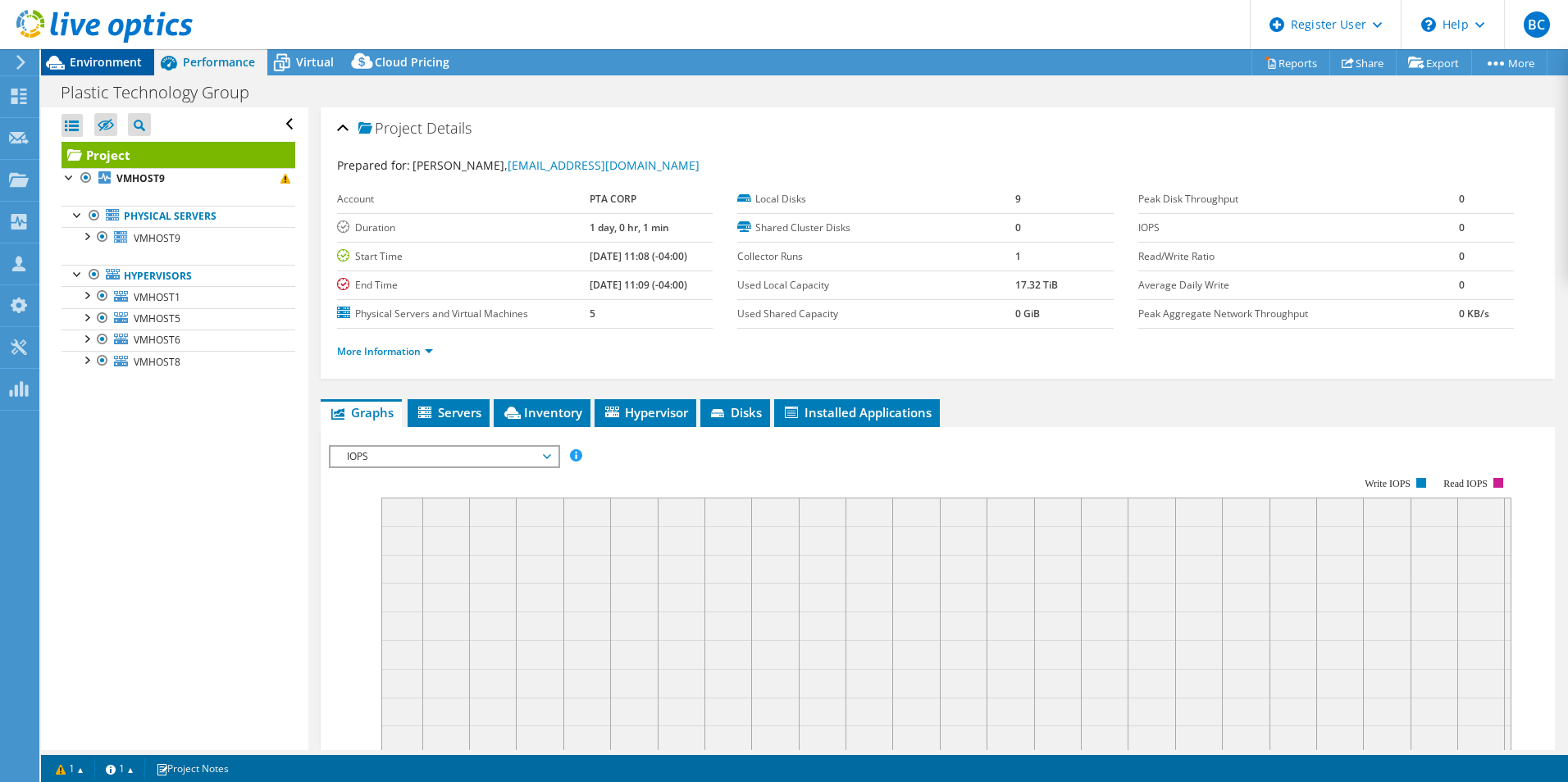
click at [119, 62] on span "Environment" at bounding box center [105, 62] width 72 height 16
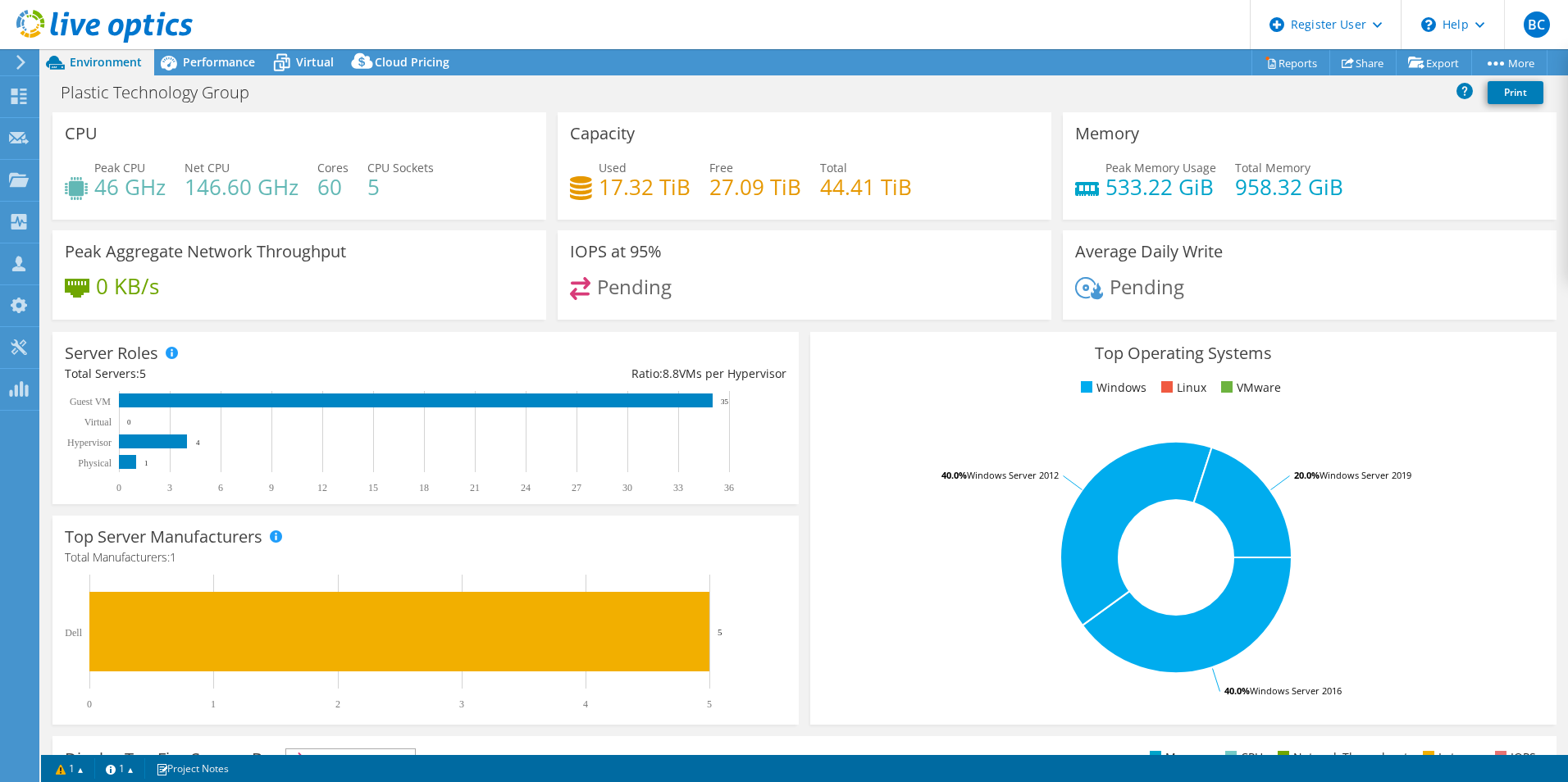
click at [22, 64] on use at bounding box center [21, 63] width 9 height 15
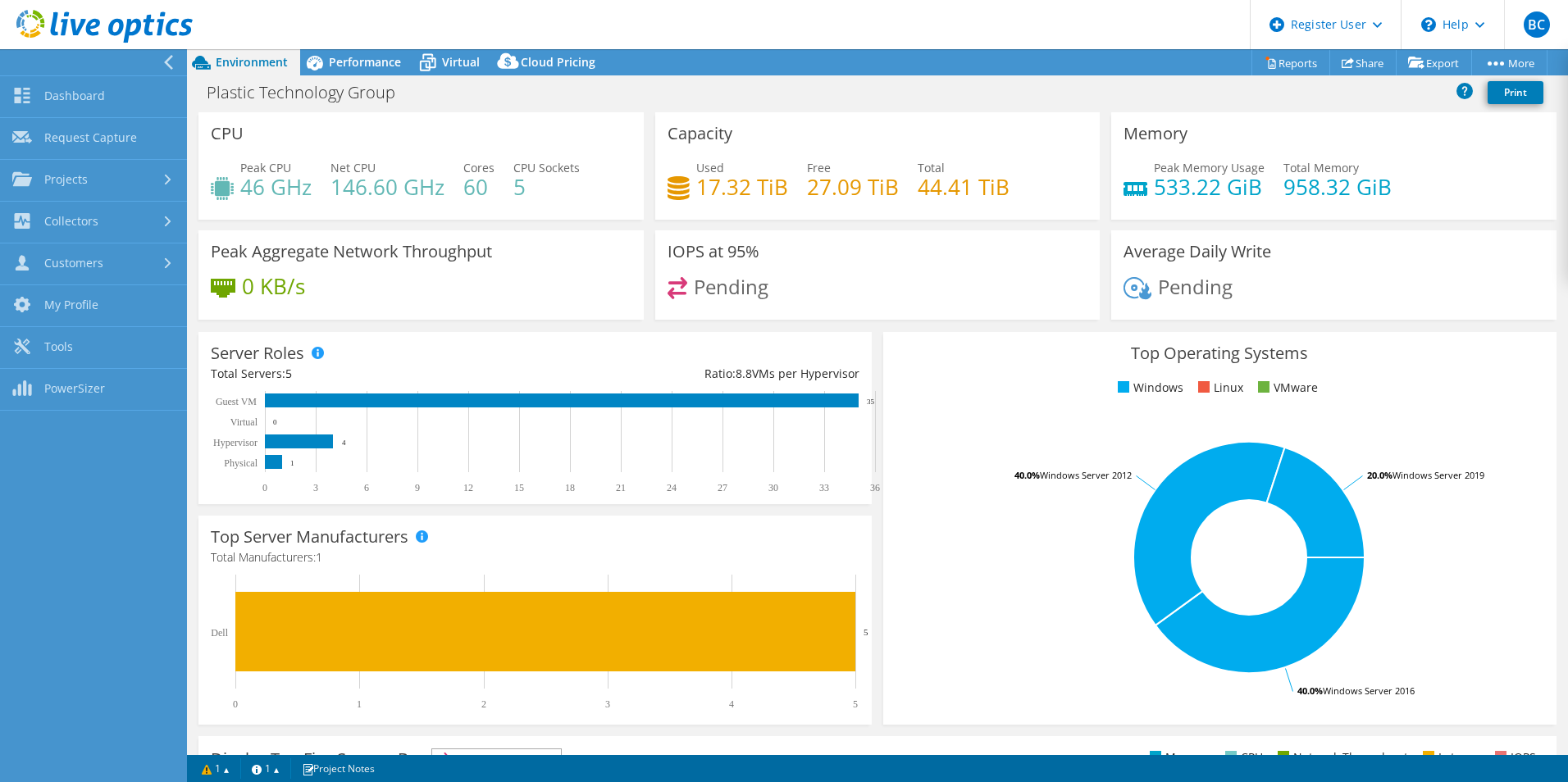
click at [169, 57] on icon at bounding box center [168, 63] width 12 height 15
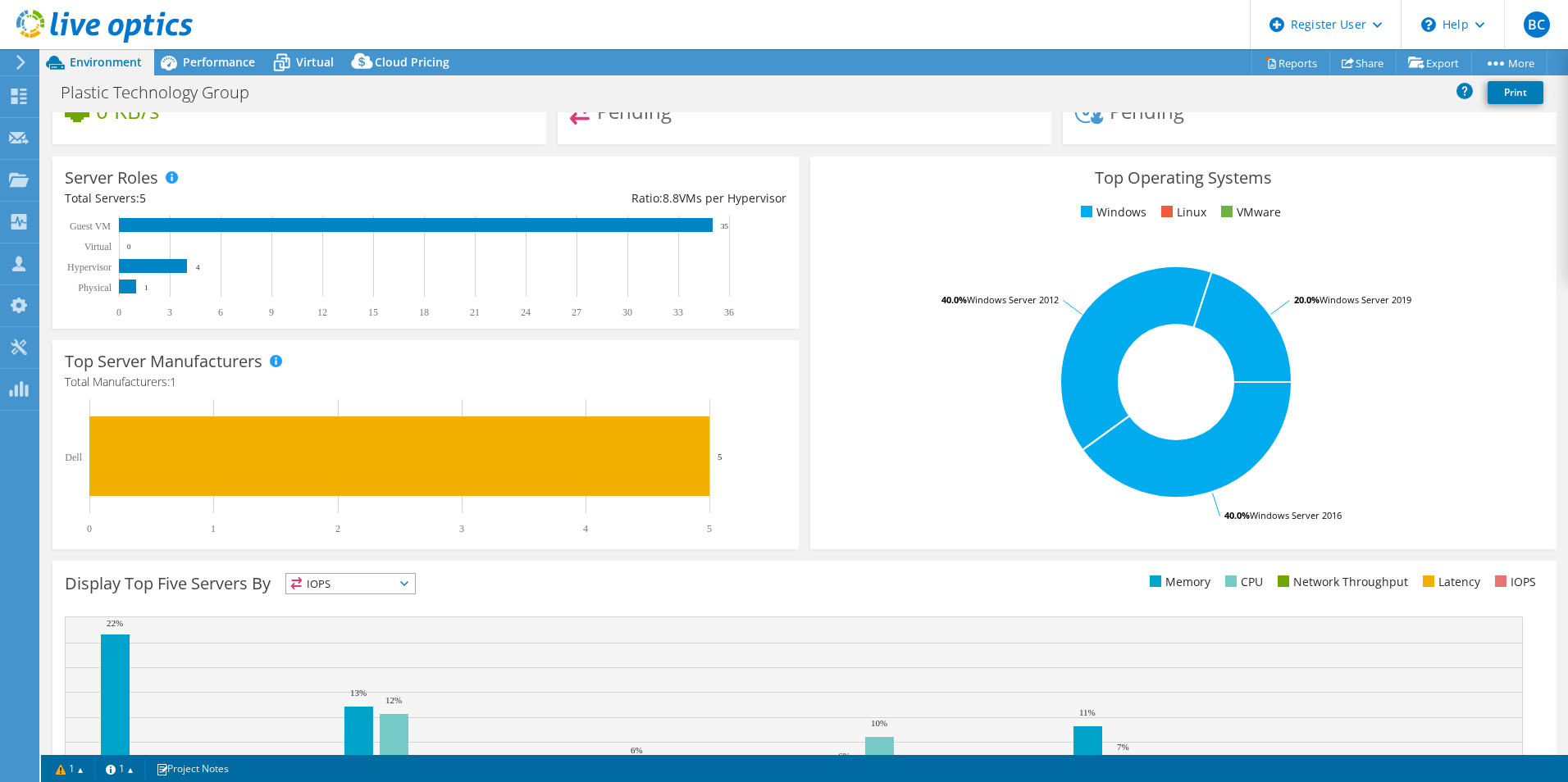
scroll to position [312, 0]
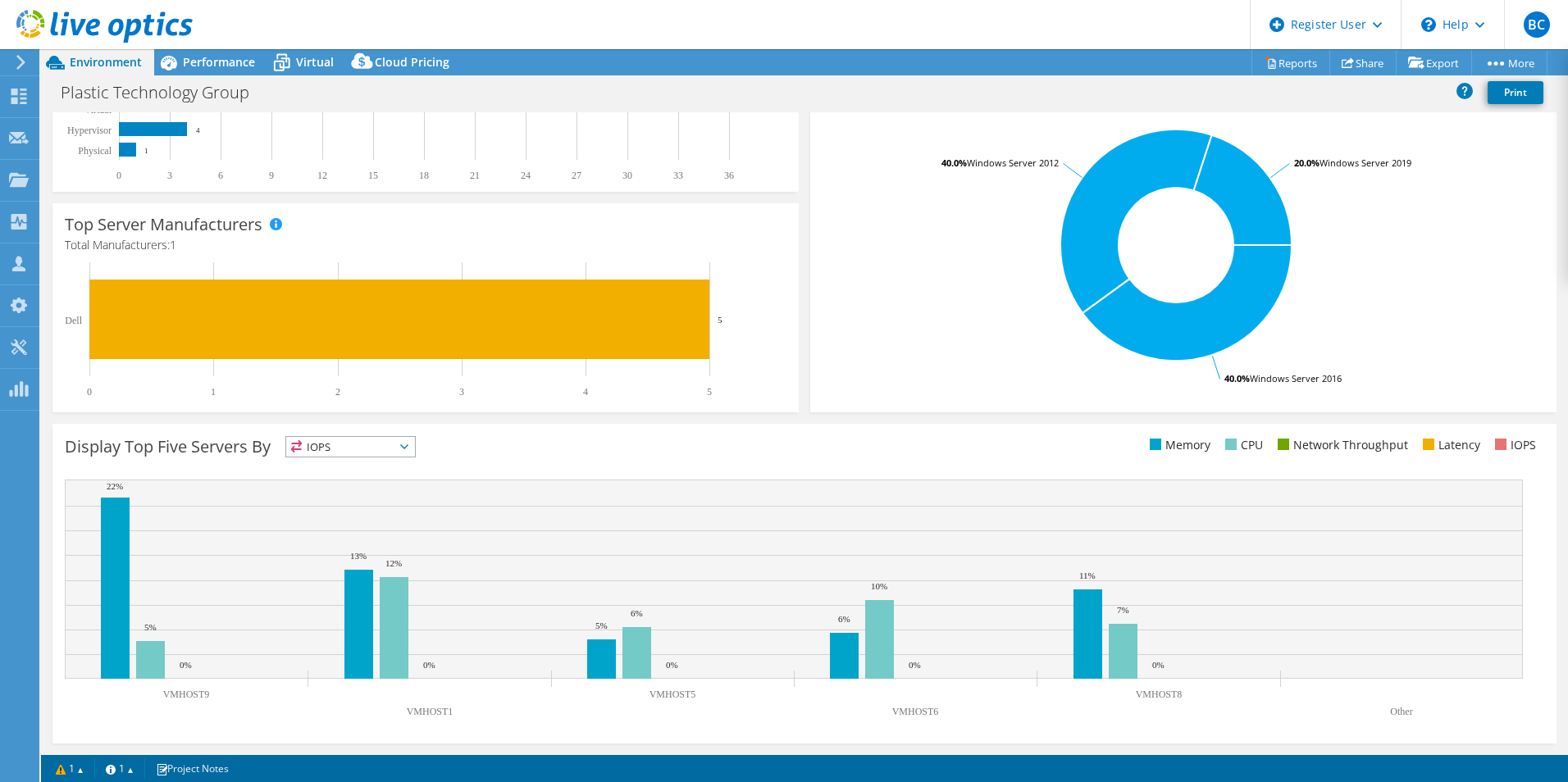
drag, startPoint x: 867, startPoint y: 250, endPoint x: 867, endPoint y: 356, distance: 106.0
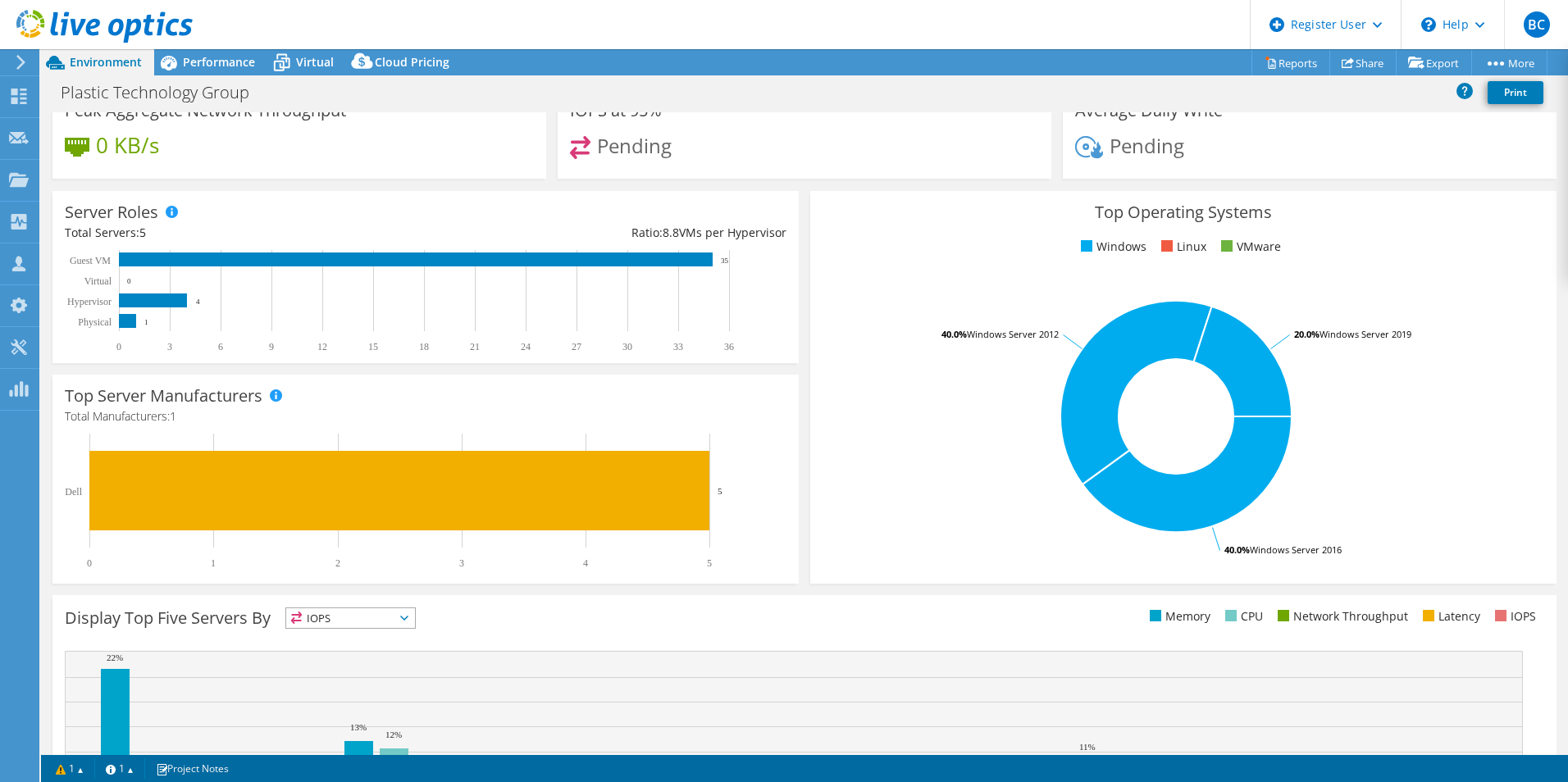
scroll to position [0, 0]
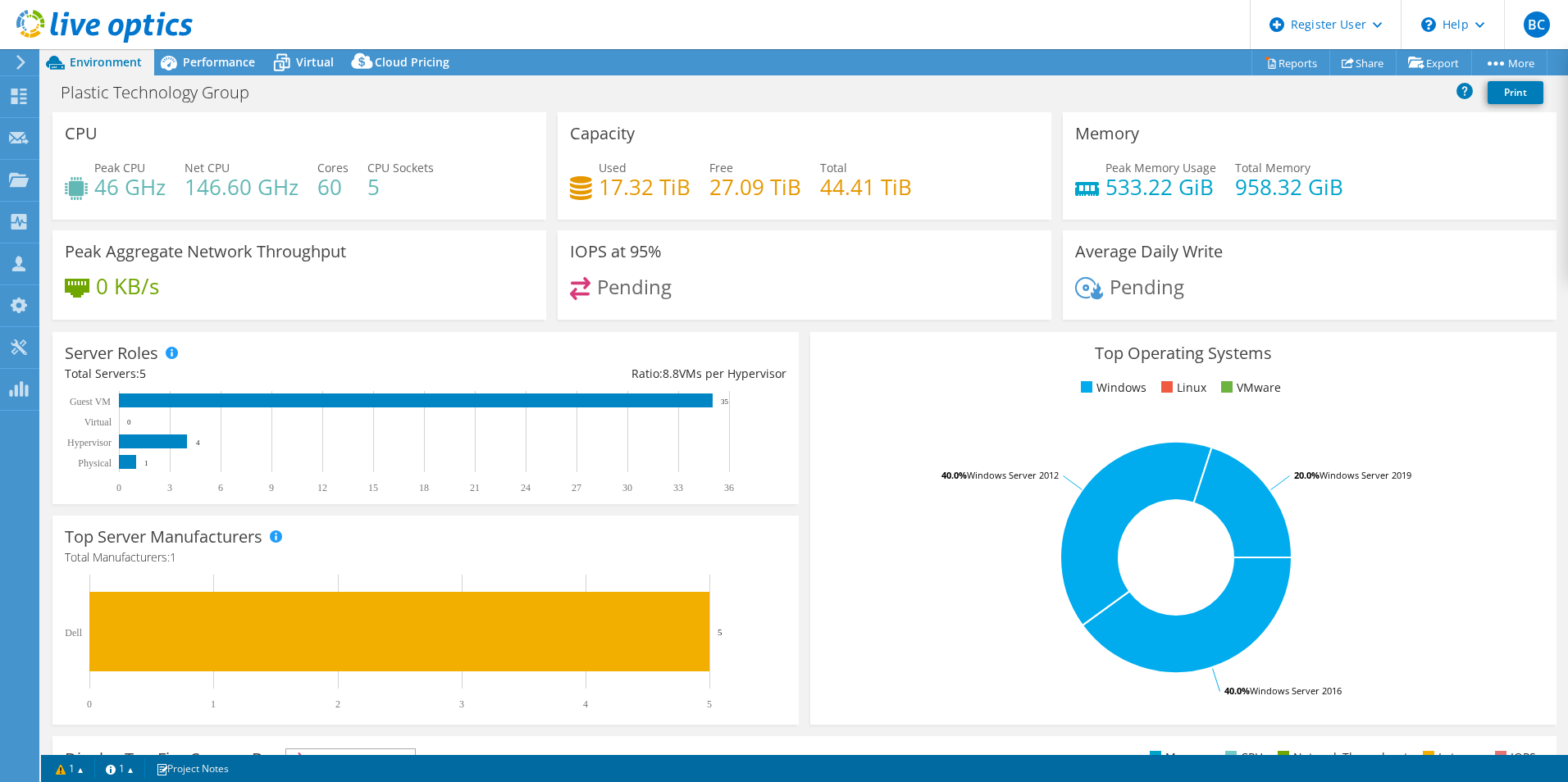
drag, startPoint x: 823, startPoint y: 296, endPoint x: 865, endPoint y: 96, distance: 204.4
click at [187, 60] on span "Performance" at bounding box center [218, 62] width 72 height 16
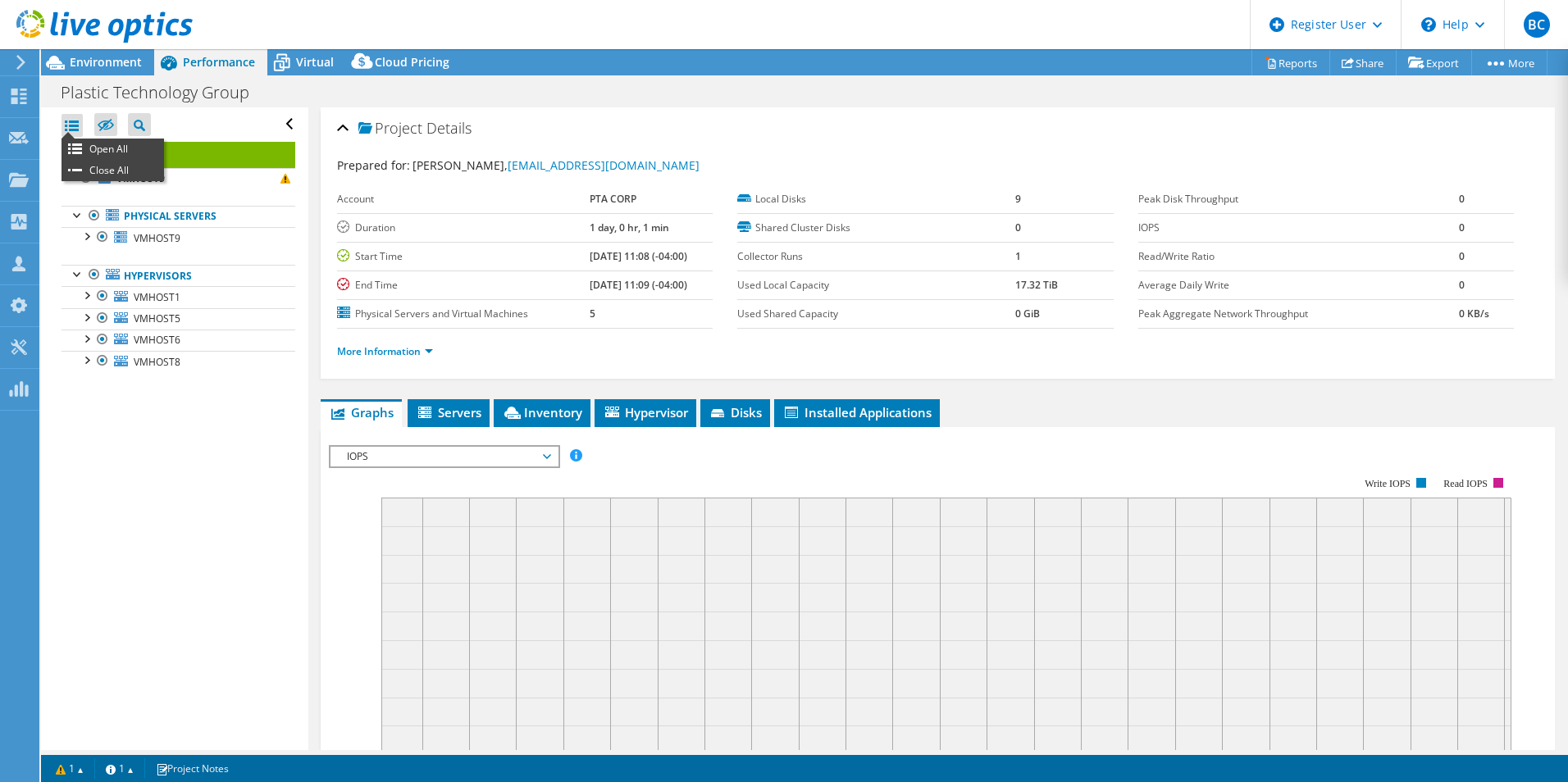
click at [77, 120] on div at bounding box center [72, 126] width 21 height 23
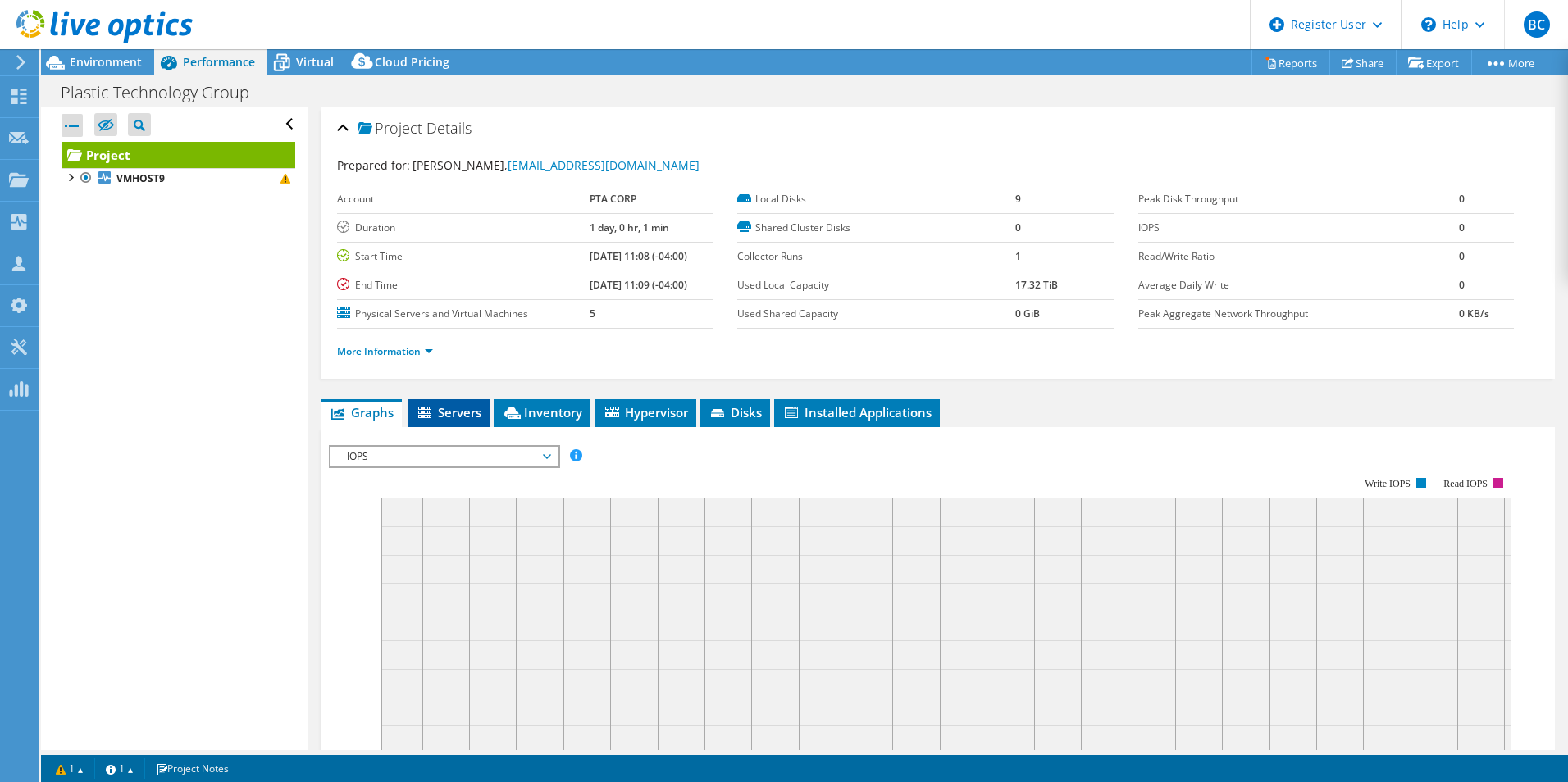
click at [434, 426] on li "Servers" at bounding box center [448, 414] width 82 height 28
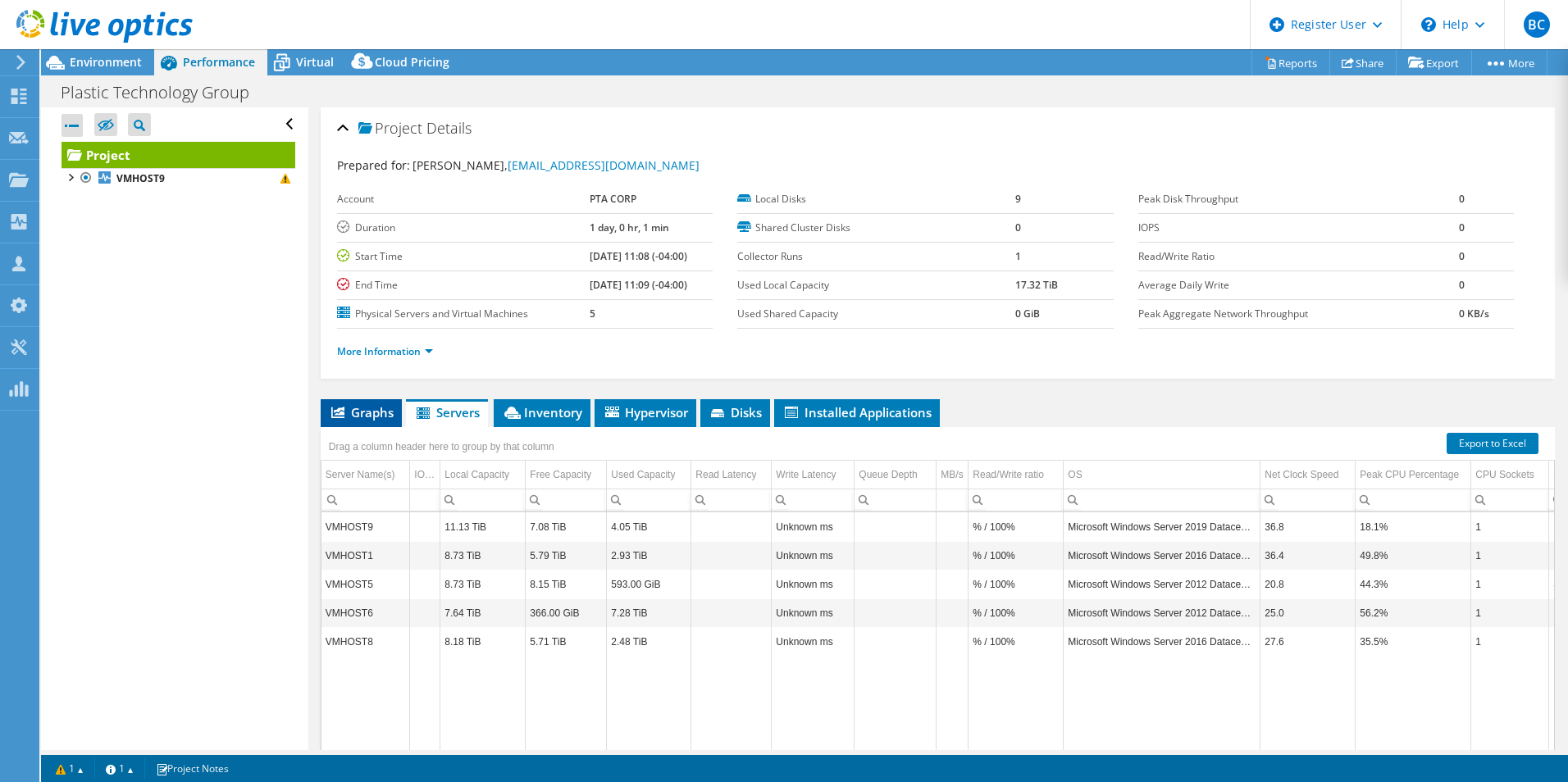
click at [388, 418] on span "Graphs" at bounding box center [361, 413] width 64 height 17
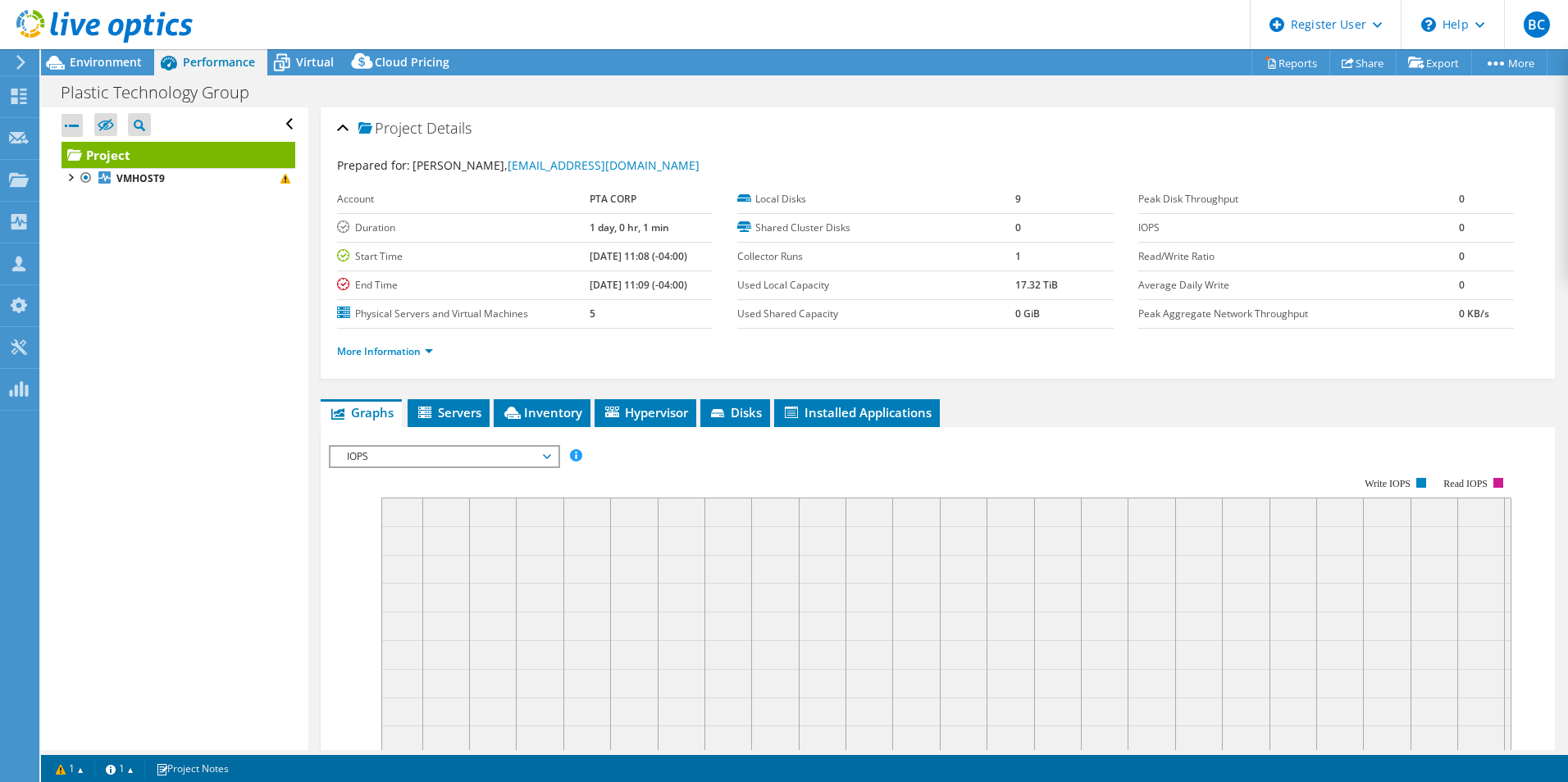
drag, startPoint x: 230, startPoint y: 401, endPoint x: 227, endPoint y: 482, distance: 81.1
click at [464, 454] on span "IOPS" at bounding box center [443, 457] width 211 height 20
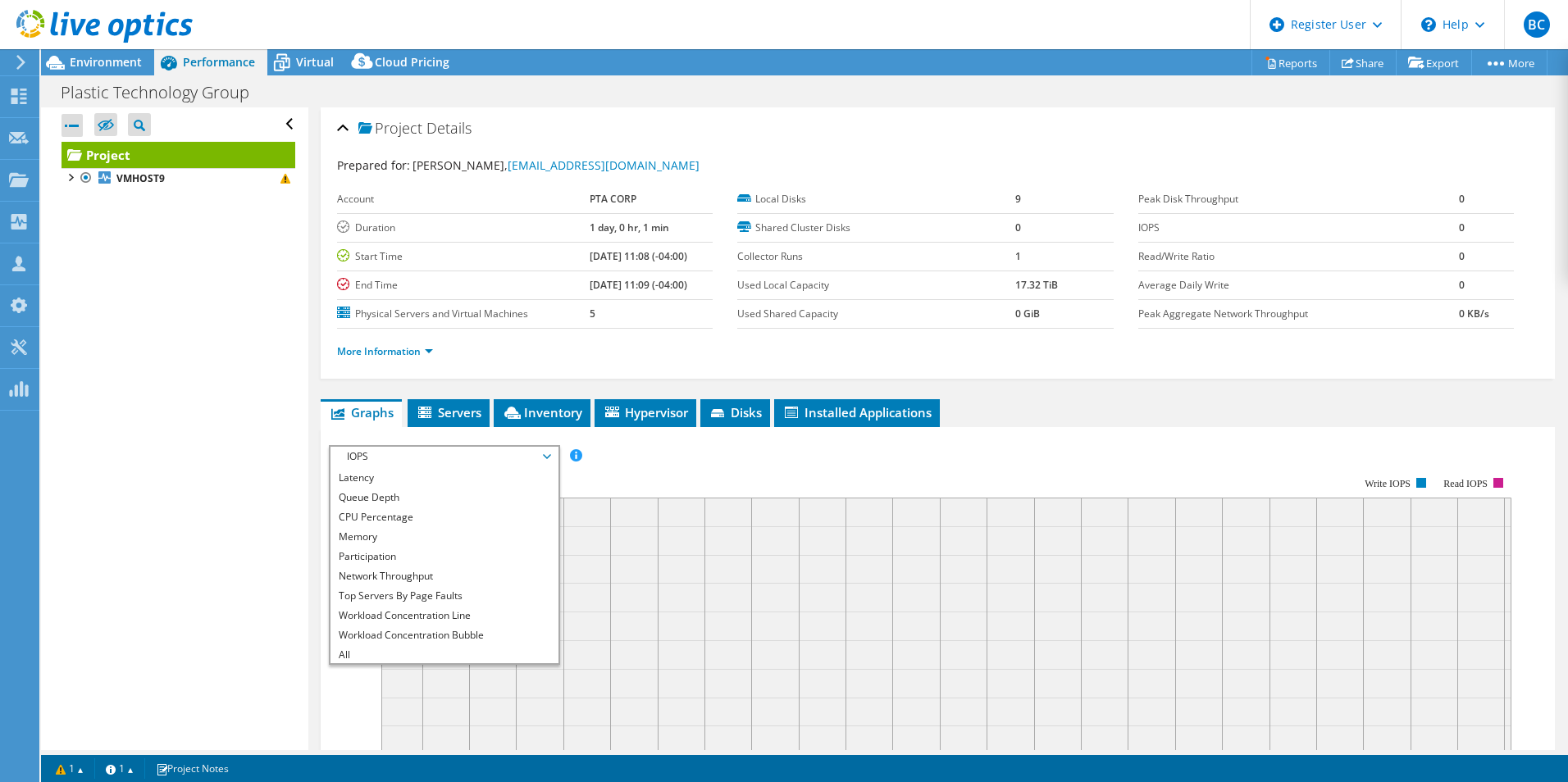
scroll to position [59, 0]
click at [476, 631] on li "Workload Concentration Bubble" at bounding box center [443, 634] width 227 height 20
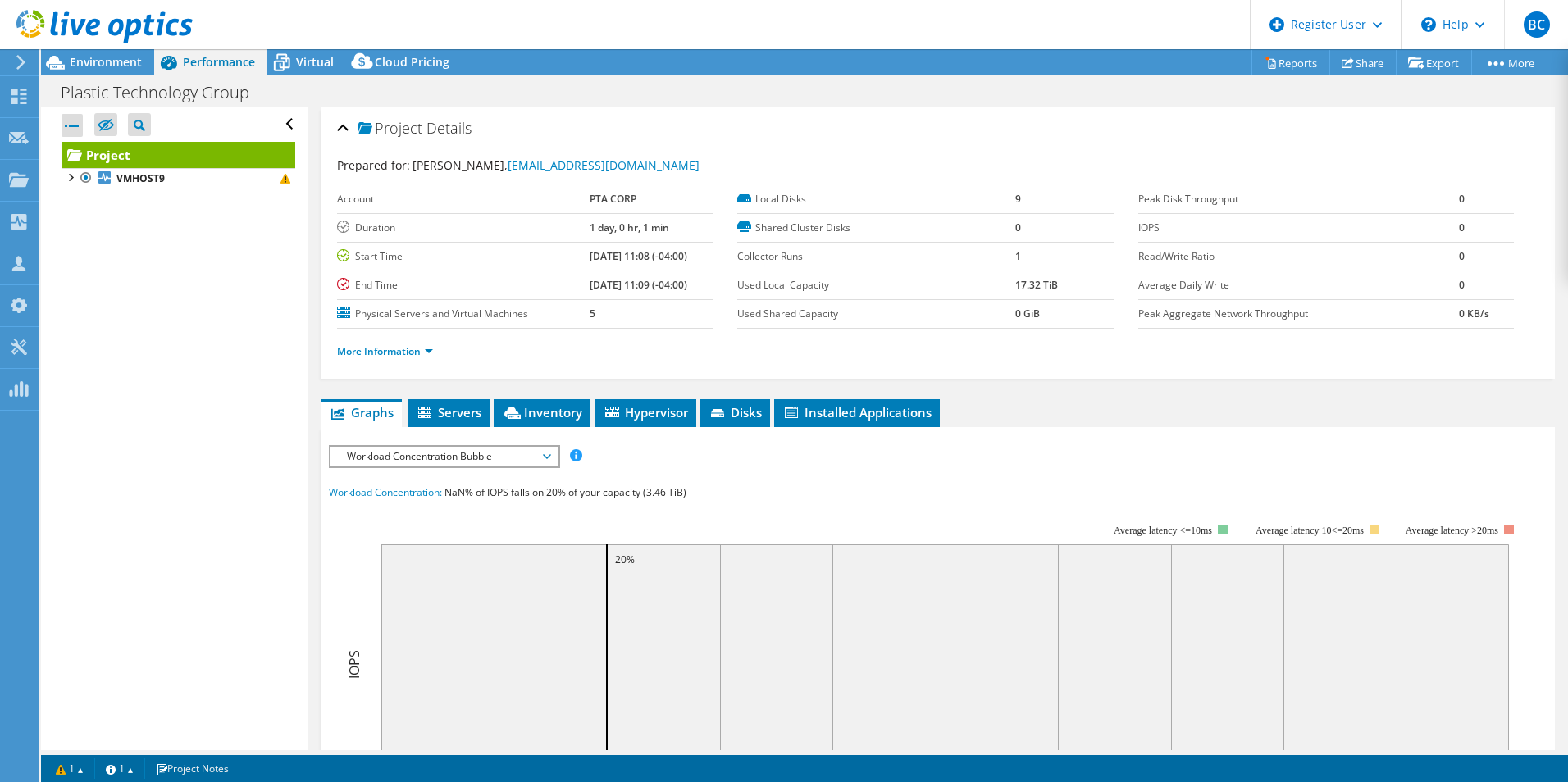
drag, startPoint x: 253, startPoint y: 472, endPoint x: 257, endPoint y: 559, distance: 87.1
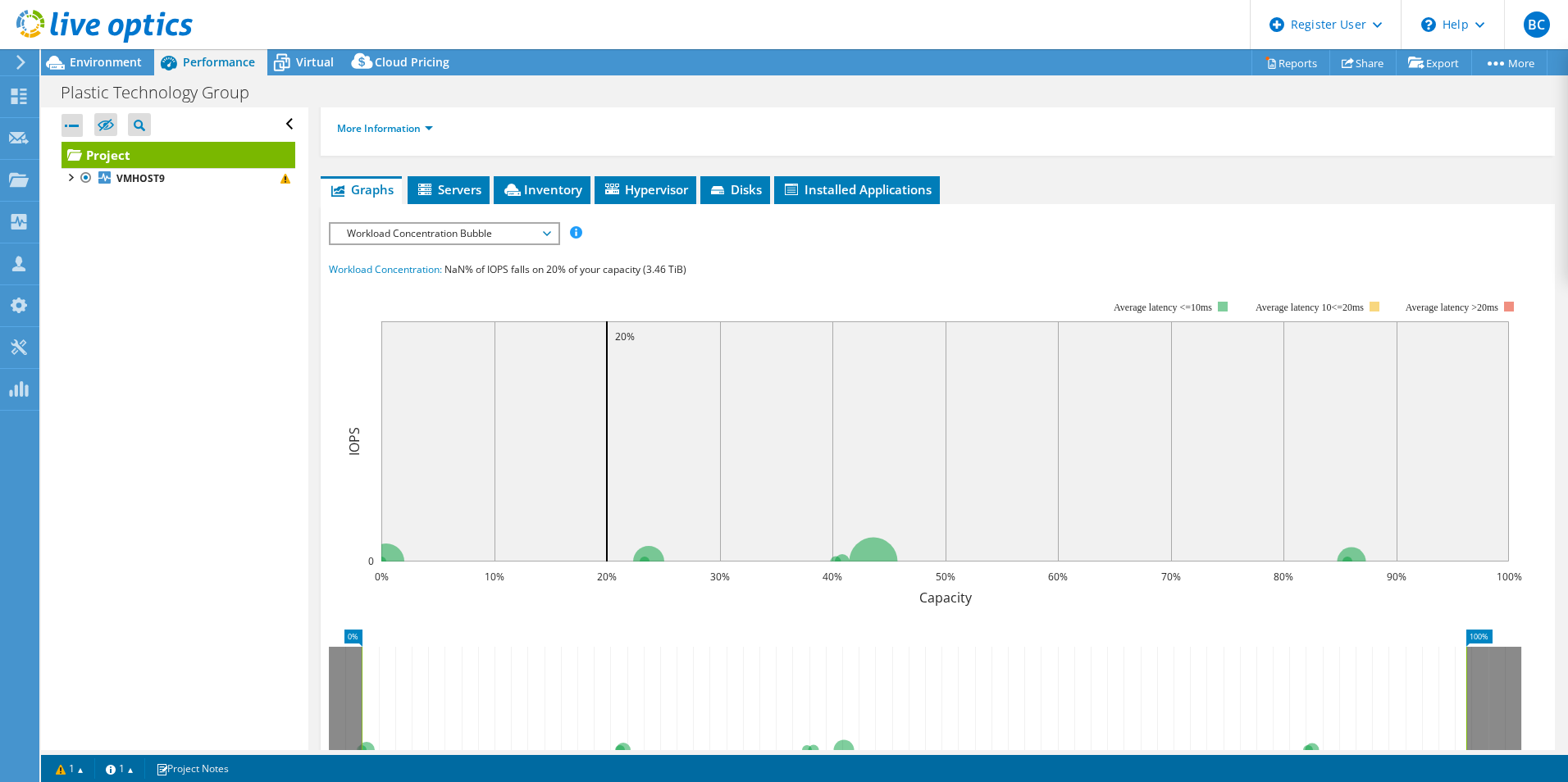
drag, startPoint x: 370, startPoint y: 516, endPoint x: 350, endPoint y: 425, distance: 93.2
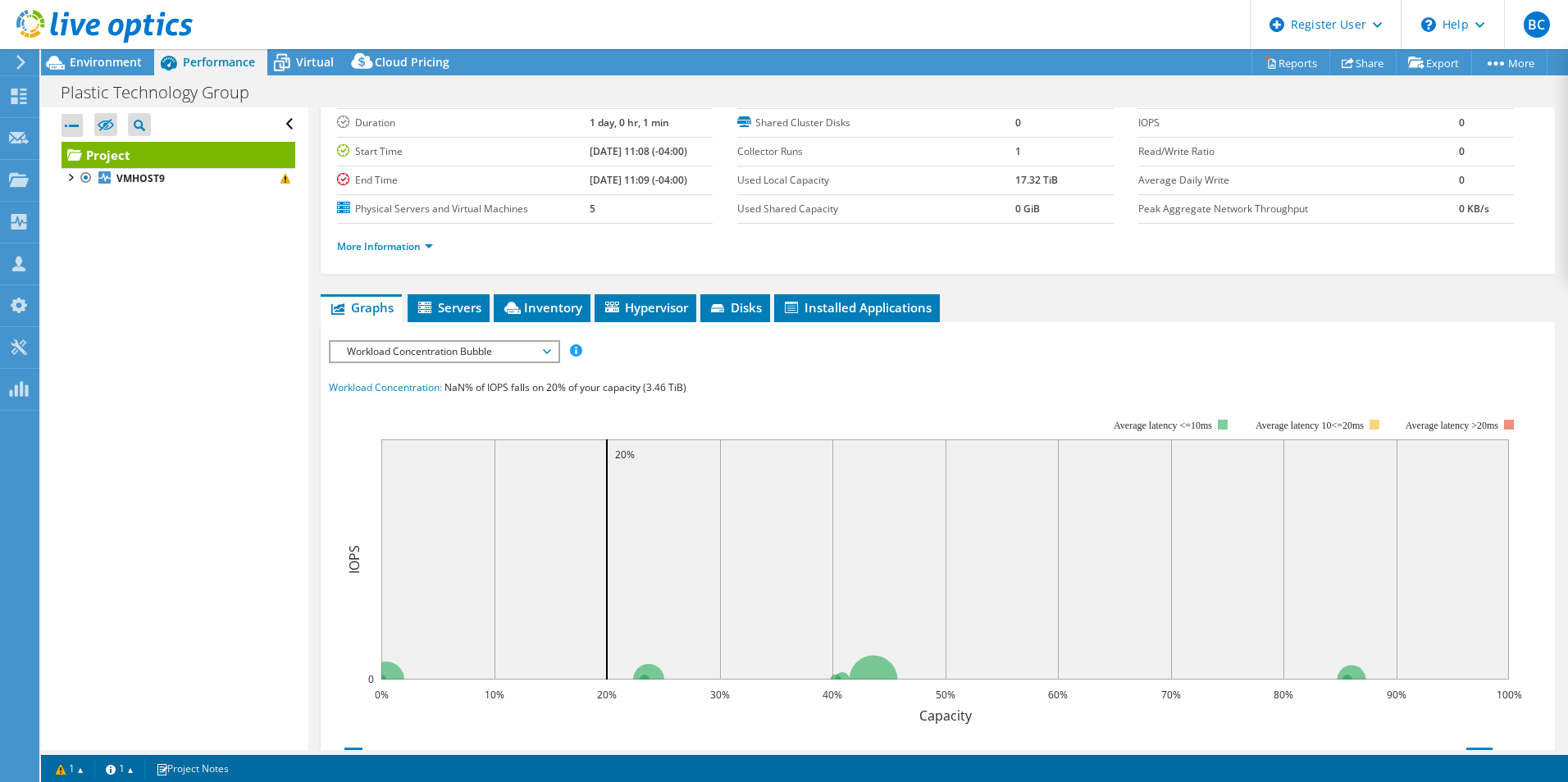
click at [428, 348] on span "Workload Concentration Bubble" at bounding box center [443, 352] width 211 height 20
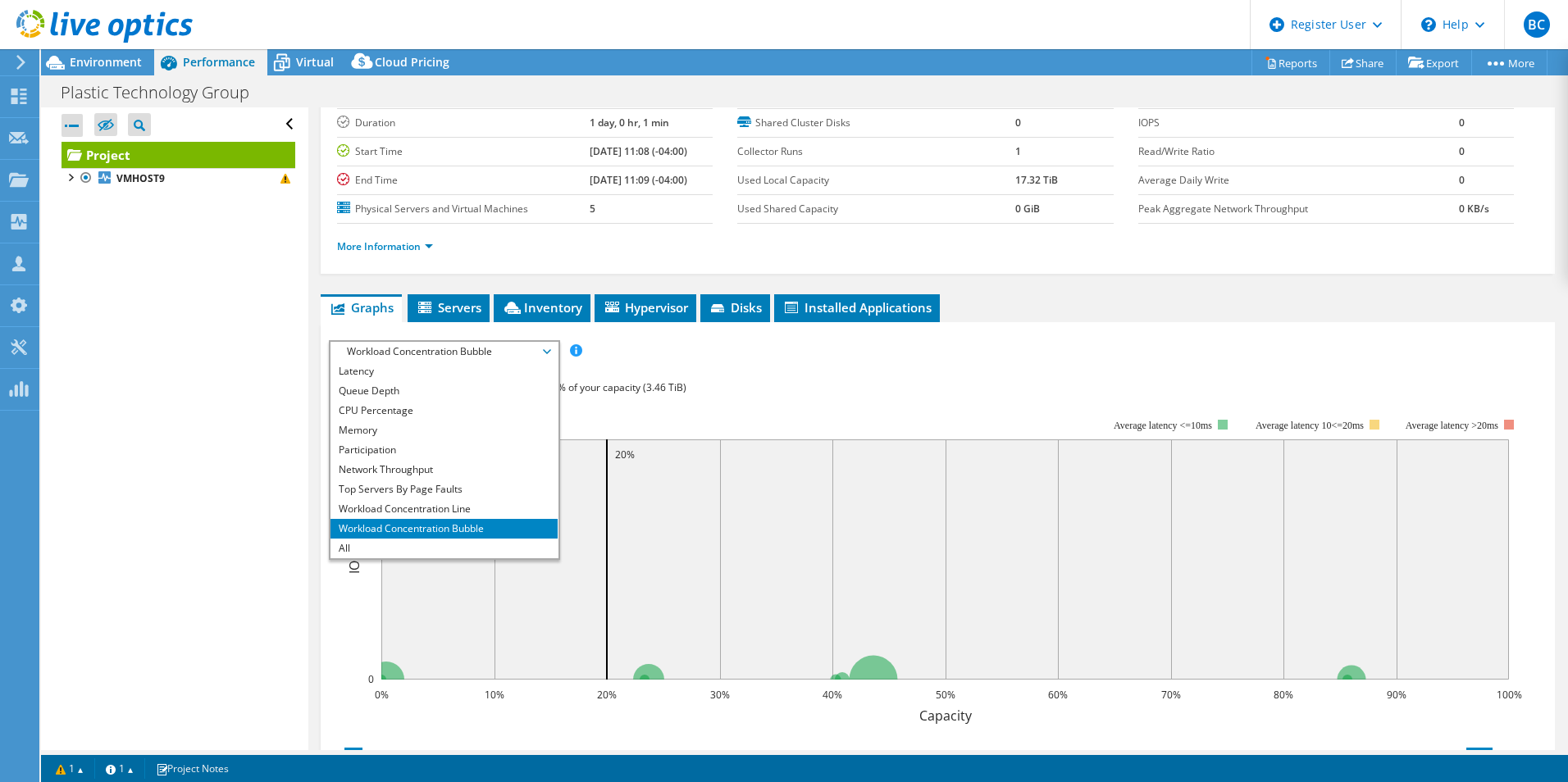
click at [771, 401] on rect at bounding box center [925, 561] width 1193 height 328
